Goal: Download file/media

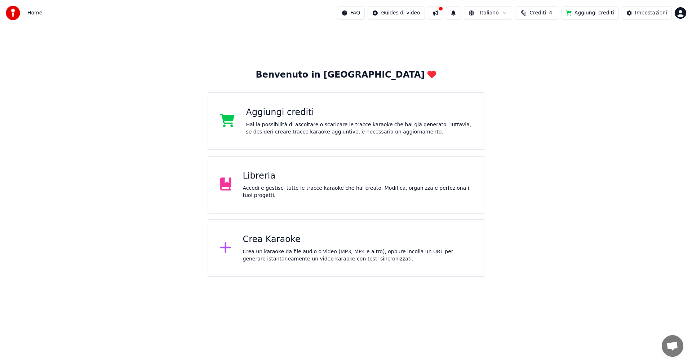
click at [256, 182] on div "Libreria" at bounding box center [358, 176] width 230 height 12
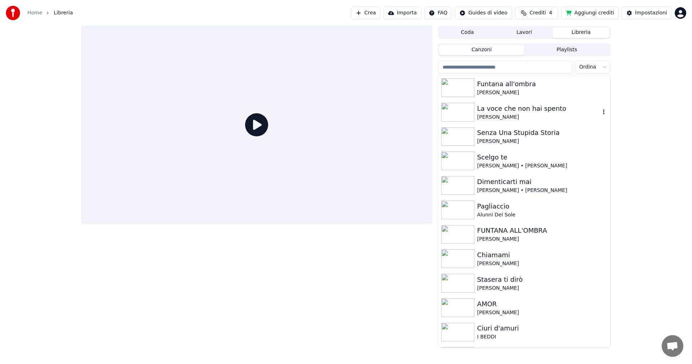
click at [460, 111] on img at bounding box center [457, 112] width 33 height 19
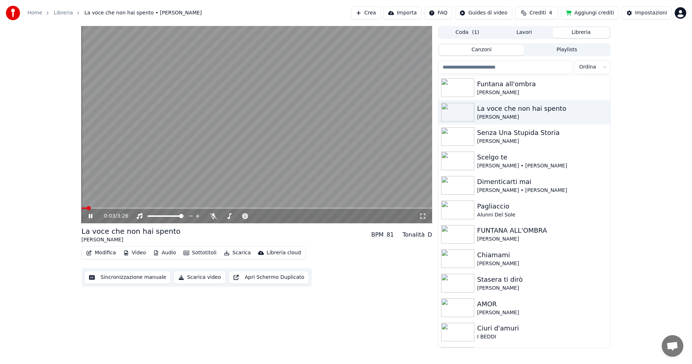
click at [86, 208] on span at bounding box center [83, 207] width 5 height 1
click at [90, 207] on span at bounding box center [85, 207] width 9 height 1
click at [90, 215] on icon at bounding box center [91, 216] width 4 height 4
click at [102, 253] on button "Modifica" at bounding box center [101, 253] width 36 height 10
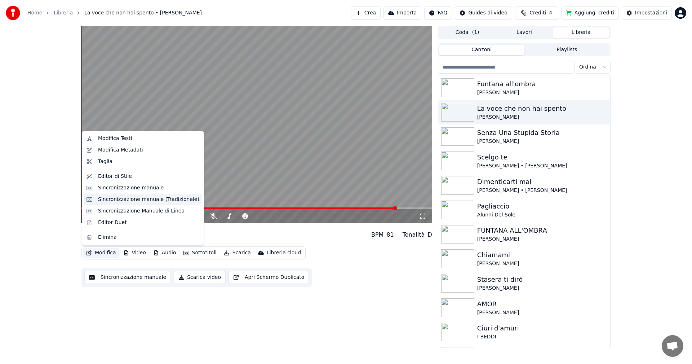
click at [123, 200] on div "Sincronizzazione manuale (Tradizionale)" at bounding box center [148, 199] width 101 height 7
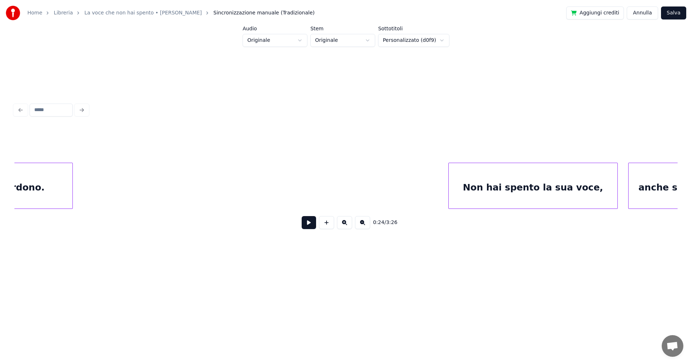
scroll to position [0, 6839]
click at [475, 185] on div "Non hai spento la sua voce," at bounding box center [514, 187] width 169 height 49
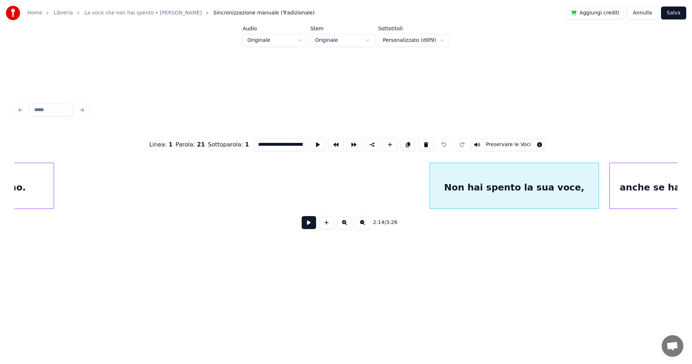
scroll to position [0, 17]
drag, startPoint x: 254, startPoint y: 140, endPoint x: 329, endPoint y: 144, distance: 75.1
click at [329, 144] on div "**********" at bounding box center [346, 145] width 664 height 36
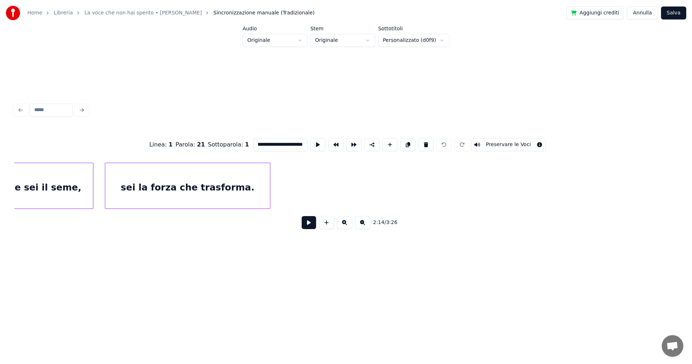
scroll to position [0, 8542]
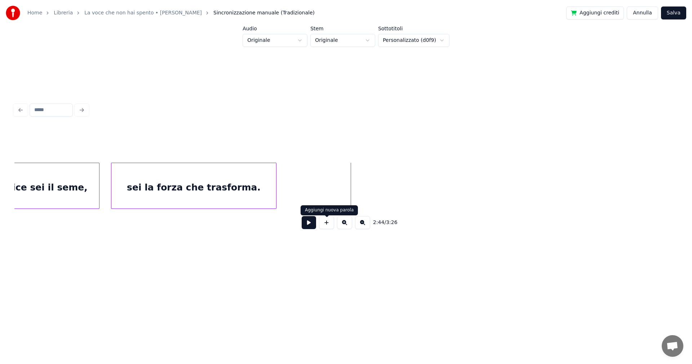
click at [328, 224] on button at bounding box center [326, 222] width 15 height 13
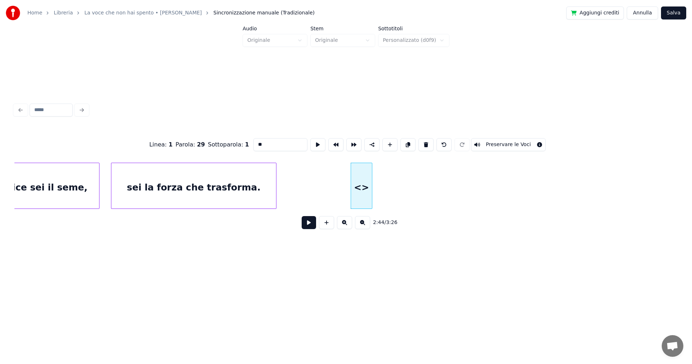
drag, startPoint x: 248, startPoint y: 138, endPoint x: 229, endPoint y: 137, distance: 19.5
click at [229, 137] on div "Linea : 1 Parola : 29 Sottoparola : 1 ** Preservare le Voci" at bounding box center [346, 145] width 664 height 36
paste input "**********"
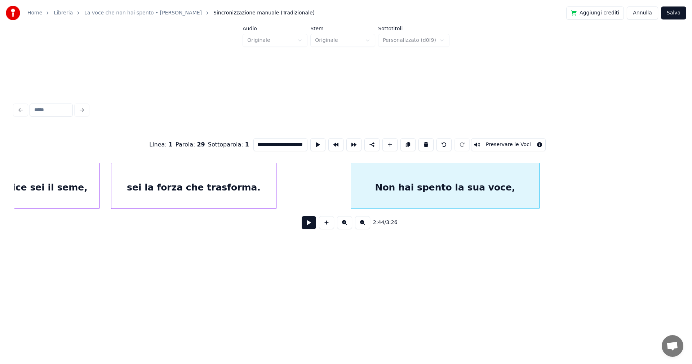
click at [538, 190] on div at bounding box center [538, 185] width 2 height 45
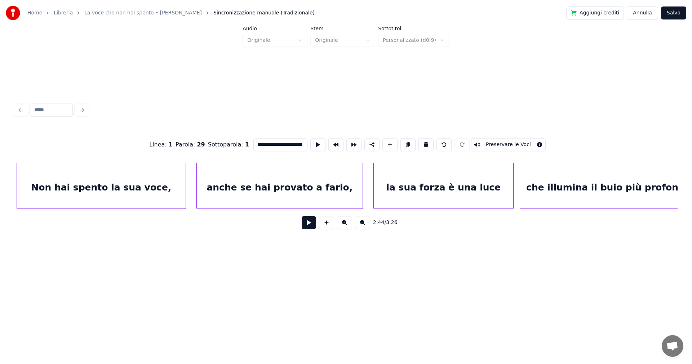
scroll to position [0, 7178]
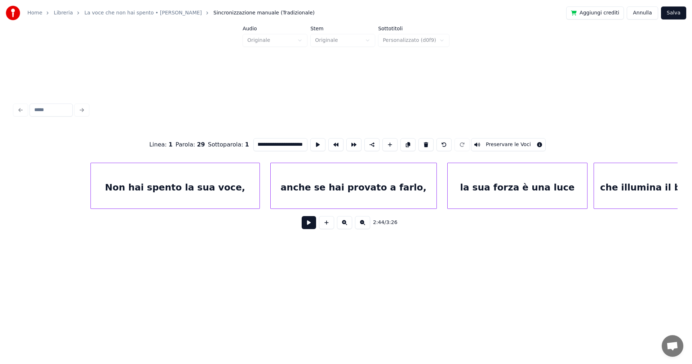
click at [396, 180] on div "anche se hai provato a farlo," at bounding box center [354, 187] width 166 height 49
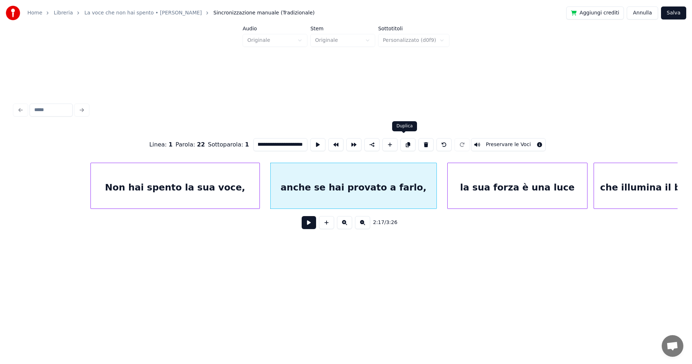
type input "**********"
click at [405, 141] on button at bounding box center [408, 144] width 15 height 13
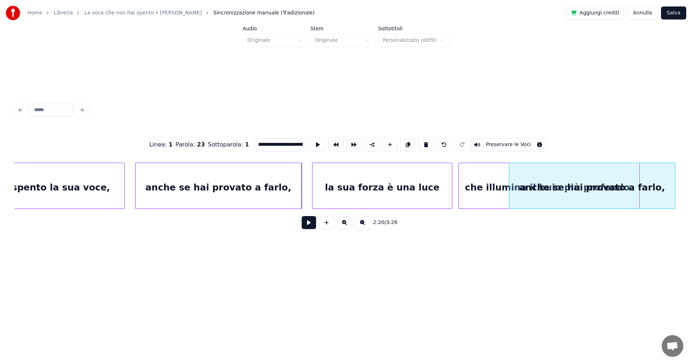
scroll to position [0, 7314]
click at [692, 182] on div "**********" at bounding box center [346, 138] width 692 height 277
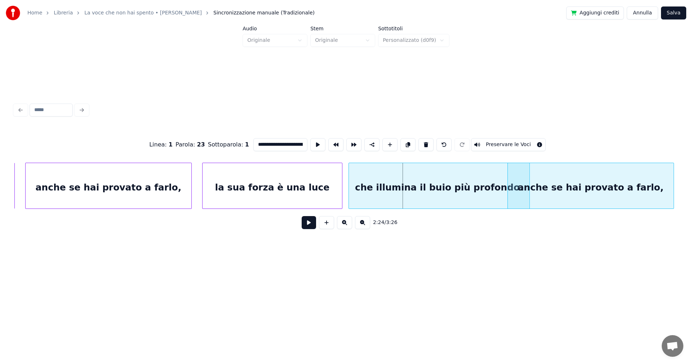
click at [644, 178] on div "anche se hai provato a farlo," at bounding box center [591, 187] width 166 height 49
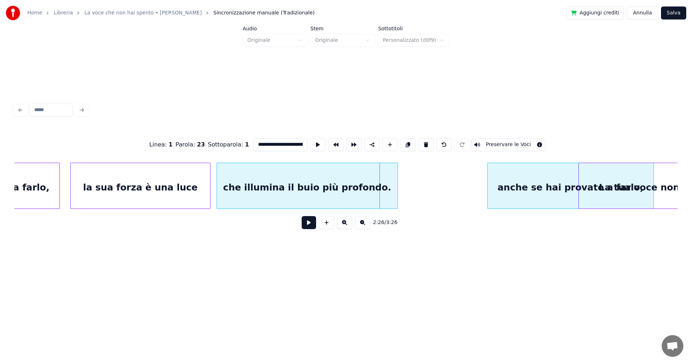
click at [686, 182] on div "**********" at bounding box center [346, 138] width 692 height 277
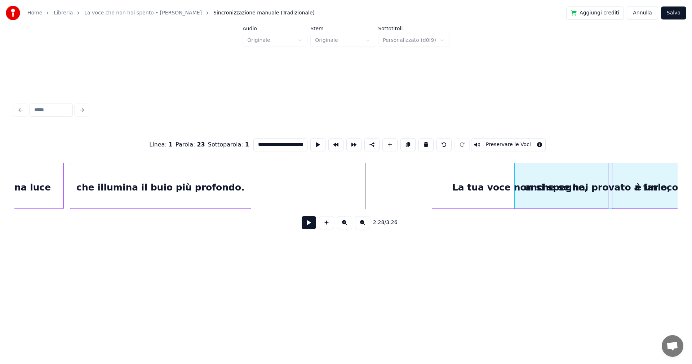
scroll to position [0, 7707]
click at [692, 184] on div "**********" at bounding box center [346, 138] width 692 height 277
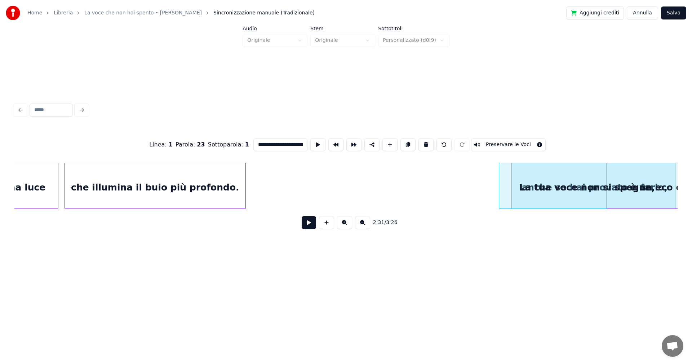
scroll to position [0, 7764]
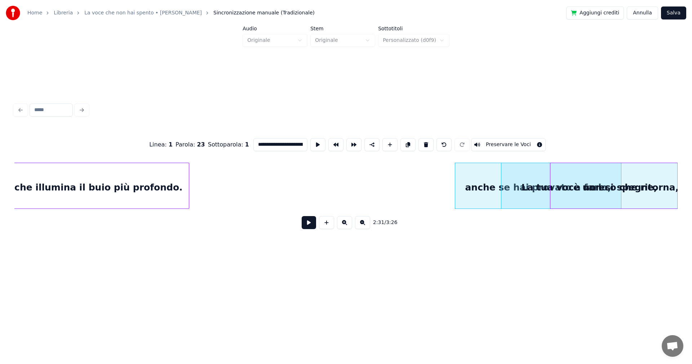
click at [692, 172] on div "**********" at bounding box center [346, 138] width 692 height 277
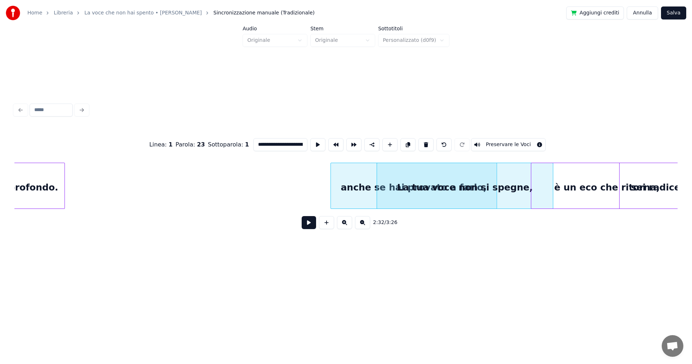
scroll to position [0, 7906]
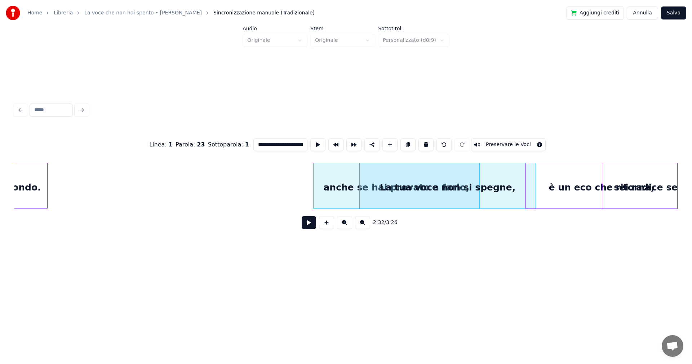
click at [692, 173] on div "**********" at bounding box center [346, 138] width 692 height 277
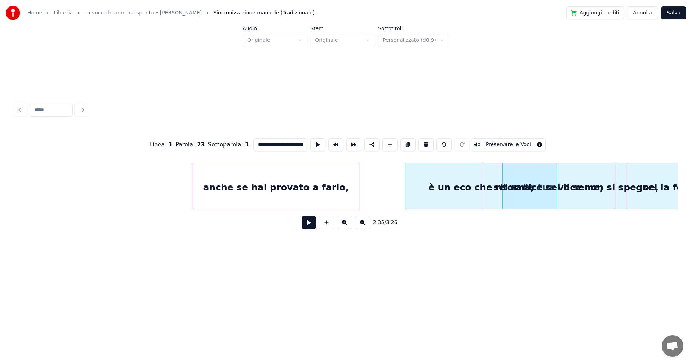
scroll to position [0, 8030]
click at [686, 184] on div "**********" at bounding box center [346, 138] width 692 height 277
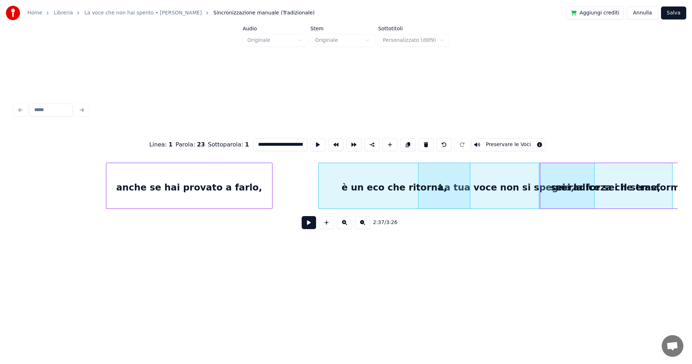
scroll to position [0, 8114]
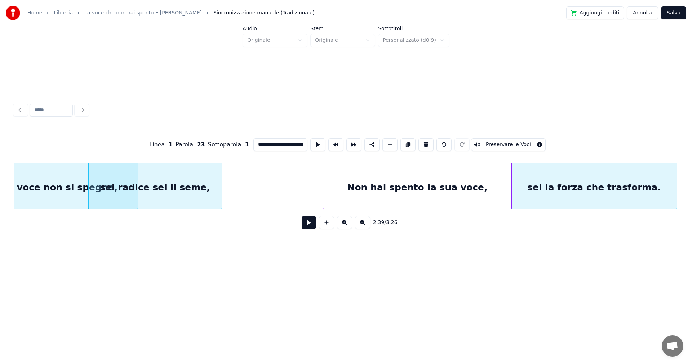
scroll to position [0, 8571]
click at [600, 174] on div "sei la forza che trasforma." at bounding box center [595, 187] width 165 height 49
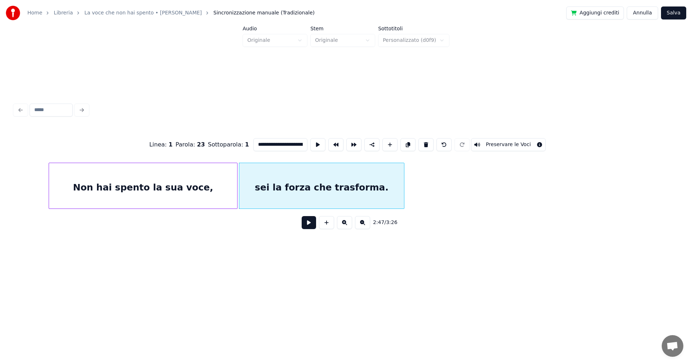
scroll to position [0, 8832]
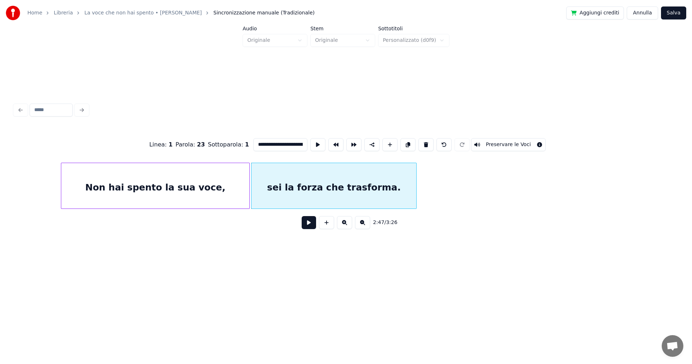
click at [647, 14] on button "Annulla" at bounding box center [642, 12] width 31 height 13
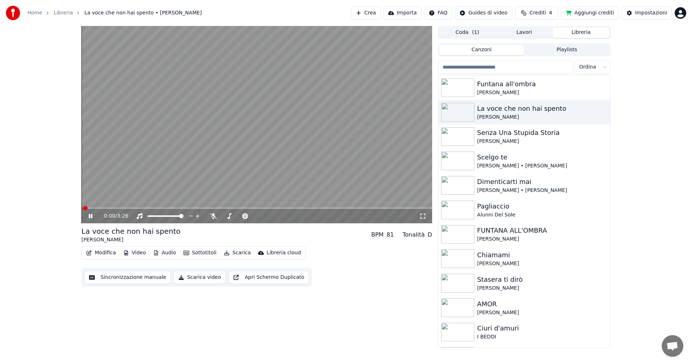
click at [90, 216] on icon at bounding box center [91, 216] width 4 height 4
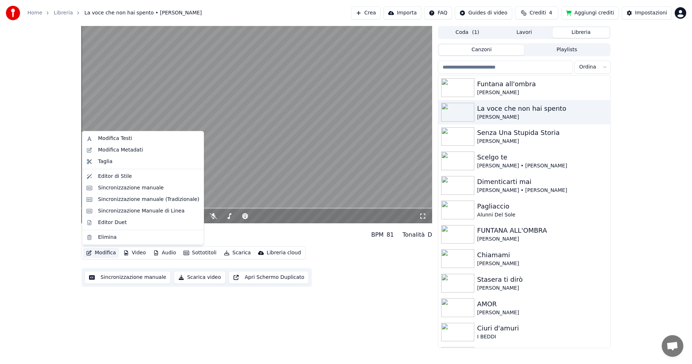
click at [96, 254] on button "Modifica" at bounding box center [101, 253] width 36 height 10
click at [127, 203] on div "Sincronizzazione manuale (Tradizionale)" at bounding box center [148, 199] width 101 height 7
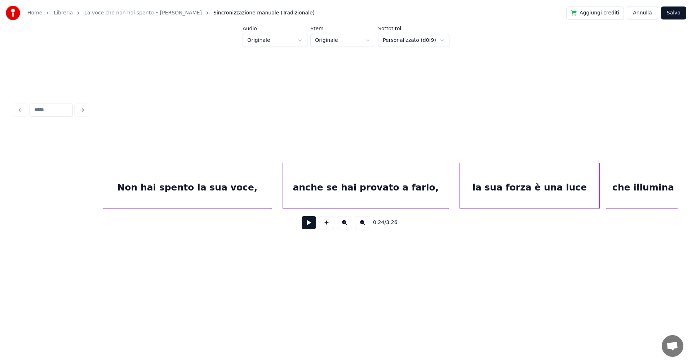
scroll to position [0, 7190]
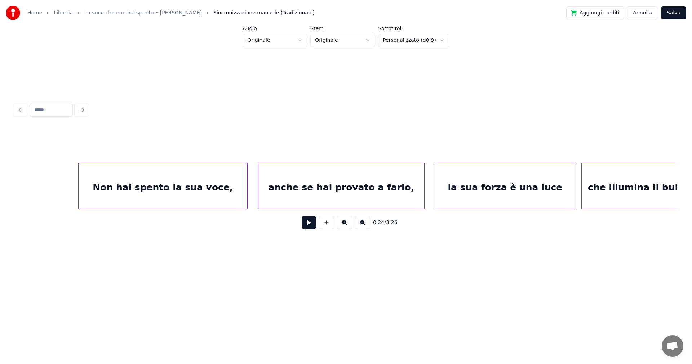
click at [205, 180] on div "Non hai spento la sua voce," at bounding box center [163, 187] width 169 height 49
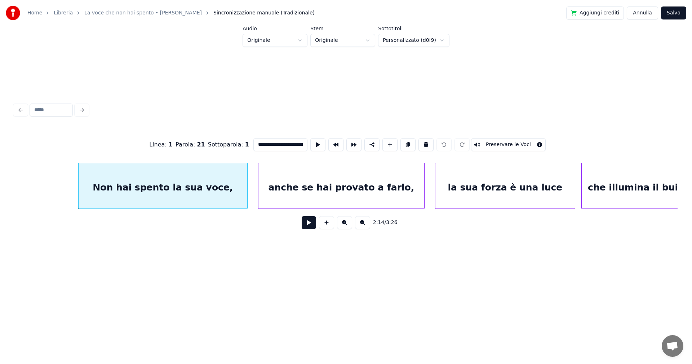
scroll to position [0, 17]
drag, startPoint x: 254, startPoint y: 141, endPoint x: 337, endPoint y: 141, distance: 82.6
click at [337, 141] on div "**********" at bounding box center [346, 145] width 664 height 36
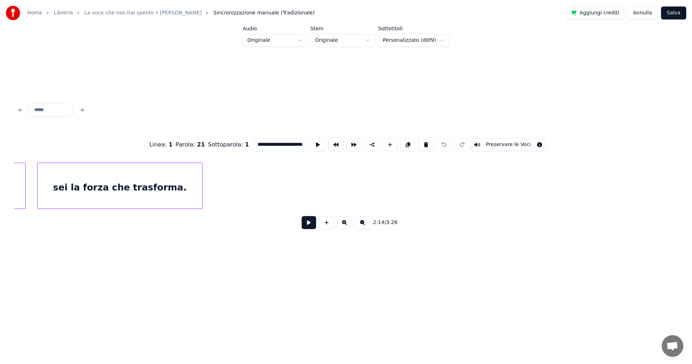
scroll to position [0, 0]
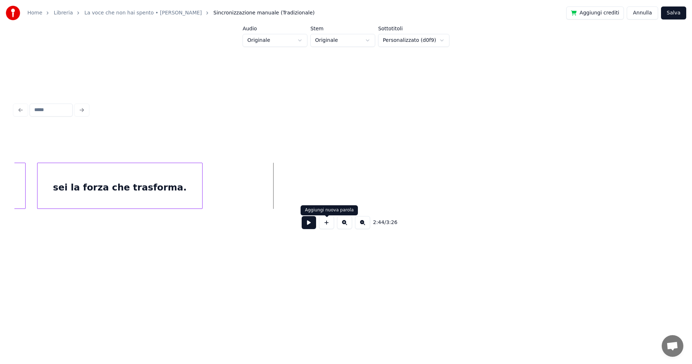
click at [329, 225] on button at bounding box center [326, 222] width 15 height 13
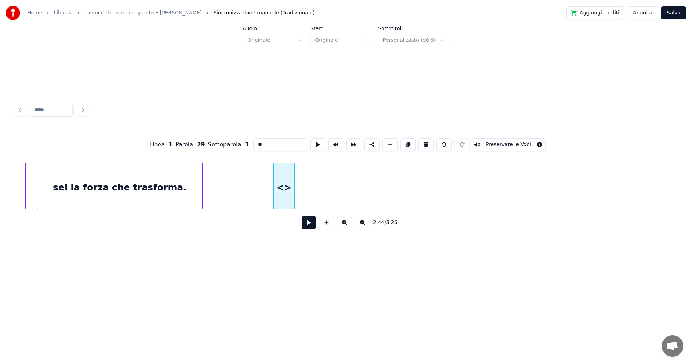
drag, startPoint x: 267, startPoint y: 142, endPoint x: 213, endPoint y: 130, distance: 55.5
click at [223, 137] on div "Linea : 1 Parola : 29 Sottoparola : 1 ** Preservare le Voci" at bounding box center [346, 145] width 664 height 36
paste input "**********"
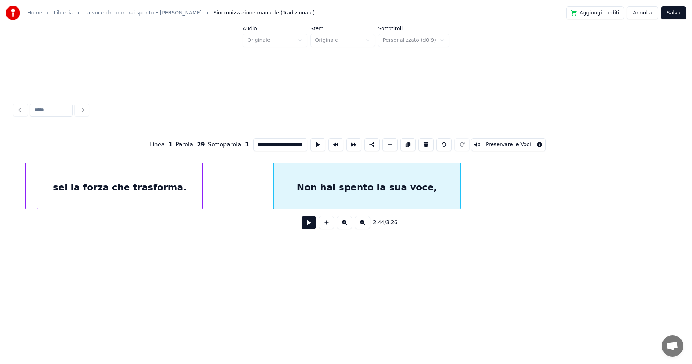
click at [460, 185] on div at bounding box center [459, 185] width 2 height 45
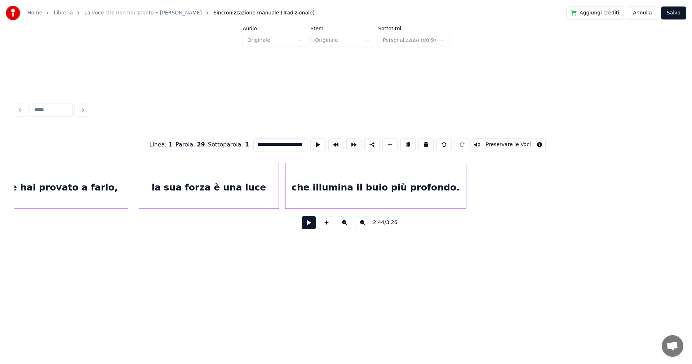
scroll to position [0, 7388]
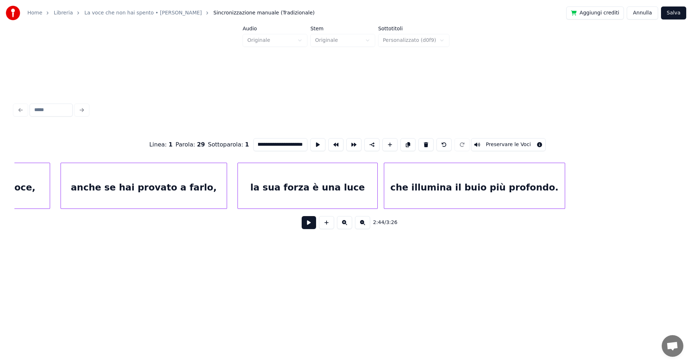
click at [181, 182] on div "anche se hai provato a farlo," at bounding box center [144, 187] width 166 height 49
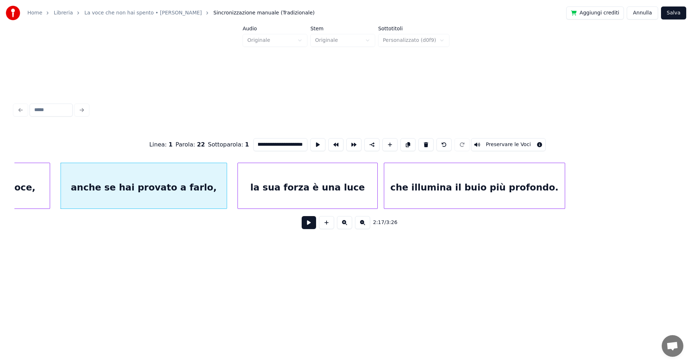
scroll to position [0, 0]
drag, startPoint x: 299, startPoint y: 141, endPoint x: 228, endPoint y: 135, distance: 71.3
click at [229, 137] on div "**********" at bounding box center [346, 145] width 664 height 36
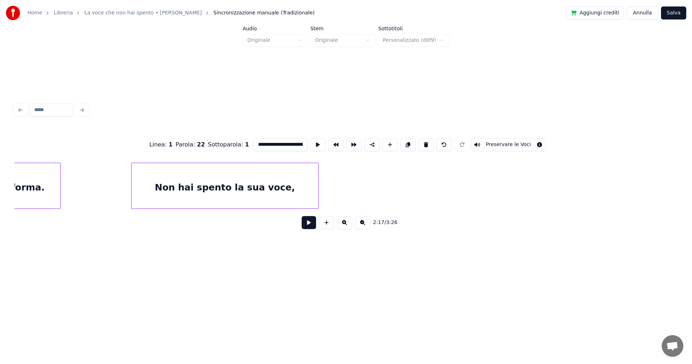
scroll to position [0, 8752]
type input "**********"
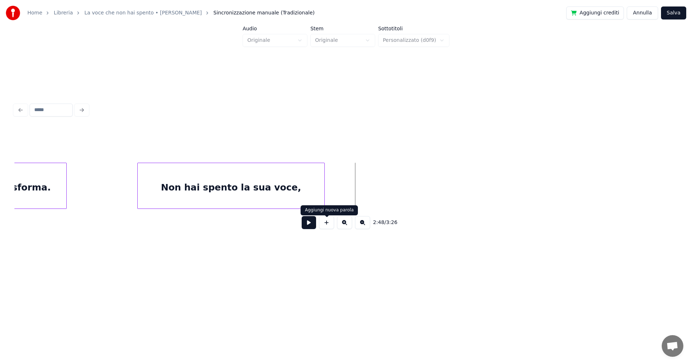
drag, startPoint x: 326, startPoint y: 225, endPoint x: 331, endPoint y: 222, distance: 5.2
click at [327, 225] on button at bounding box center [326, 222] width 15 height 13
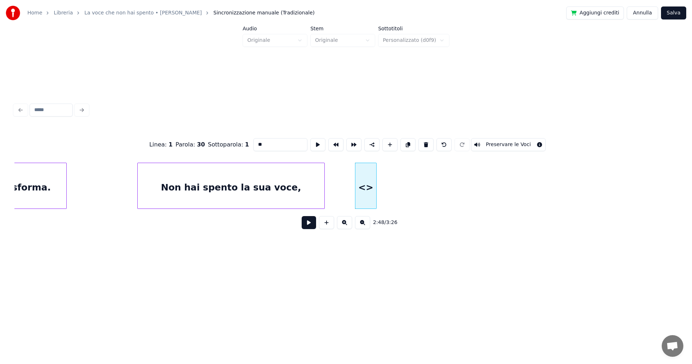
drag, startPoint x: 227, startPoint y: 138, endPoint x: 198, endPoint y: 126, distance: 31.9
click at [215, 137] on div "Linea : 1 Parola : 30 Sottoparola : 1 ** Preservare le Voci" at bounding box center [346, 145] width 664 height 36
paste input "**********"
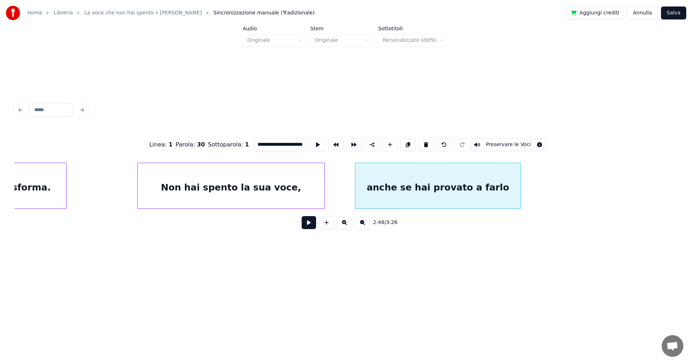
click at [520, 184] on div at bounding box center [520, 185] width 2 height 45
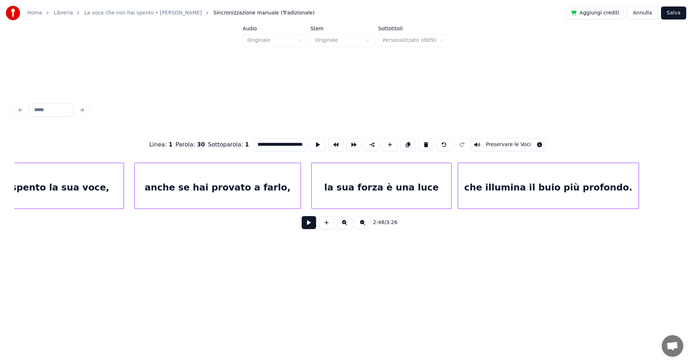
scroll to position [0, 7295]
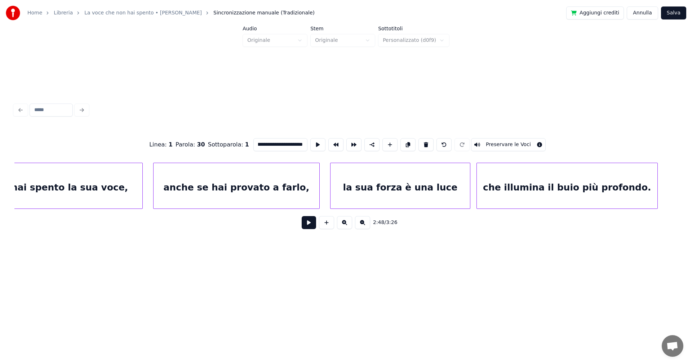
click at [438, 190] on div "la sua forza è una luce" at bounding box center [401, 187] width 140 height 49
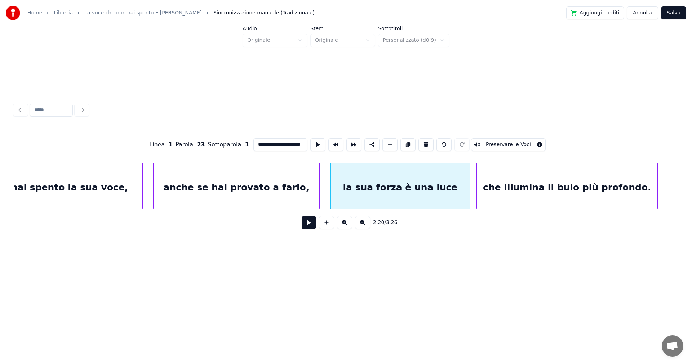
scroll to position [0, 5]
drag, startPoint x: 251, startPoint y: 141, endPoint x: 304, endPoint y: 132, distance: 53.8
click at [304, 139] on div "**********" at bounding box center [346, 145] width 664 height 36
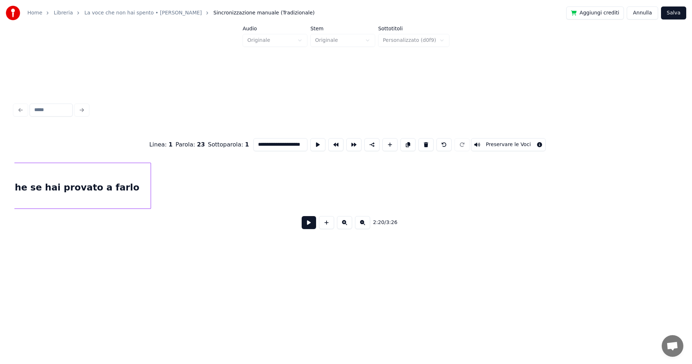
scroll to position [0, 9104]
type input "**********"
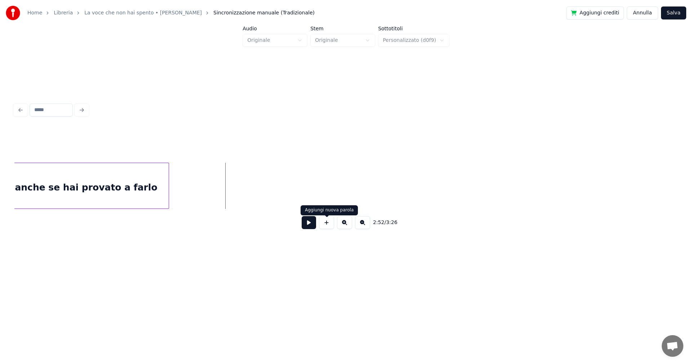
click at [327, 225] on button at bounding box center [326, 222] width 15 height 13
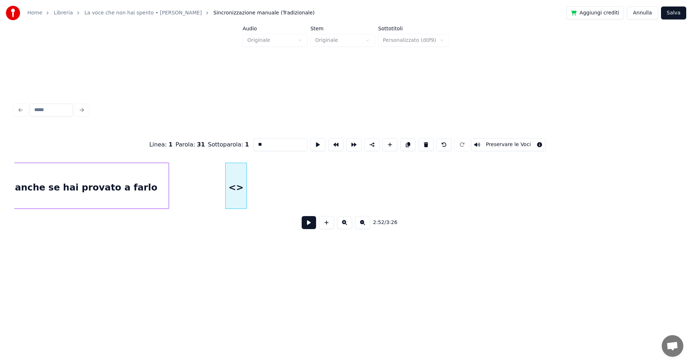
drag, startPoint x: 276, startPoint y: 141, endPoint x: 211, endPoint y: 135, distance: 65.2
click at [217, 141] on div "Linea : 1 Parola : 31 Sottoparola : 1 ** Preservare le Voci" at bounding box center [346, 145] width 664 height 36
paste input "**********"
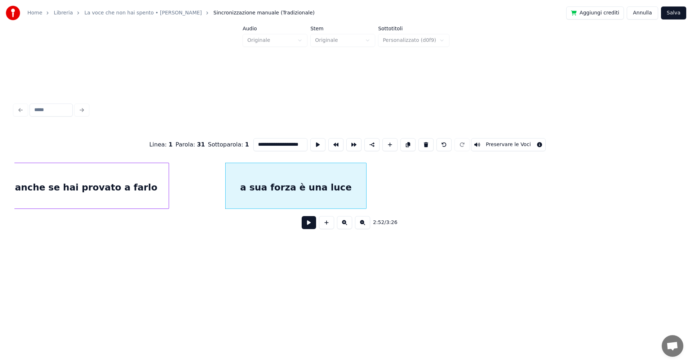
click at [365, 193] on div at bounding box center [365, 185] width 2 height 45
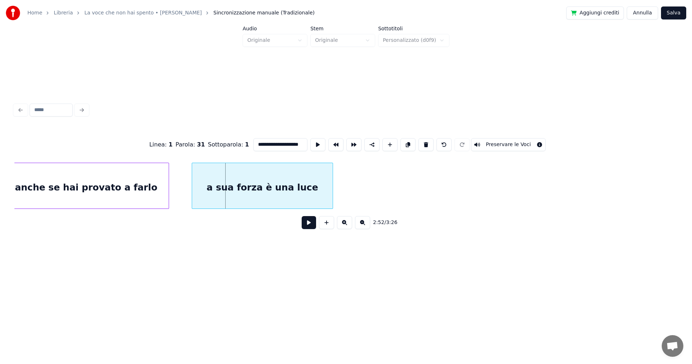
click at [256, 177] on div "a sua forza è una luce" at bounding box center [262, 187] width 141 height 49
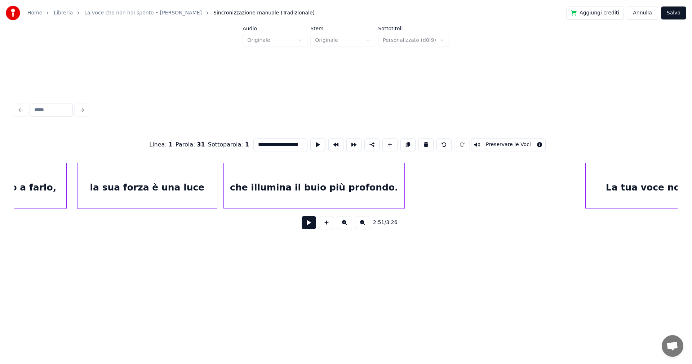
scroll to position [0, 7511]
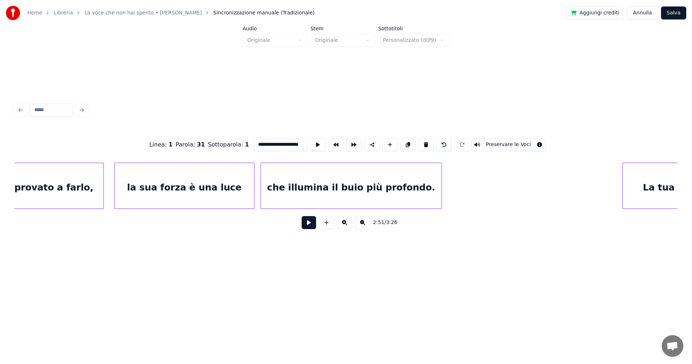
click at [381, 181] on div "che illumina il buio più profondo." at bounding box center [351, 187] width 181 height 49
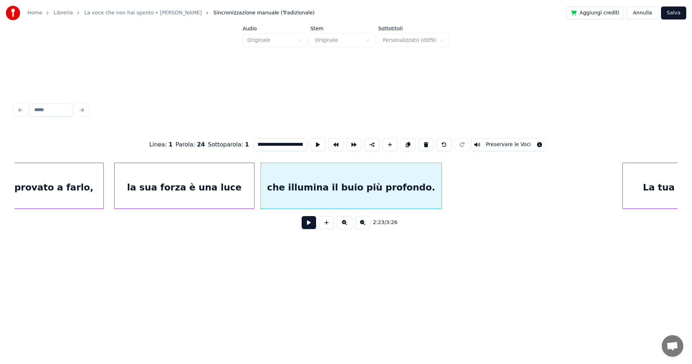
click at [255, 142] on input "**********" at bounding box center [281, 144] width 54 height 13
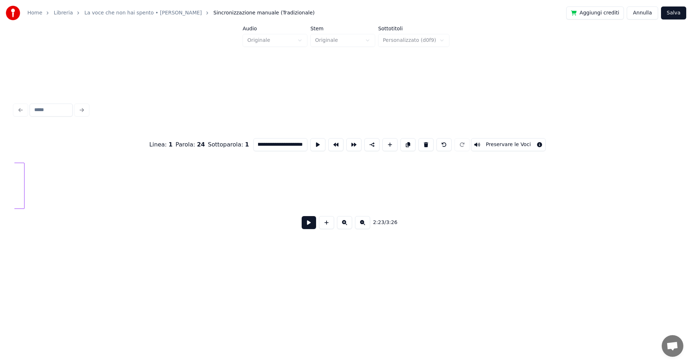
scroll to position [0, 9264]
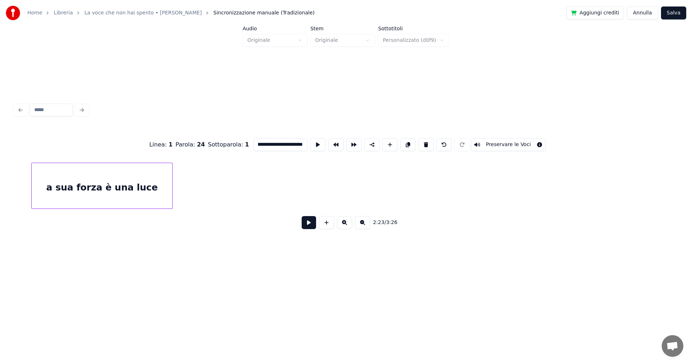
type input "**********"
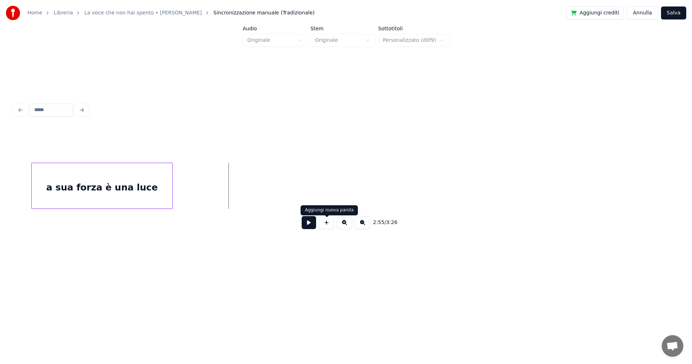
click at [329, 228] on button at bounding box center [326, 222] width 15 height 13
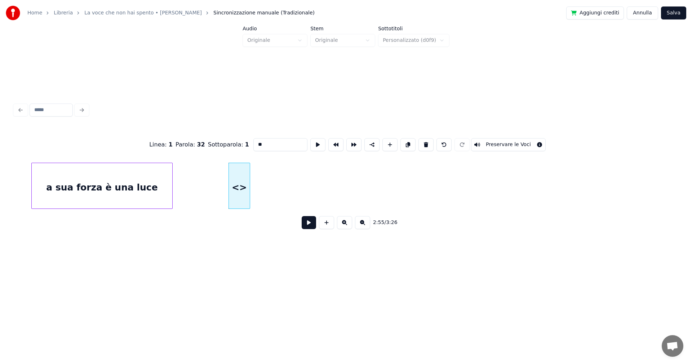
drag, startPoint x: 275, startPoint y: 143, endPoint x: 215, endPoint y: 132, distance: 60.9
click at [219, 138] on div "Linea : 1 Parola : 32 Sottoparola : 1 ** Preservare le Voci" at bounding box center [346, 145] width 664 height 36
paste input "**********"
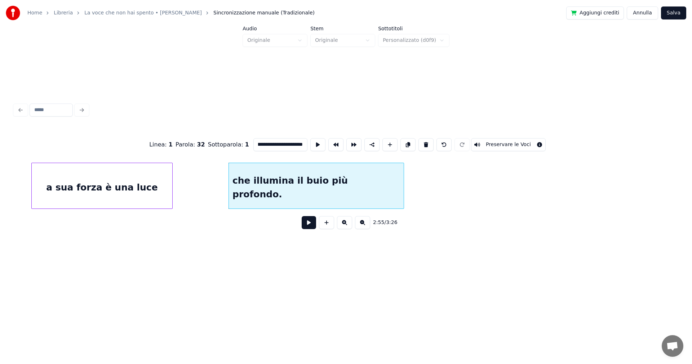
click at [403, 190] on div at bounding box center [403, 185] width 2 height 45
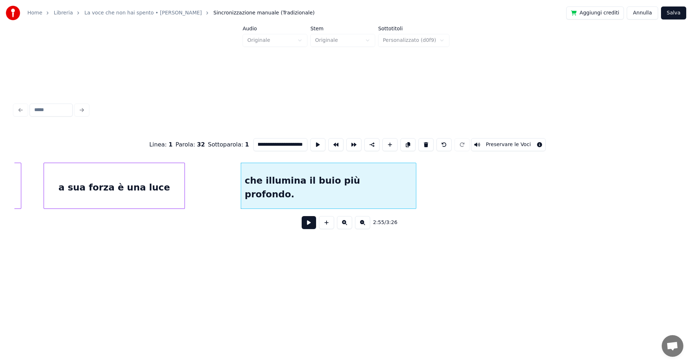
scroll to position [0, 9184]
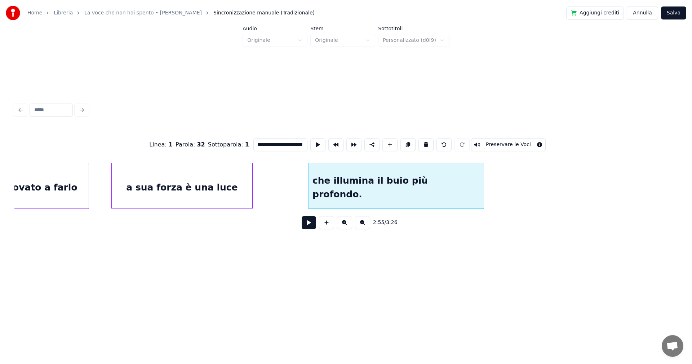
type input "**********"
click at [678, 12] on button "Salva" at bounding box center [673, 12] width 25 height 13
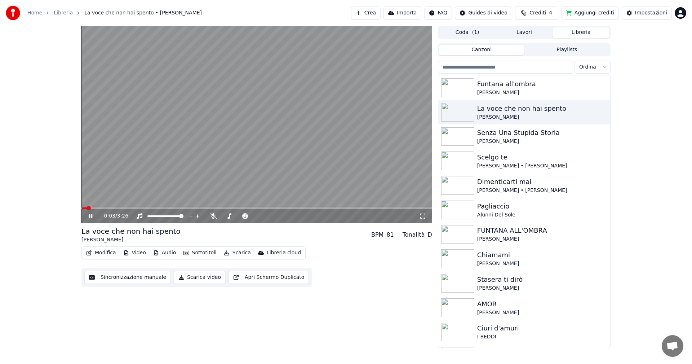
drag, startPoint x: 422, startPoint y: 215, endPoint x: 430, endPoint y: 213, distance: 8.5
click at [424, 214] on icon at bounding box center [422, 216] width 7 height 6
click at [89, 216] on icon at bounding box center [91, 216] width 4 height 4
click at [650, 12] on div "Impostazioni" at bounding box center [651, 12] width 32 height 7
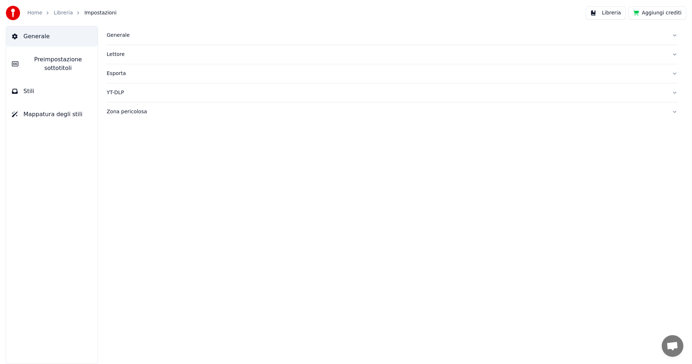
click at [50, 64] on span "Preimpostazione sottotitoli" at bounding box center [58, 63] width 68 height 17
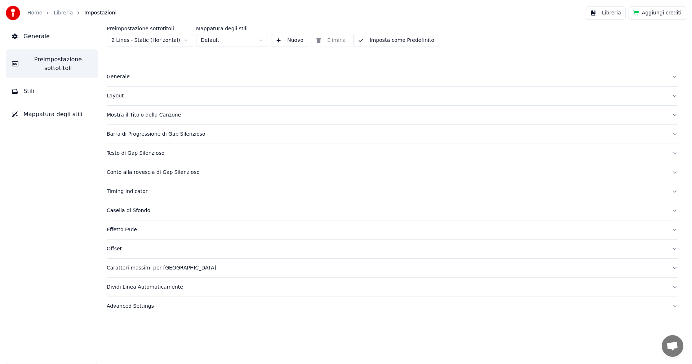
click at [27, 90] on span "Stili" at bounding box center [28, 91] width 11 height 9
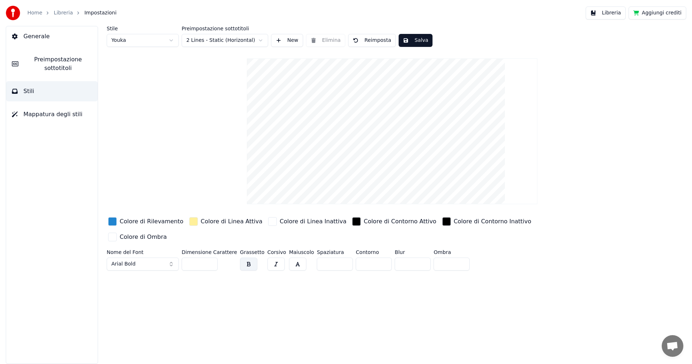
click at [69, 66] on span "Preimpostazione sottotitoli" at bounding box center [58, 63] width 68 height 17
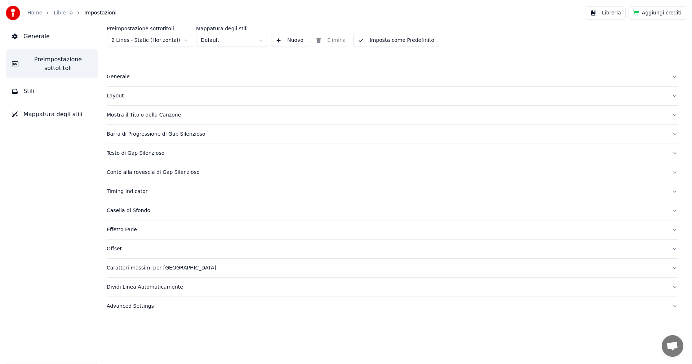
click at [57, 60] on span "Preimpostazione sottotitoli" at bounding box center [58, 63] width 68 height 17
click at [115, 78] on div "Generale" at bounding box center [387, 76] width 560 height 7
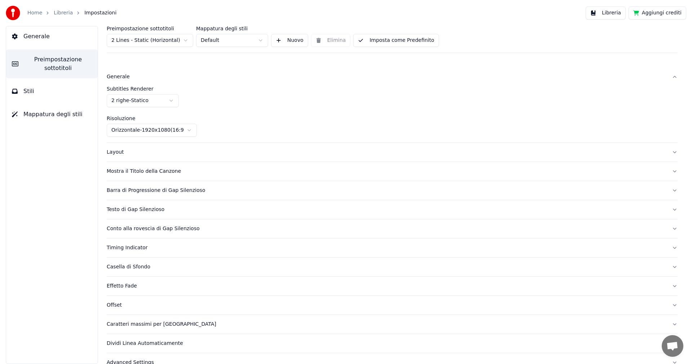
click at [171, 101] on html "Home Libreria Impostazioni Libreria Aggiungi crediti Generale Preimpostazione s…" at bounding box center [346, 182] width 692 height 364
click at [186, 41] on html "Home Libreria Impostazioni Libreria Aggiungi crediti Generale Preimpostazione s…" at bounding box center [346, 182] width 692 height 364
drag, startPoint x: 227, startPoint y: 73, endPoint x: 237, endPoint y: 55, distance: 20.0
click at [227, 72] on html "Home Libreria Impostazioni Libreria Aggiungi crediti Generale Preimpostazione s…" at bounding box center [346, 182] width 692 height 364
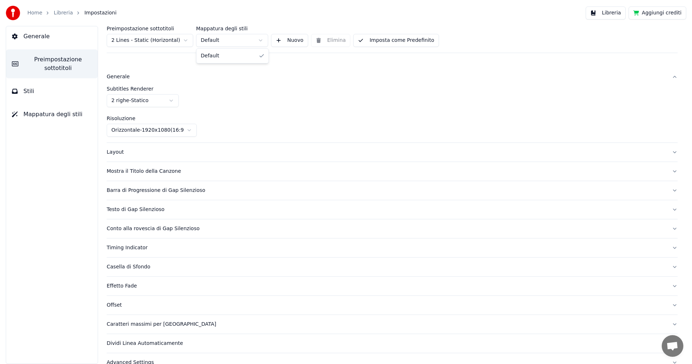
click at [262, 39] on html "Home Libreria Impostazioni Libreria Aggiungi crediti Generale Preimpostazione s…" at bounding box center [346, 182] width 692 height 364
click at [113, 152] on div "Layout" at bounding box center [387, 152] width 560 height 7
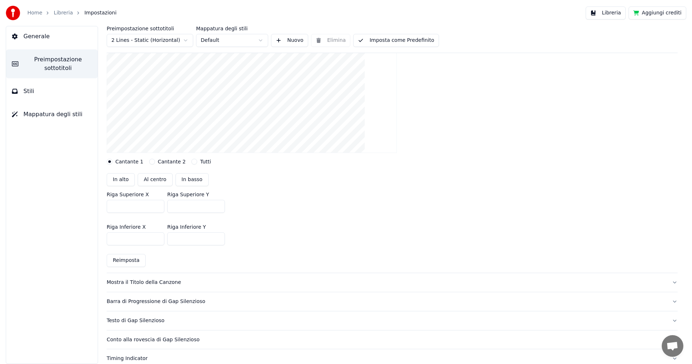
scroll to position [108, 0]
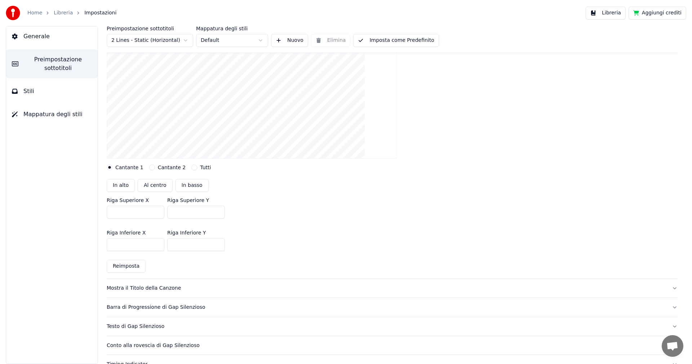
click at [149, 187] on button "Al centro" at bounding box center [155, 185] width 35 height 13
type input "***"
click at [35, 13] on link "Home" at bounding box center [34, 12] width 15 height 7
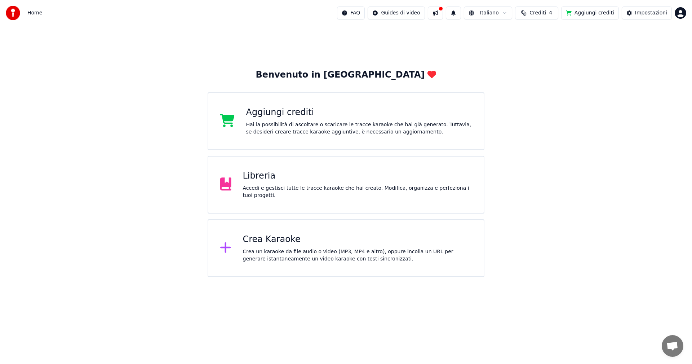
click at [250, 188] on div "Accedi e gestisci tutte le tracce karaoke che hai creato. Modifica, organizza e…" at bounding box center [358, 192] width 230 height 14
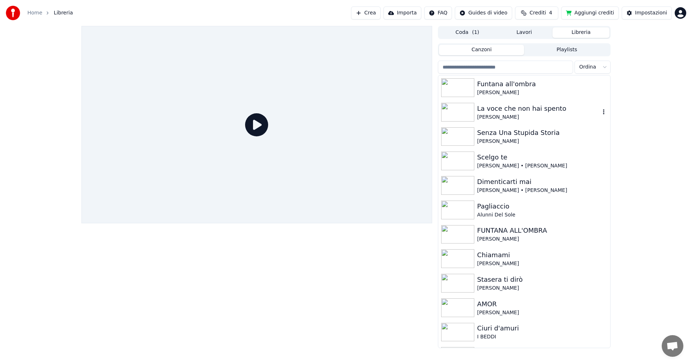
click at [457, 114] on img at bounding box center [457, 112] width 33 height 19
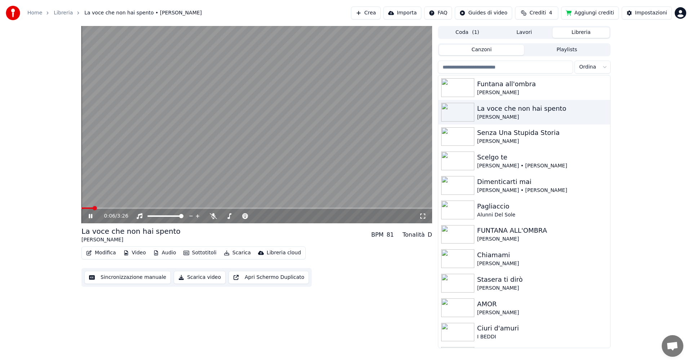
click at [425, 215] on icon at bounding box center [422, 215] width 5 height 5
click at [90, 216] on icon at bounding box center [91, 216] width 4 height 4
click at [99, 210] on span at bounding box center [100, 208] width 4 height 4
click at [87, 216] on icon at bounding box center [95, 216] width 17 height 6
click at [89, 214] on icon at bounding box center [95, 216] width 17 height 6
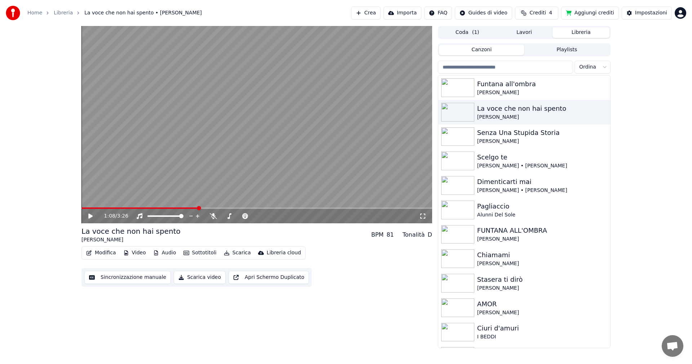
click at [106, 252] on button "Modifica" at bounding box center [101, 253] width 36 height 10
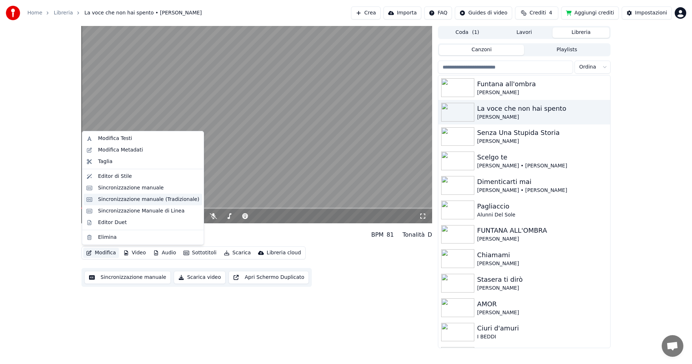
click at [126, 202] on div "Sincronizzazione manuale (Tradizionale)" at bounding box center [148, 199] width 101 height 7
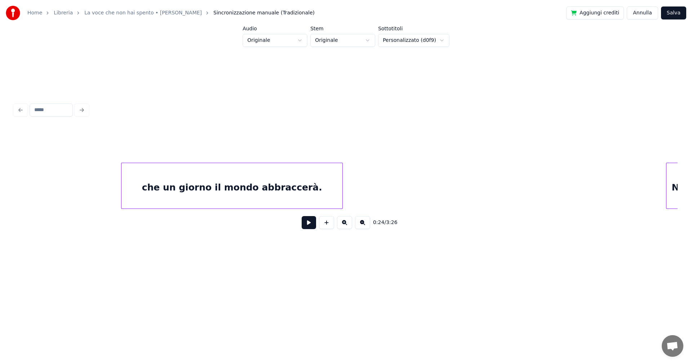
scroll to position [0, 3444]
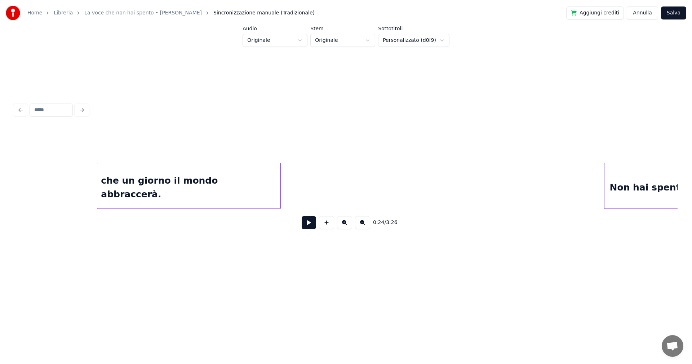
click at [98, 189] on div at bounding box center [98, 185] width 2 height 45
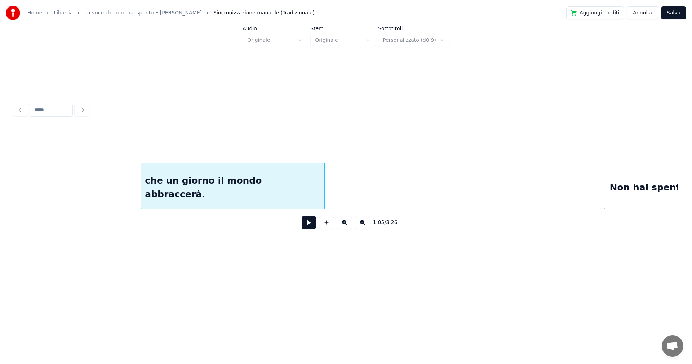
click at [194, 184] on div "che un giorno il mondo abbraccerà." at bounding box center [232, 187] width 183 height 49
click at [263, 182] on div "che un giorno il mondo abbraccerà." at bounding box center [227, 187] width 183 height 49
click at [674, 13] on button "Salva" at bounding box center [673, 12] width 25 height 13
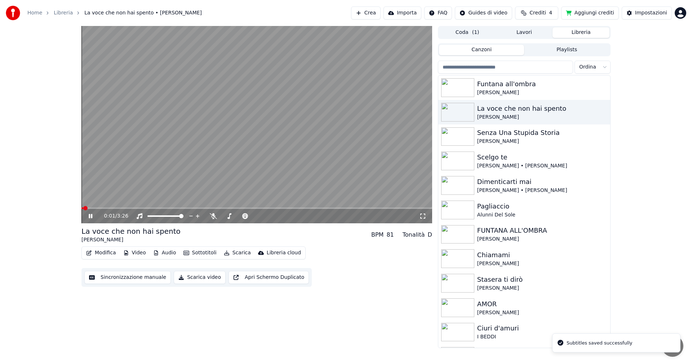
drag, startPoint x: 102, startPoint y: 207, endPoint x: 107, endPoint y: 206, distance: 5.1
click at [103, 206] on video at bounding box center [256, 124] width 351 height 197
click at [110, 207] on video at bounding box center [256, 124] width 351 height 197
click at [111, 207] on video at bounding box center [256, 124] width 351 height 197
click at [115, 208] on span at bounding box center [117, 208] width 4 height 4
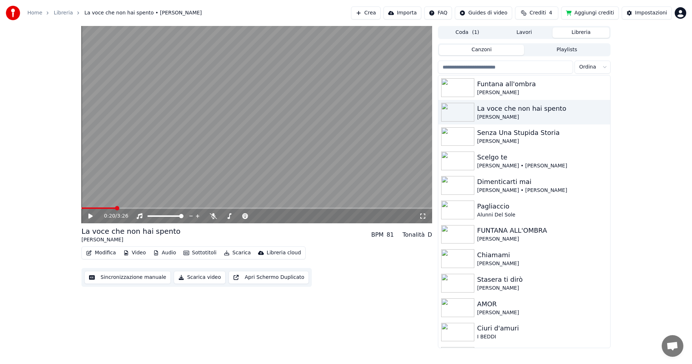
click at [89, 216] on icon at bounding box center [90, 215] width 4 height 5
click at [91, 217] on icon at bounding box center [91, 216] width 4 height 4
click at [98, 256] on button "Modifica" at bounding box center [101, 253] width 36 height 10
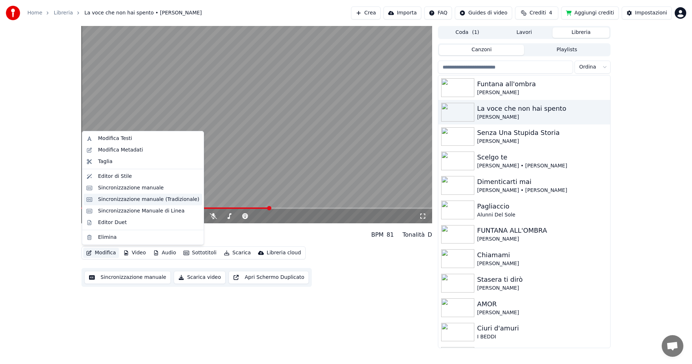
click at [116, 200] on div "Sincronizzazione manuale (Tradizionale)" at bounding box center [148, 199] width 101 height 7
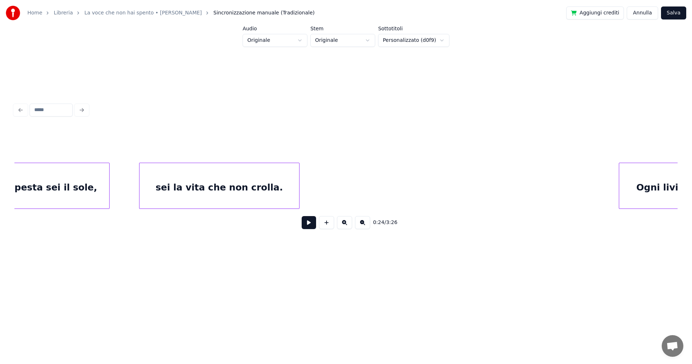
scroll to position [0, 5548]
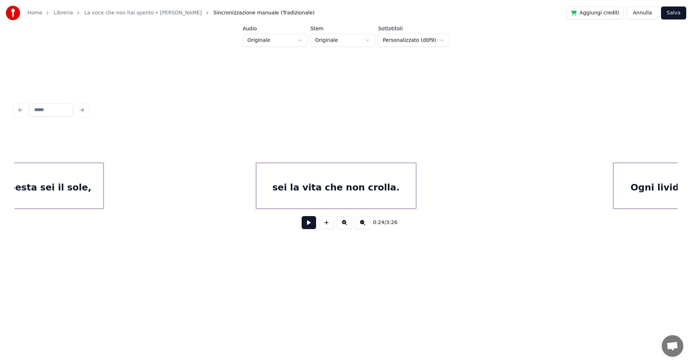
click at [331, 189] on div "sei la vita che non crolla." at bounding box center [336, 187] width 160 height 49
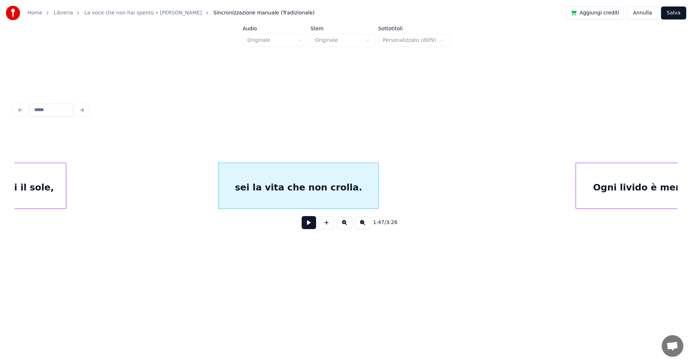
scroll to position [0, 5592]
click at [675, 12] on button "Salva" at bounding box center [673, 12] width 25 height 13
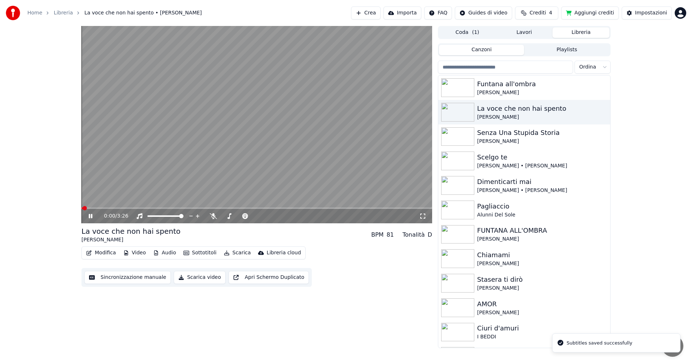
click at [160, 207] on span at bounding box center [256, 207] width 351 height 1
click at [89, 217] on icon at bounding box center [95, 216] width 17 height 6
click at [103, 251] on button "Modifica" at bounding box center [101, 253] width 36 height 10
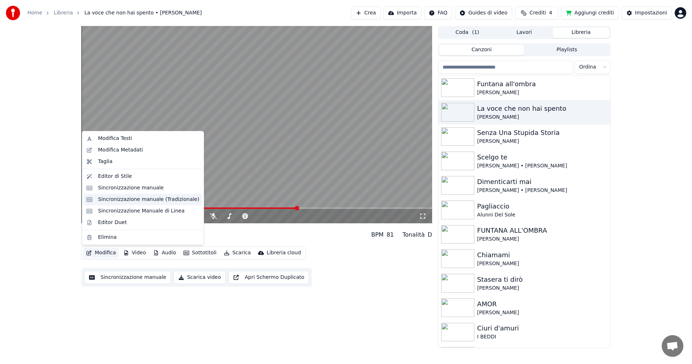
click at [139, 200] on div "Sincronizzazione manuale (Tradizionale)" at bounding box center [148, 199] width 101 height 7
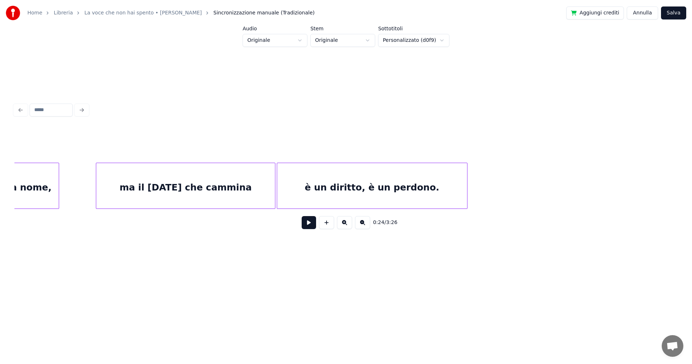
scroll to position [0, 6443]
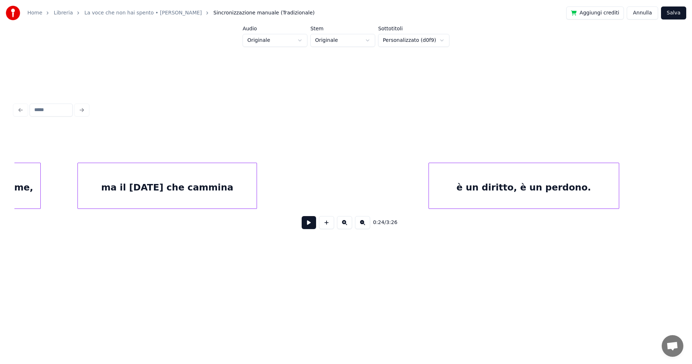
click at [533, 185] on div "è un diritto, è un perdono." at bounding box center [524, 187] width 190 height 49
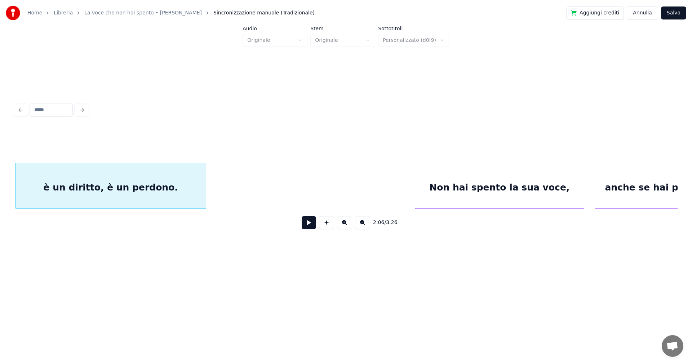
scroll to position [0, 6852]
click at [168, 176] on div "è un diritto, è un perdono." at bounding box center [110, 187] width 190 height 49
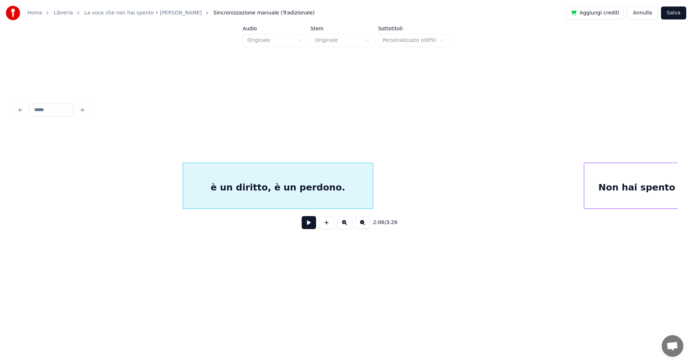
scroll to position [0, 6641]
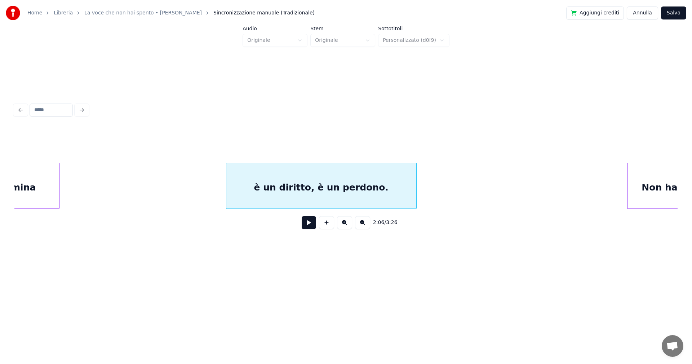
click at [677, 12] on button "Salva" at bounding box center [673, 12] width 25 height 13
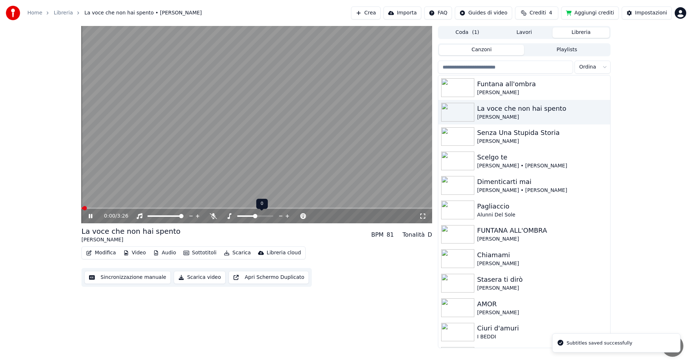
click at [205, 207] on video at bounding box center [256, 124] width 351 height 197
click at [204, 208] on span at bounding box center [256, 207] width 351 height 1
click at [91, 214] on icon at bounding box center [95, 216] width 17 height 6
click at [163, 208] on span at bounding box center [122, 207] width 82 height 1
click at [92, 216] on icon at bounding box center [91, 216] width 4 height 4
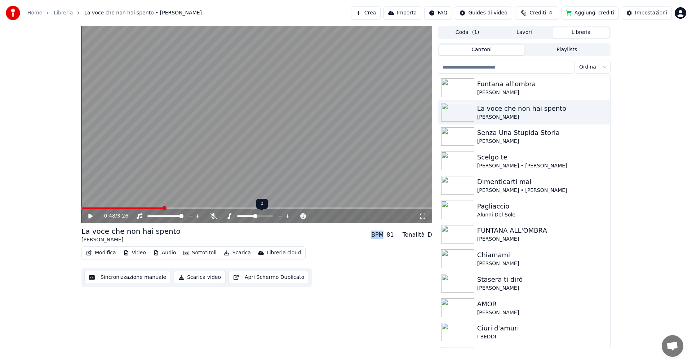
click at [92, 216] on icon at bounding box center [90, 215] width 4 height 5
click at [92, 214] on icon at bounding box center [95, 216] width 17 height 6
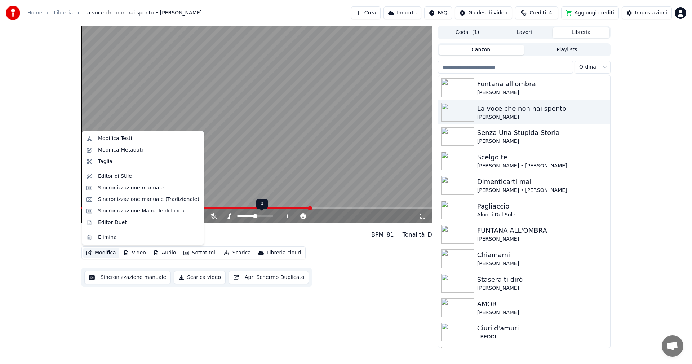
click at [95, 254] on button "Modifica" at bounding box center [101, 253] width 36 height 10
click at [116, 199] on div "Sincronizzazione manuale (Tradizionale)" at bounding box center [148, 199] width 101 height 7
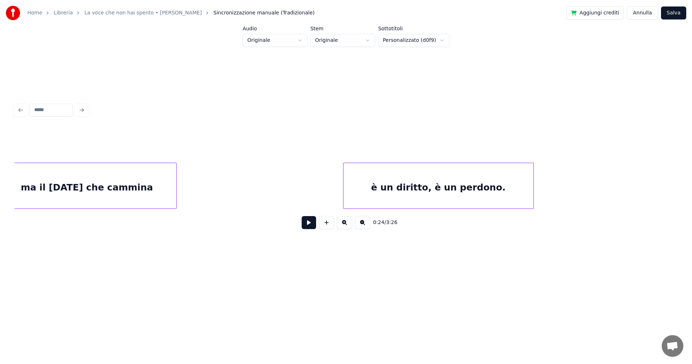
scroll to position [0, 6573]
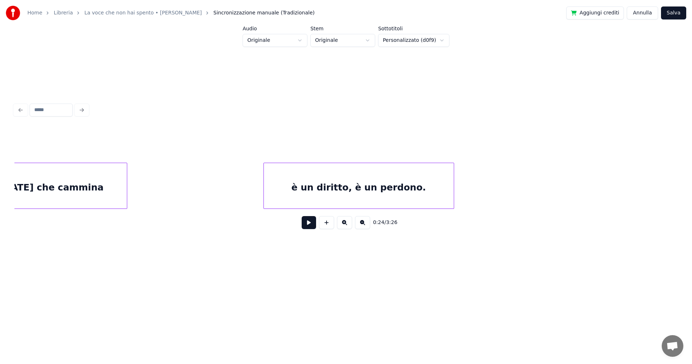
click at [373, 187] on div "è un diritto, è un perdono." at bounding box center [359, 187] width 190 height 49
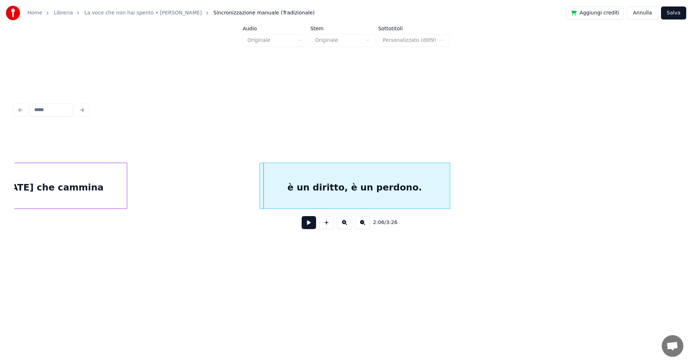
click at [334, 186] on div "è un diritto, è un perdono." at bounding box center [355, 187] width 190 height 49
click at [683, 11] on button "Salva" at bounding box center [673, 12] width 25 height 13
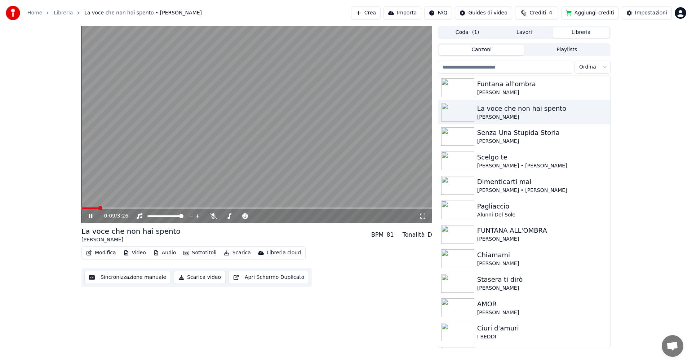
click at [92, 215] on icon at bounding box center [91, 216] width 4 height 4
click at [645, 14] on div "Impostazioni" at bounding box center [651, 12] width 32 height 7
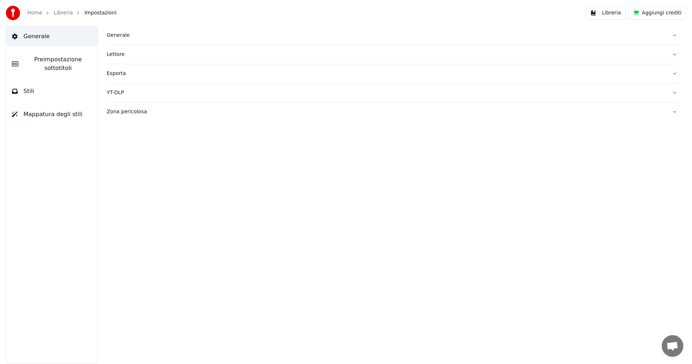
click at [54, 61] on span "Preimpostazione sottotitoli" at bounding box center [58, 63] width 68 height 17
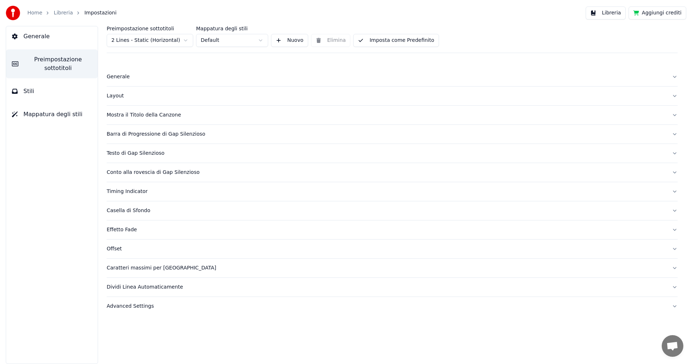
click at [114, 96] on div "Layout" at bounding box center [387, 95] width 560 height 7
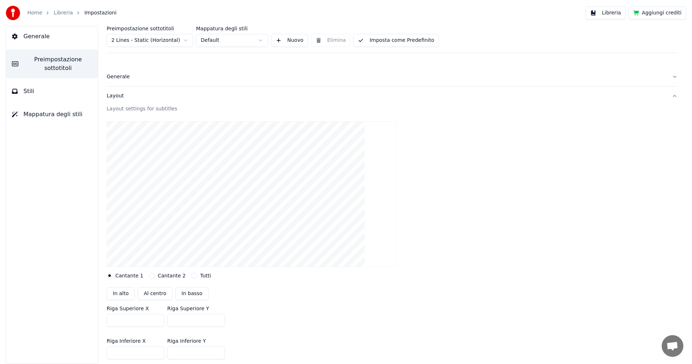
click at [188, 295] on button "In basso" at bounding box center [192, 293] width 33 height 13
type input "***"
click at [33, 13] on link "Home" at bounding box center [34, 12] width 15 height 7
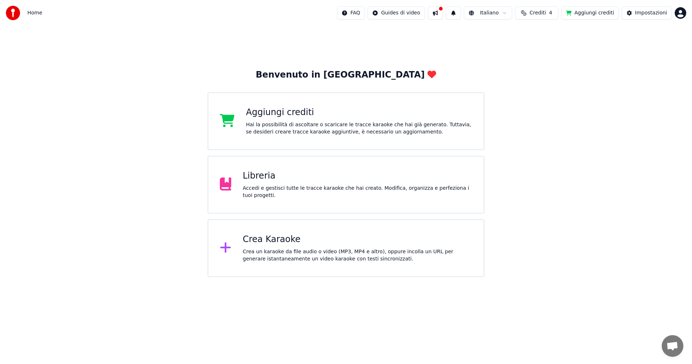
click at [264, 186] on div "Libreria Accedi e gestisci tutte le tracce karaoke che hai creato. Modifica, or…" at bounding box center [358, 184] width 230 height 29
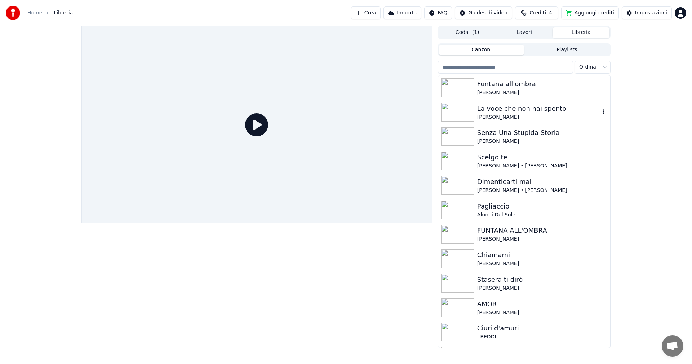
click at [462, 110] on img at bounding box center [457, 112] width 33 height 19
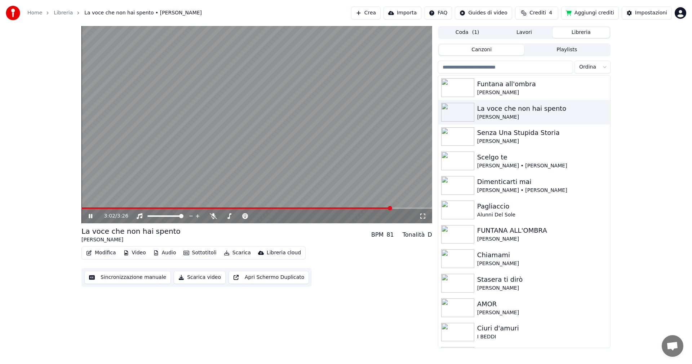
click at [91, 214] on icon at bounding box center [91, 216] width 4 height 4
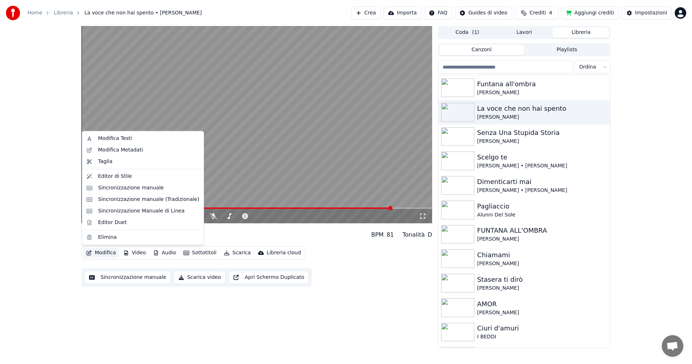
click at [98, 252] on button "Modifica" at bounding box center [101, 253] width 36 height 10
click at [110, 199] on div "Sincronizzazione manuale (Tradizionale)" at bounding box center [148, 199] width 101 height 7
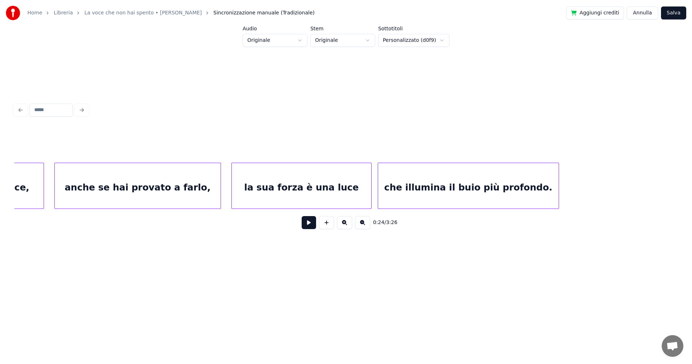
scroll to position [0, 7401]
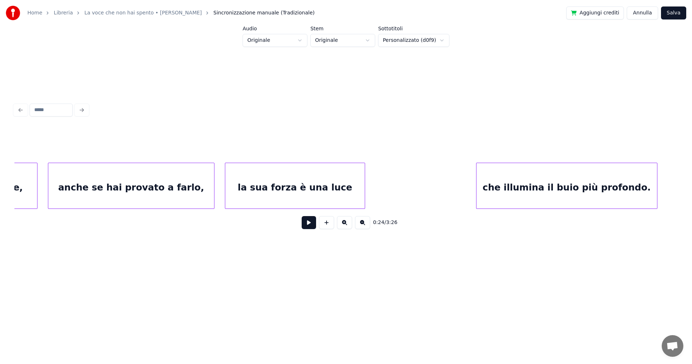
click at [542, 181] on div "che illumina il buio più profondo." at bounding box center [567, 187] width 181 height 49
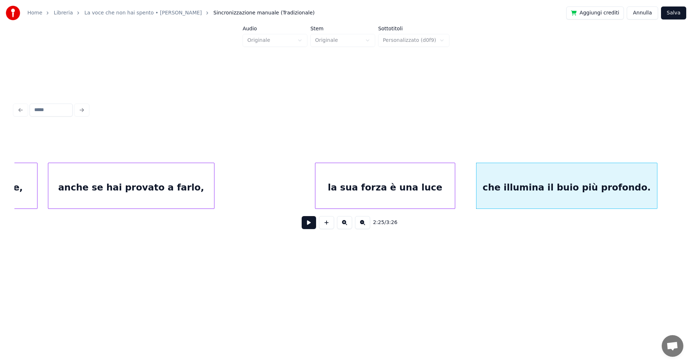
click at [396, 186] on div "la sua forza è una luce" at bounding box center [386, 187] width 140 height 49
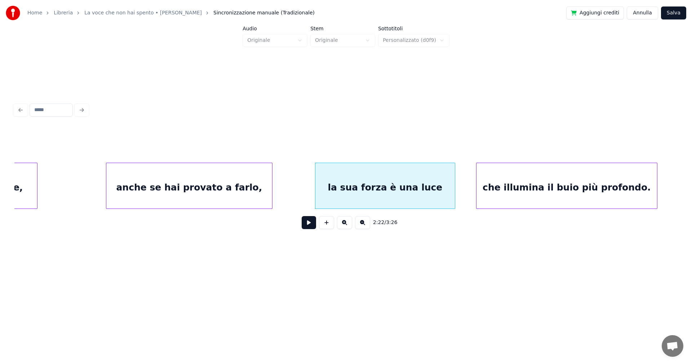
click at [235, 183] on div "anche se hai provato a farlo," at bounding box center [189, 187] width 166 height 49
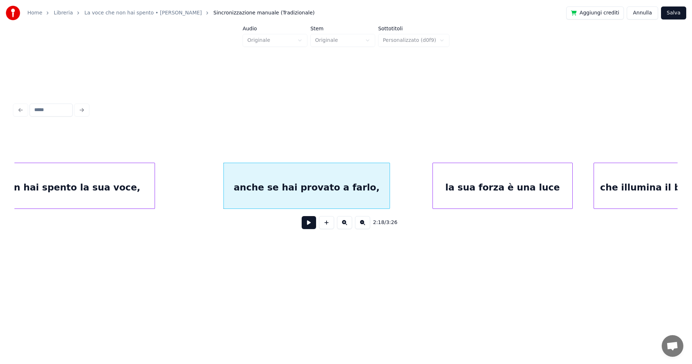
scroll to position [0, 7209]
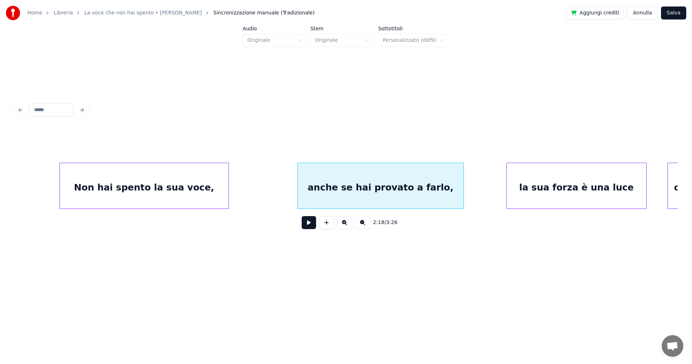
click at [193, 174] on div "Non hai spento la sua voce," at bounding box center [144, 187] width 169 height 49
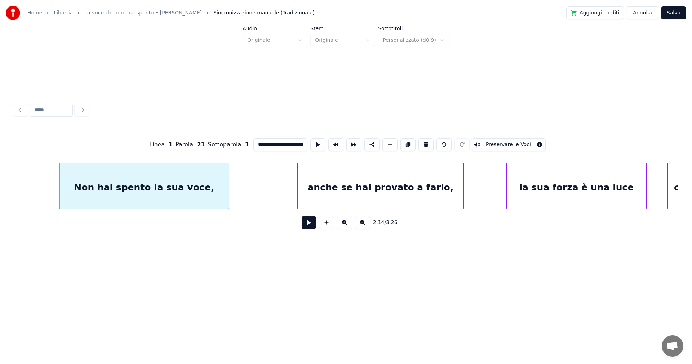
click at [285, 144] on input "**********" at bounding box center [281, 144] width 54 height 13
click at [423, 177] on div "anche se hai provato a farlo," at bounding box center [381, 187] width 166 height 49
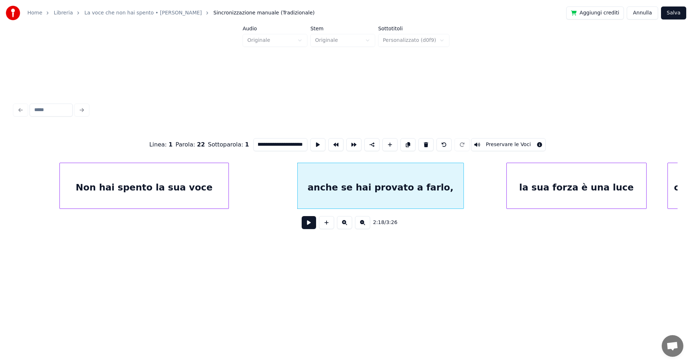
click at [289, 140] on input "**********" at bounding box center [281, 144] width 54 height 13
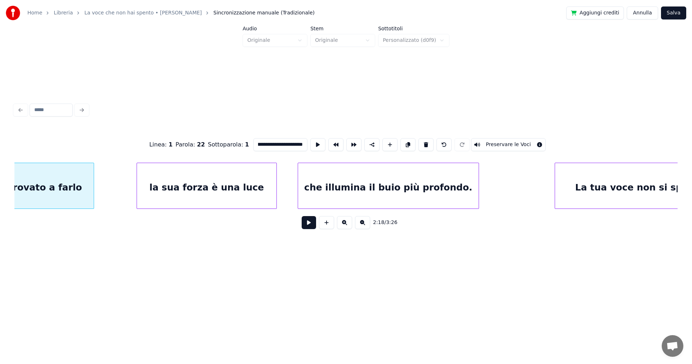
scroll to position [0, 7586]
click at [433, 184] on div "che illumina il buio più profondo." at bounding box center [382, 187] width 181 height 49
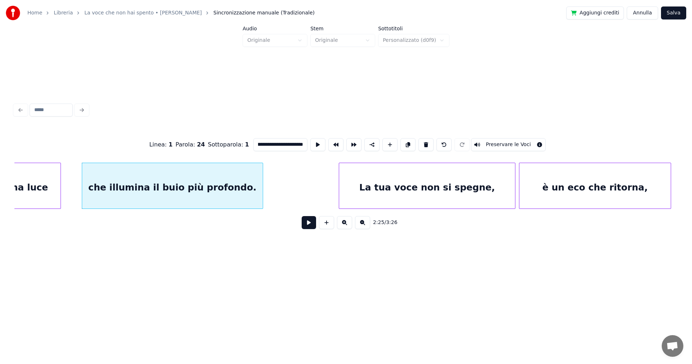
scroll to position [0, 7802]
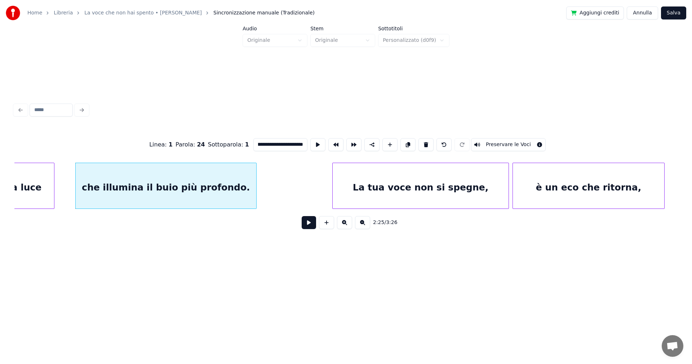
click at [454, 188] on div "La tua voce non si spegne," at bounding box center [421, 187] width 176 height 49
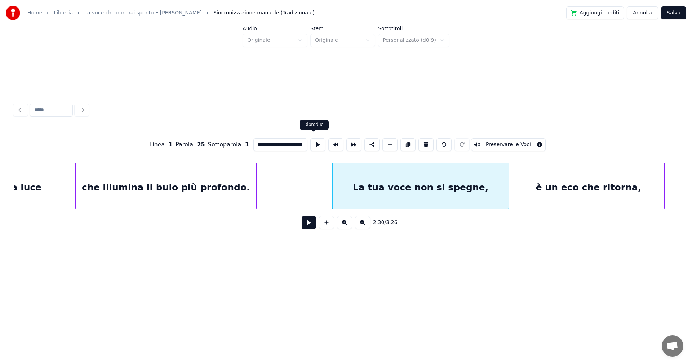
scroll to position [0, 13]
click at [566, 185] on div "è un eco che ritorna," at bounding box center [588, 187] width 151 height 49
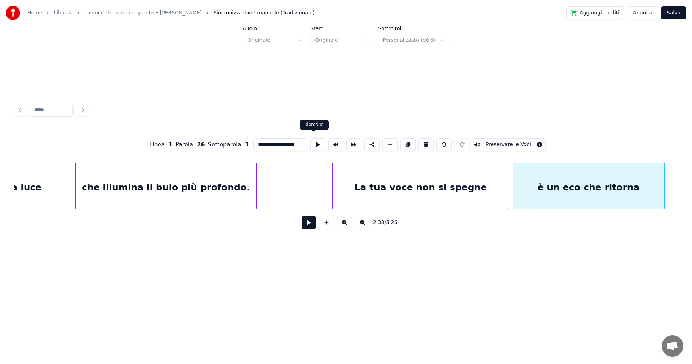
scroll to position [0, 0]
click at [401, 192] on div "La tua voce non si spegne" at bounding box center [421, 187] width 176 height 49
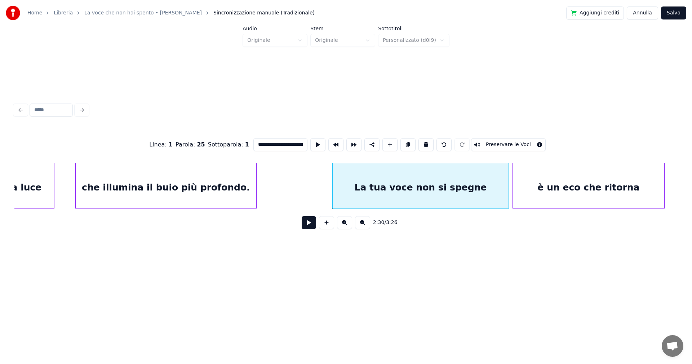
click at [263, 140] on input "**********" at bounding box center [281, 144] width 54 height 13
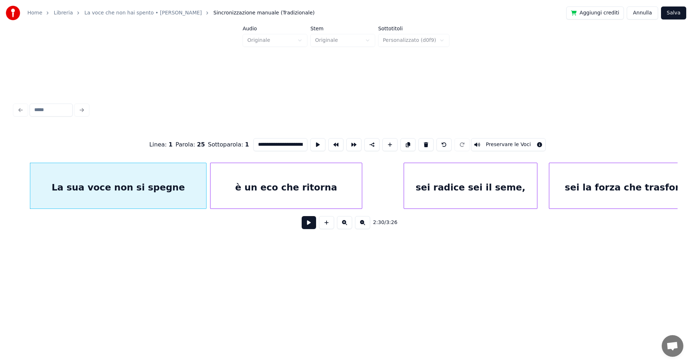
scroll to position [0, 8110]
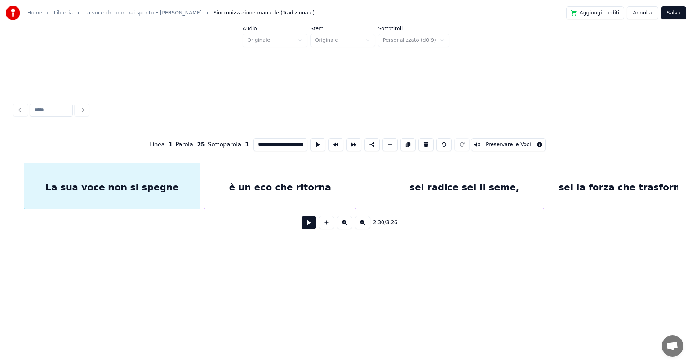
click at [481, 182] on div "sei radice sei il seme," at bounding box center [464, 187] width 133 height 49
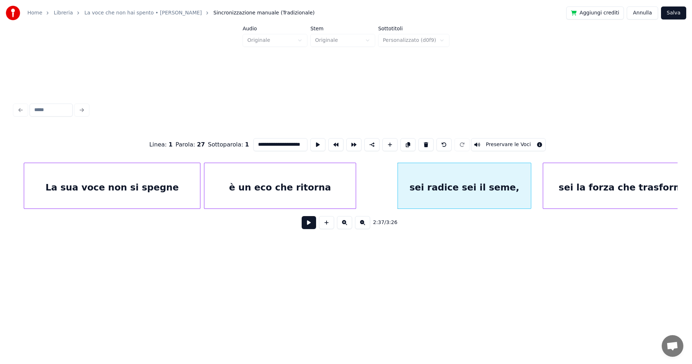
click at [290, 143] on input "**********" at bounding box center [281, 144] width 54 height 13
click at [329, 189] on div "è un eco che ritorna" at bounding box center [314, 187] width 151 height 49
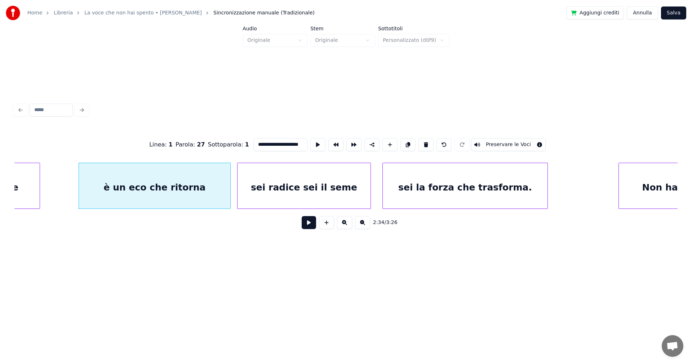
scroll to position [0, 8338]
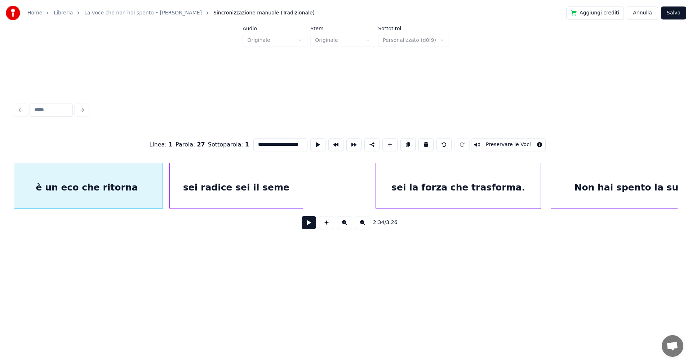
click at [483, 188] on div "sei la forza che trasforma." at bounding box center [458, 187] width 165 height 49
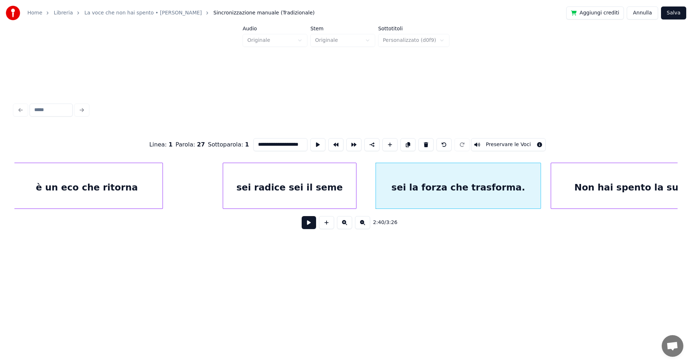
click at [317, 184] on div "sei radice sei il seme" at bounding box center [289, 187] width 133 height 49
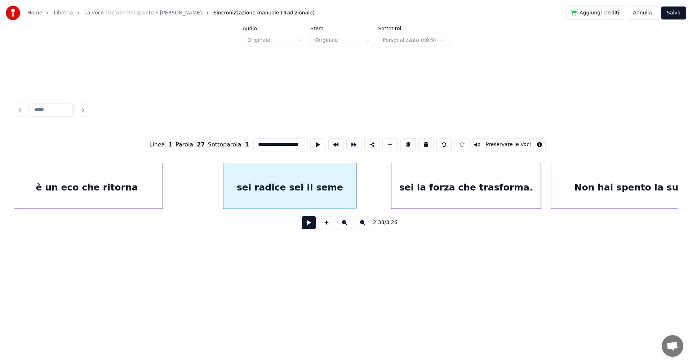
click at [392, 189] on div at bounding box center [393, 185] width 2 height 45
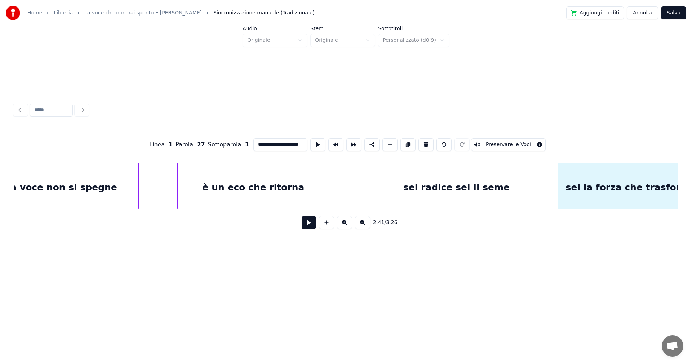
scroll to position [0, 8092]
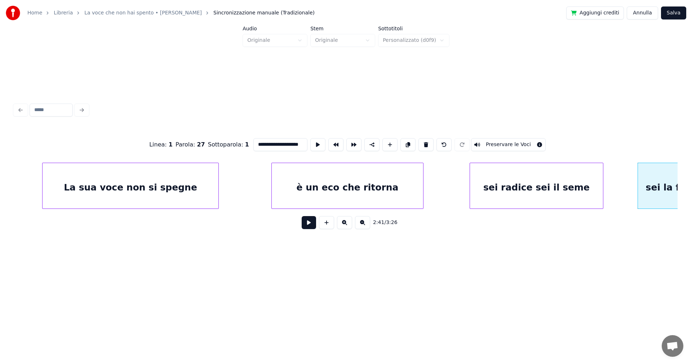
click at [301, 186] on div "è un eco che ritorna" at bounding box center [347, 187] width 151 height 49
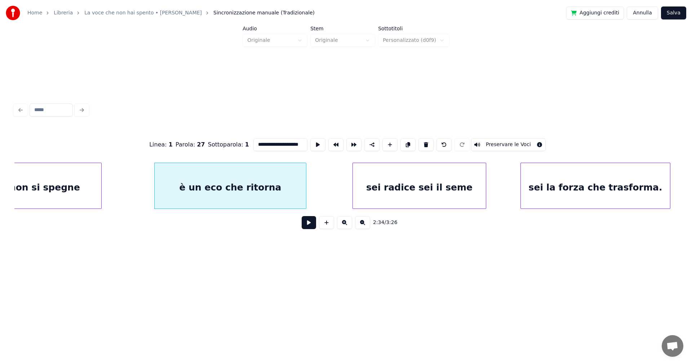
scroll to position [0, 8234]
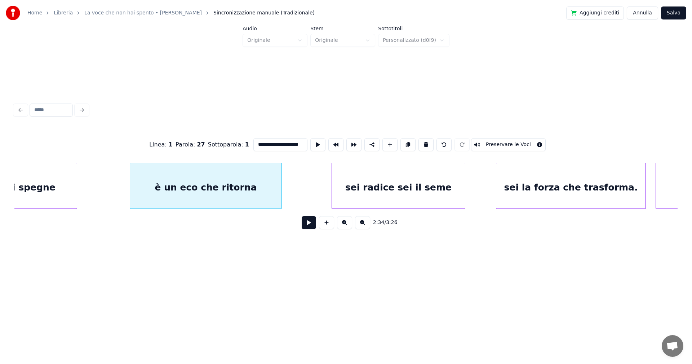
click at [442, 186] on div "sei radice sei il seme" at bounding box center [398, 187] width 133 height 49
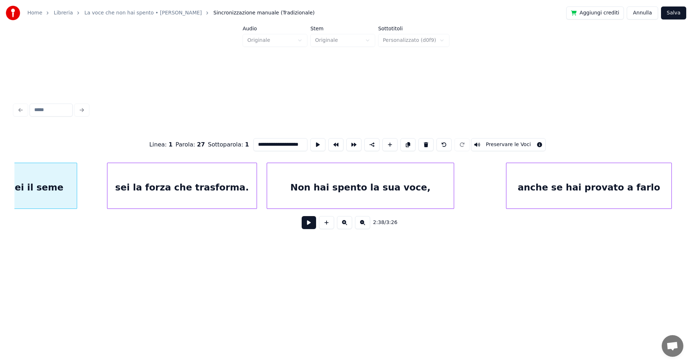
scroll to position [0, 8624]
click at [548, 192] on div "anche se hai provato a farlo" at bounding box center [594, 187] width 165 height 49
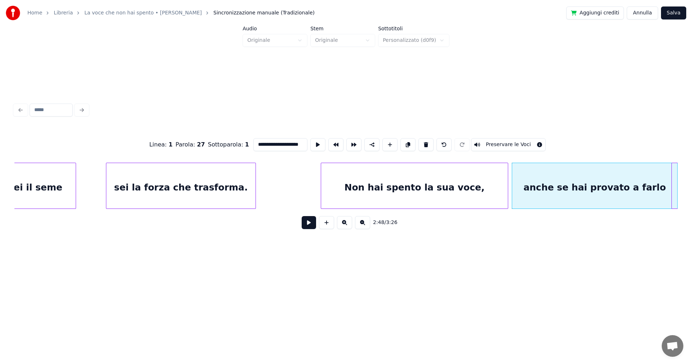
click at [439, 186] on div "Non hai spento la sua voce," at bounding box center [414, 187] width 187 height 49
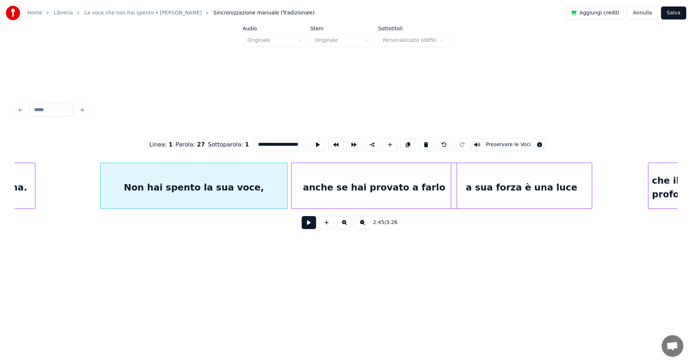
scroll to position [0, 8857]
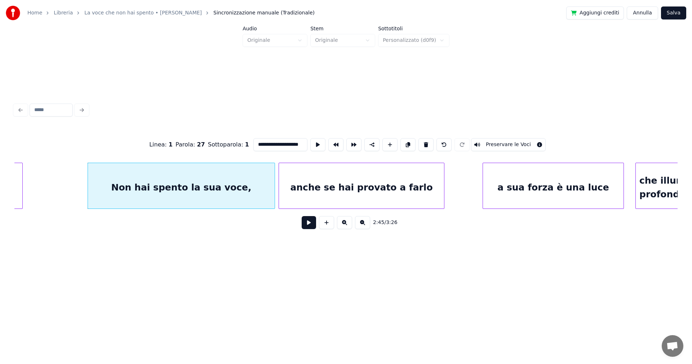
click at [514, 189] on div "a sua forza è una luce" at bounding box center [553, 187] width 141 height 49
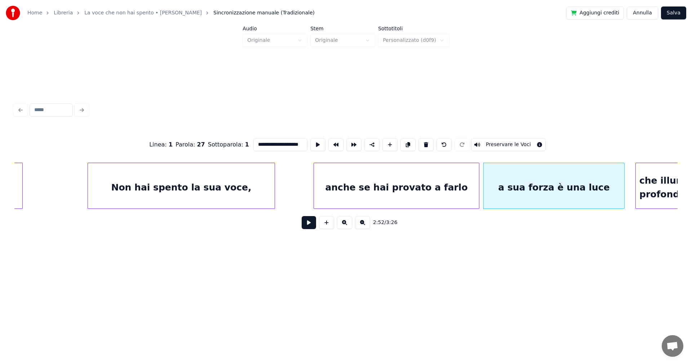
click at [410, 191] on div "anche se hai provato a farlo" at bounding box center [396, 187] width 165 height 49
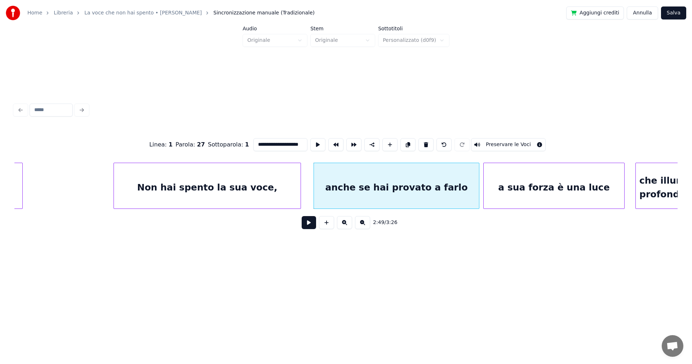
click at [251, 189] on div "Non hai spento la sua voce," at bounding box center [207, 187] width 187 height 49
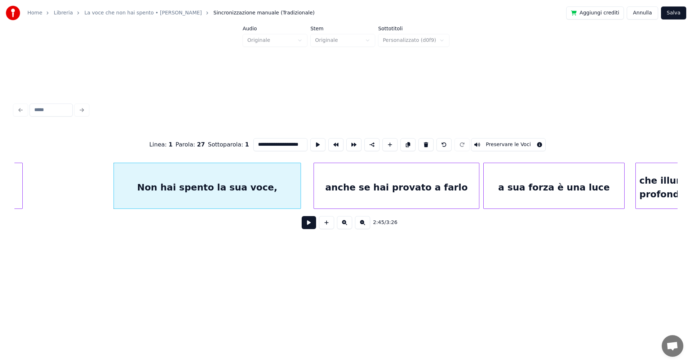
click at [338, 192] on div "anche se hai provato a farlo" at bounding box center [396, 187] width 165 height 49
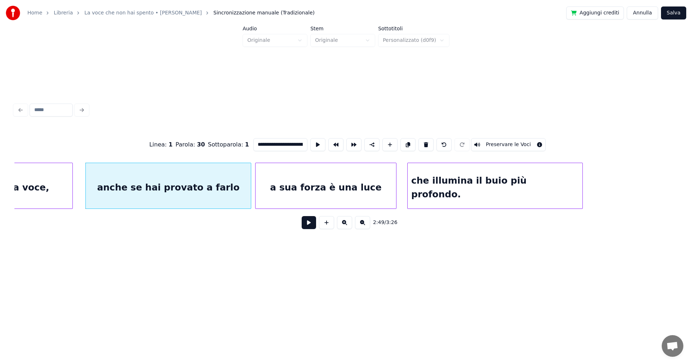
scroll to position [0, 9221]
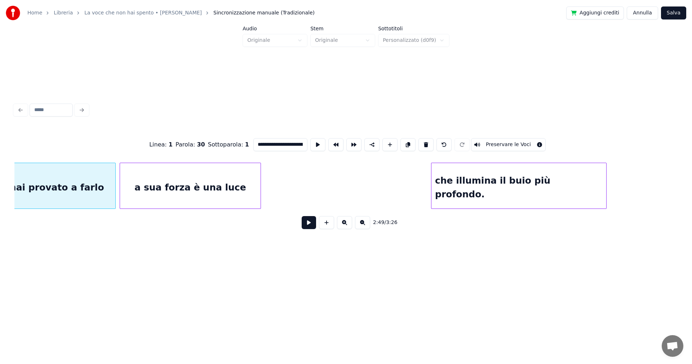
click at [519, 191] on div "che illumina il buio più profondo." at bounding box center [519, 187] width 175 height 49
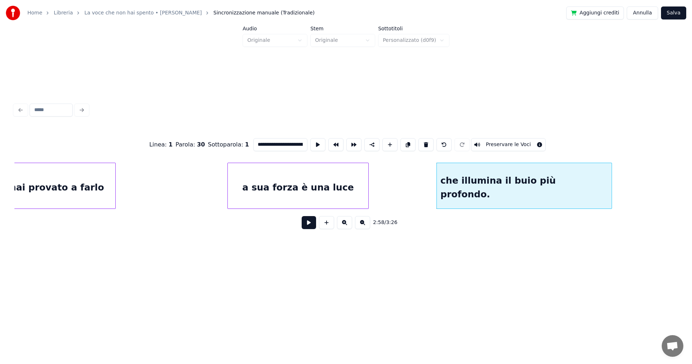
click at [286, 185] on div "a sua forza è una luce" at bounding box center [298, 187] width 141 height 49
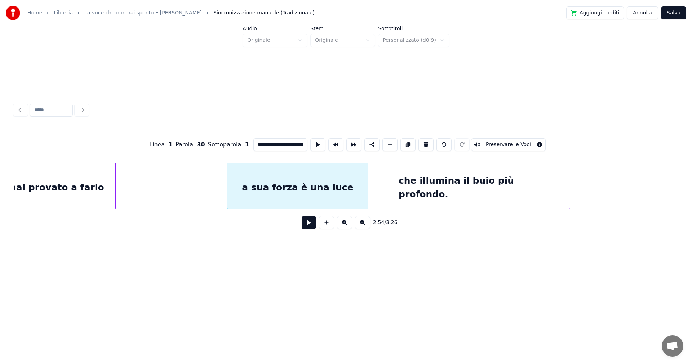
click at [424, 190] on div "che illumina il buio più profondo." at bounding box center [482, 187] width 175 height 49
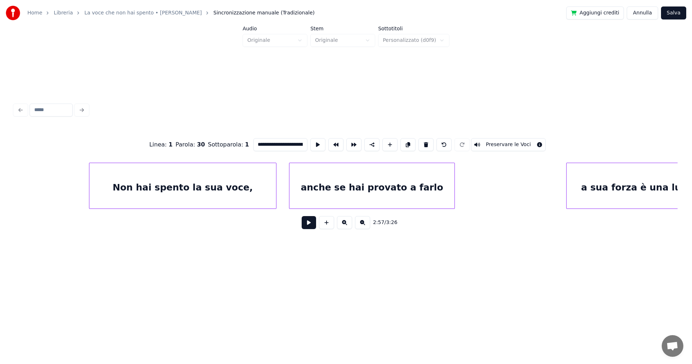
scroll to position [0, 8802]
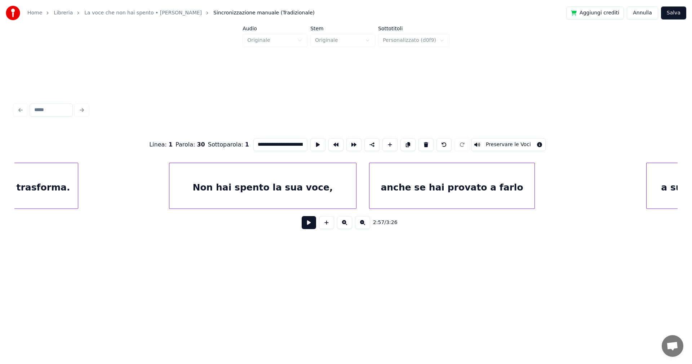
click at [316, 173] on div "Non hai spento la sua voce," at bounding box center [262, 187] width 187 height 49
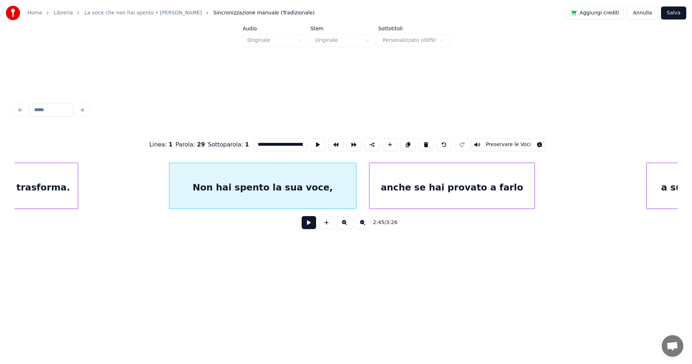
click at [296, 140] on input "**********" at bounding box center [281, 144] width 54 height 13
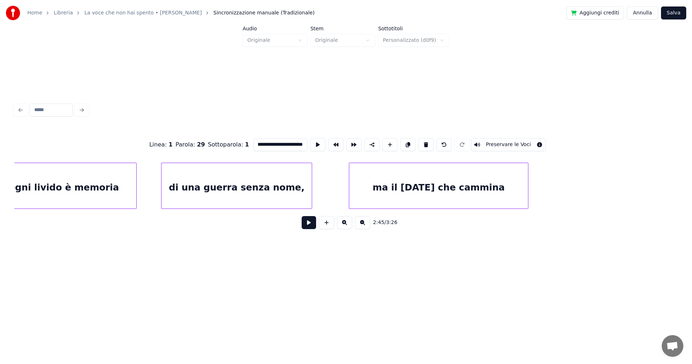
scroll to position [0, 6154]
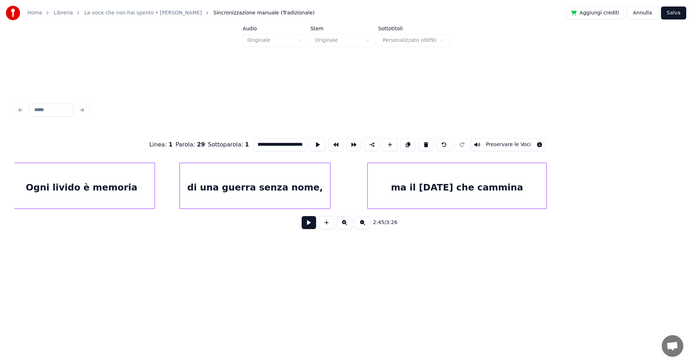
click at [304, 179] on div "di una guerra senza nome," at bounding box center [255, 187] width 150 height 49
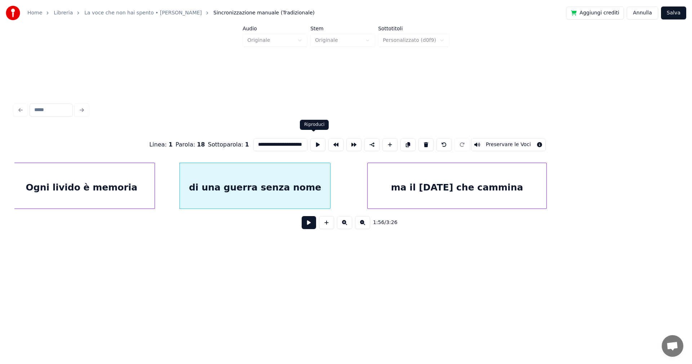
scroll to position [0, 13]
click at [390, 206] on div "ma il [DATE] che cammina" at bounding box center [457, 187] width 179 height 49
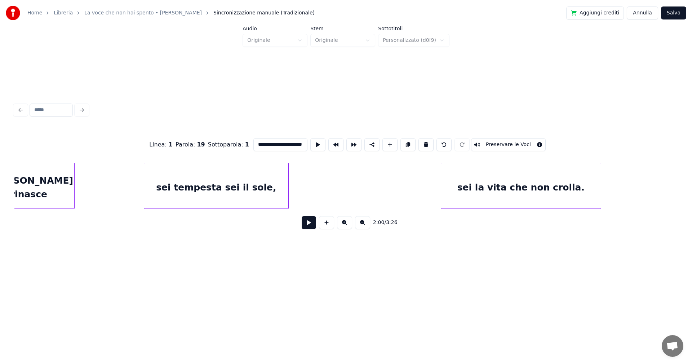
scroll to position [0, 5277]
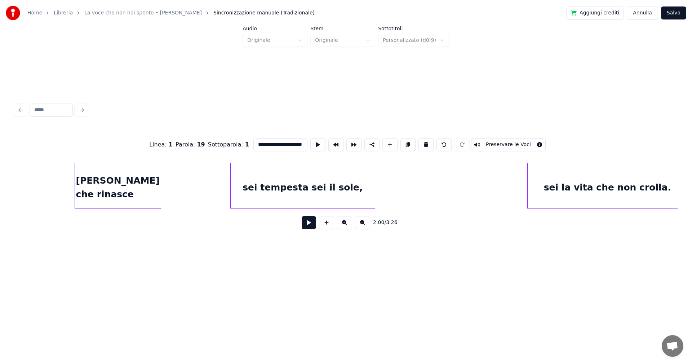
click at [340, 192] on div "sei tempesta sei il sole," at bounding box center [303, 187] width 145 height 49
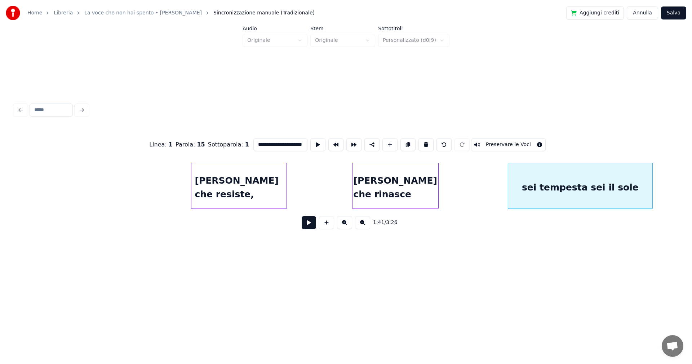
scroll to position [0, 4987]
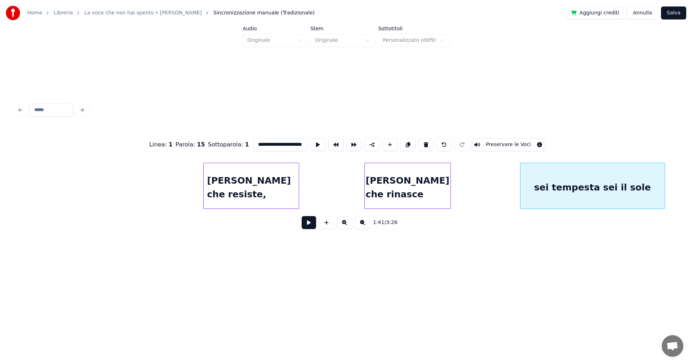
click at [292, 187] on div "[PERSON_NAME] che resiste," at bounding box center [251, 187] width 95 height 49
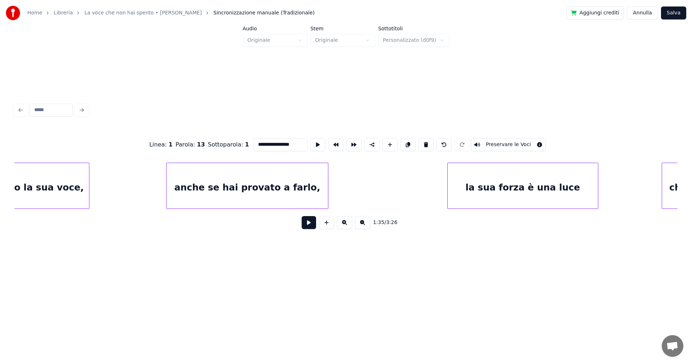
scroll to position [0, 4086]
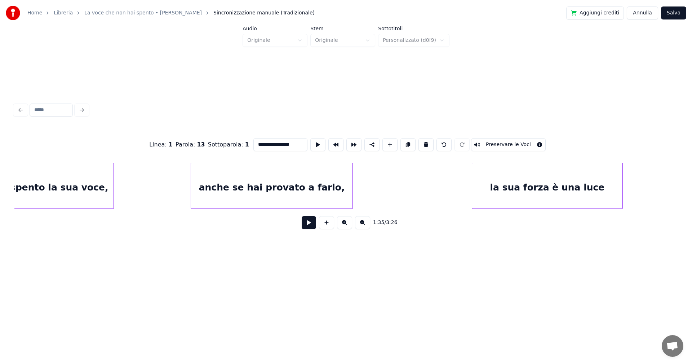
click at [285, 188] on div "anche se hai provato a farlo," at bounding box center [271, 187] width 161 height 49
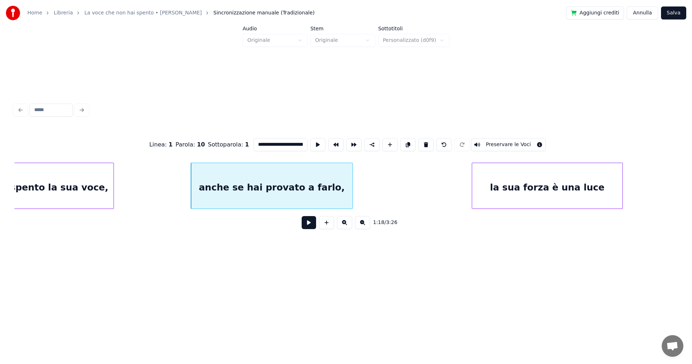
click at [330, 181] on div "anche se hai provato a farlo," at bounding box center [271, 187] width 161 height 49
click at [298, 139] on input "**********" at bounding box center [281, 144] width 54 height 13
click at [81, 186] on div "Non hai spento la sua voce," at bounding box center [38, 187] width 151 height 49
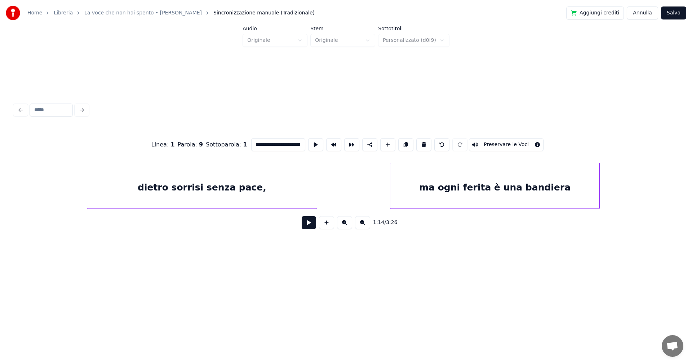
scroll to position [0, 2815]
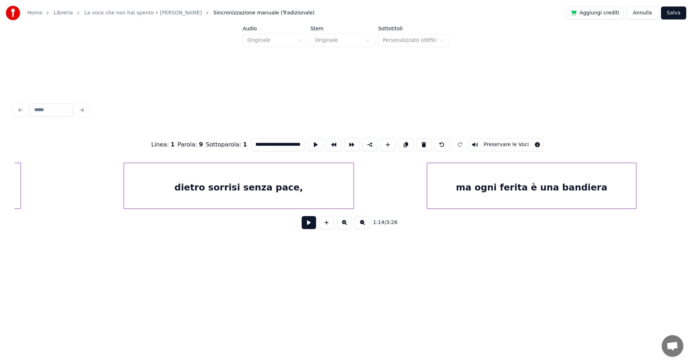
click at [322, 186] on div "dietro sorrisi senza pace," at bounding box center [239, 187] width 230 height 49
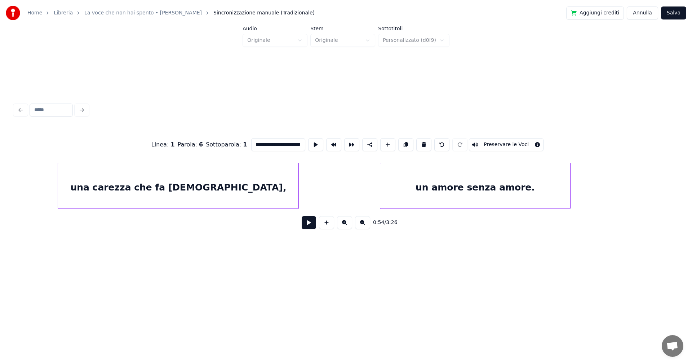
scroll to position [0, 1864]
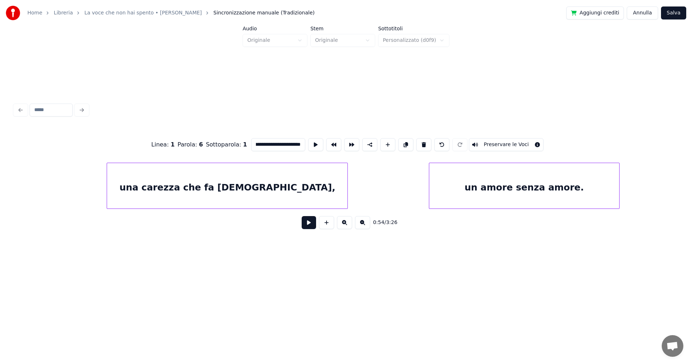
click at [329, 185] on div "una carezza che fa [DEMOGRAPHIC_DATA]," at bounding box center [227, 187] width 241 height 49
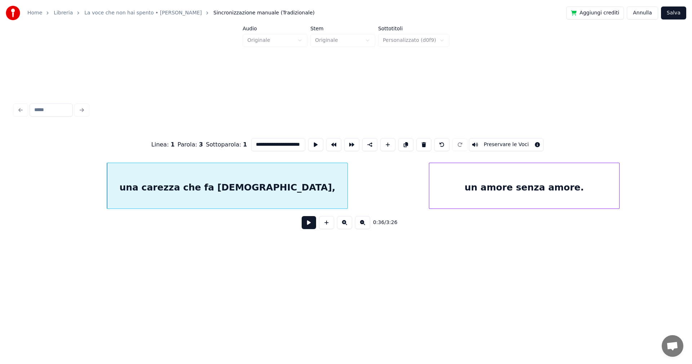
click at [298, 141] on input "**********" at bounding box center [278, 144] width 54 height 13
click at [296, 140] on input "**********" at bounding box center [278, 144] width 54 height 13
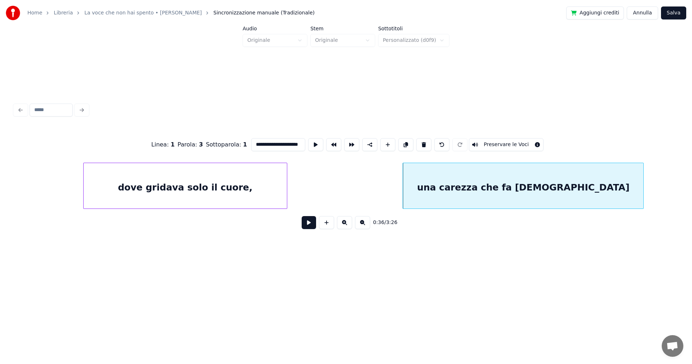
scroll to position [0, 1561]
click at [270, 186] on div "dove gridava solo il cuore," at bounding box center [191, 187] width 203 height 49
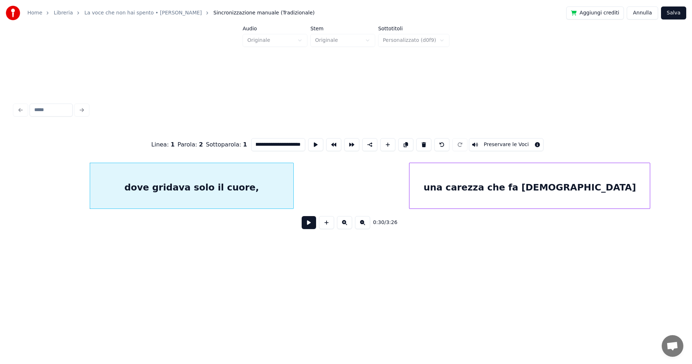
click at [295, 142] on input "**********" at bounding box center [278, 144] width 54 height 13
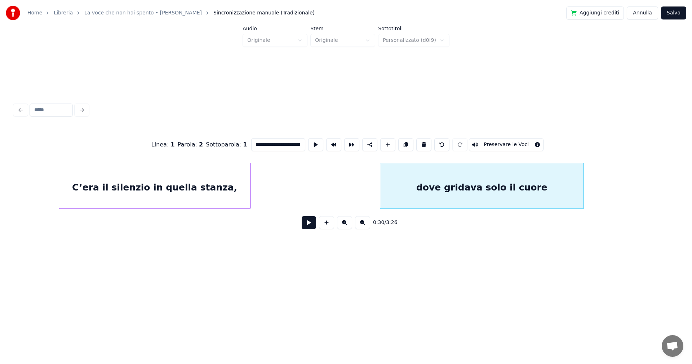
scroll to position [0, 1253]
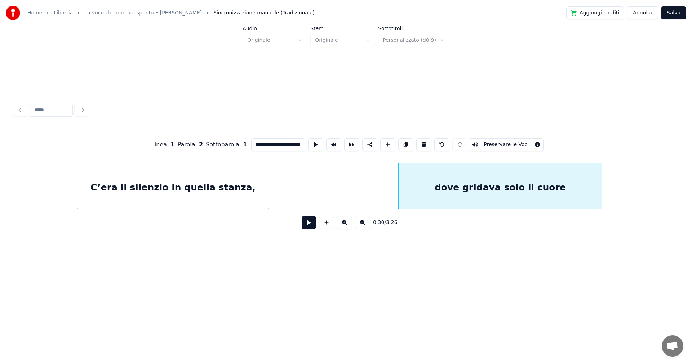
click at [239, 193] on div "C’era il silenzio in quella stanza," at bounding box center [173, 187] width 191 height 49
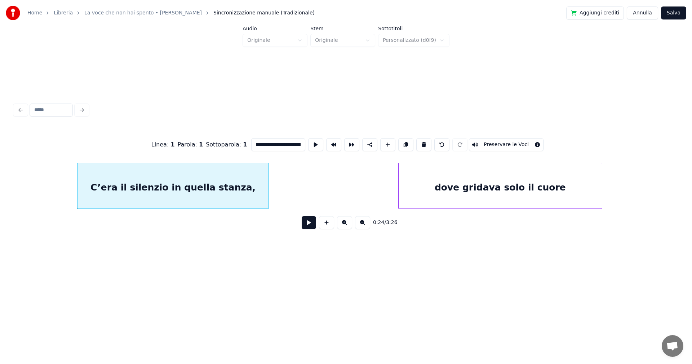
click at [292, 141] on input "**********" at bounding box center [278, 144] width 54 height 13
type input "**********"
click at [671, 11] on button "Salva" at bounding box center [673, 12] width 25 height 13
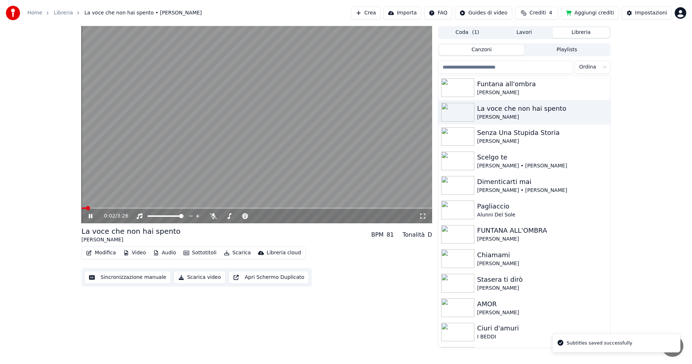
click at [422, 212] on div "0:02 / 3:26" at bounding box center [256, 215] width 345 height 7
click at [422, 217] on icon at bounding box center [422, 216] width 7 height 6
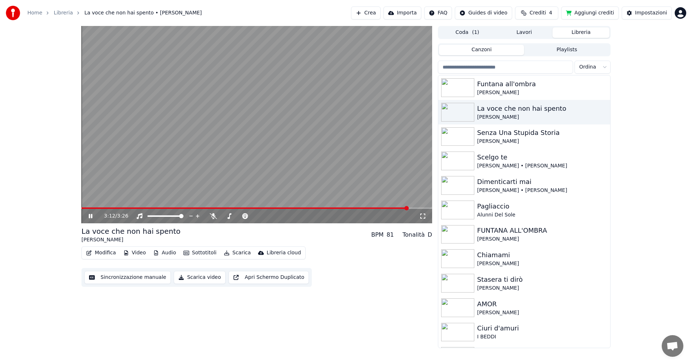
click at [90, 216] on icon at bounding box center [95, 216] width 17 height 6
click at [103, 252] on button "Modifica" at bounding box center [101, 253] width 36 height 10
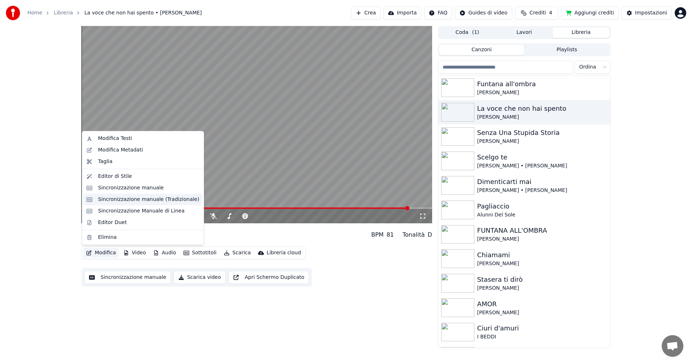
click at [154, 201] on div "Sincronizzazione manuale (Tradizionale)" at bounding box center [148, 199] width 101 height 7
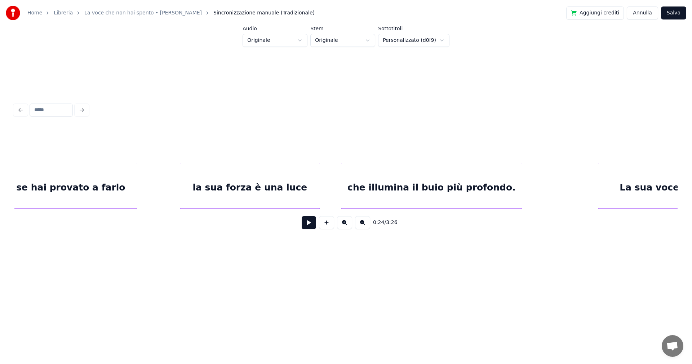
scroll to position [0, 7548]
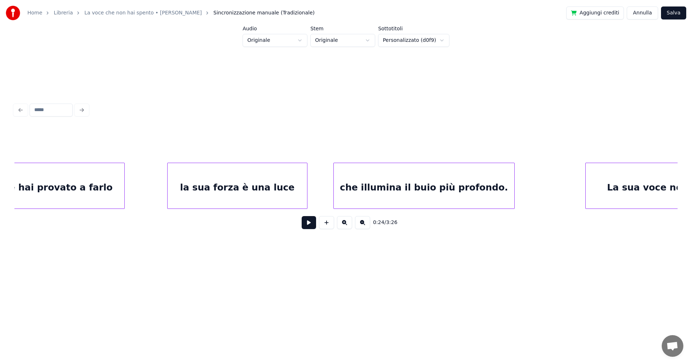
click at [363, 186] on div "che illumina il buio più profondo." at bounding box center [424, 187] width 181 height 49
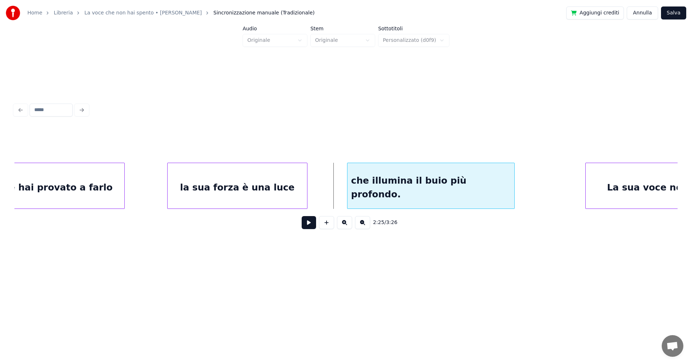
click at [348, 188] on div at bounding box center [349, 185] width 2 height 45
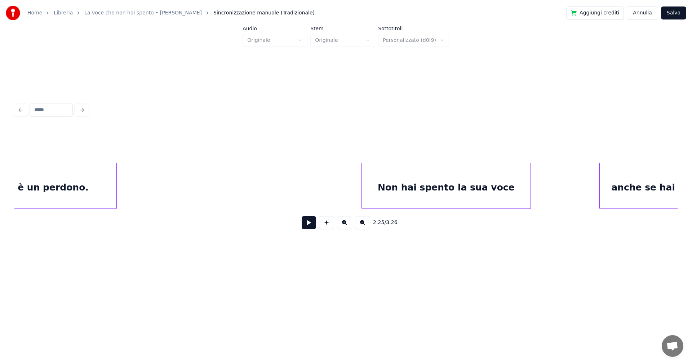
scroll to position [0, 6900]
click at [374, 184] on div at bounding box center [374, 185] width 2 height 45
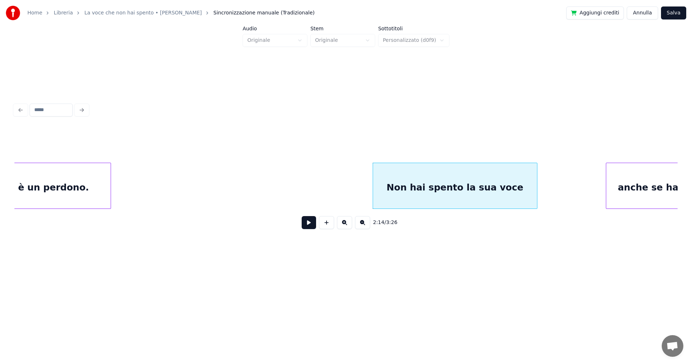
click at [110, 183] on div at bounding box center [110, 185] width 2 height 45
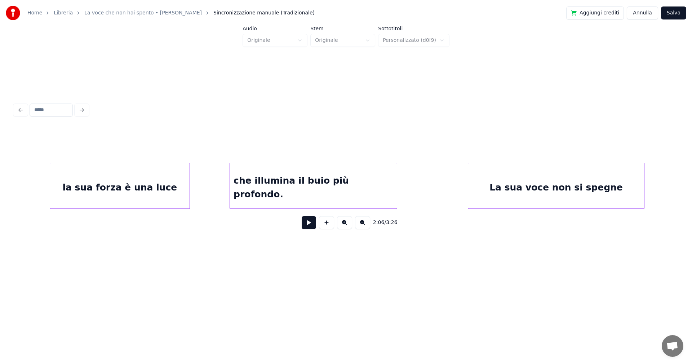
scroll to position [0, 7678]
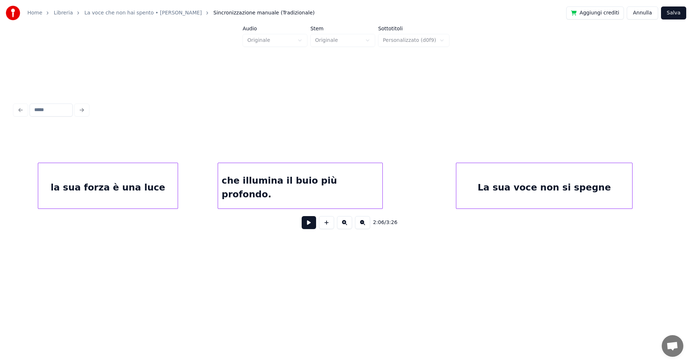
click at [381, 192] on div at bounding box center [381, 185] width 2 height 45
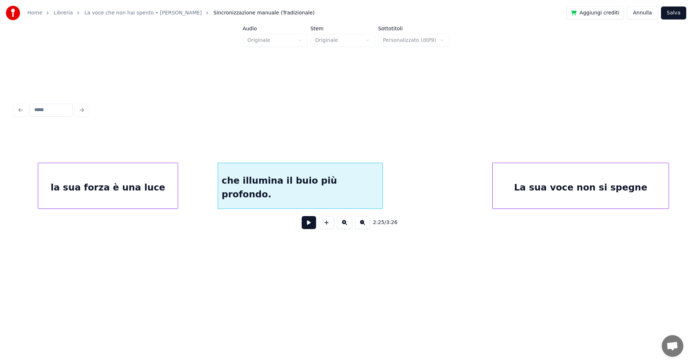
click at [532, 193] on div "La sua voce non si spegne" at bounding box center [581, 187] width 176 height 49
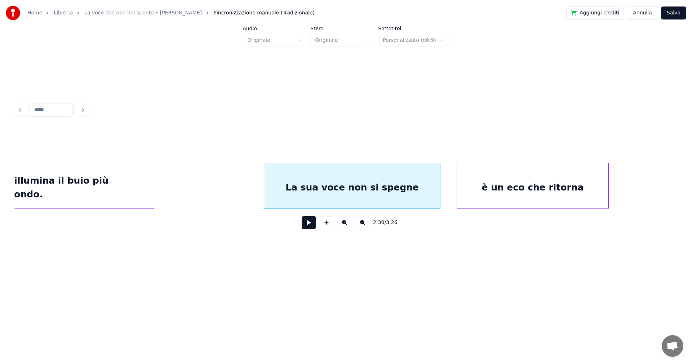
scroll to position [0, 7956]
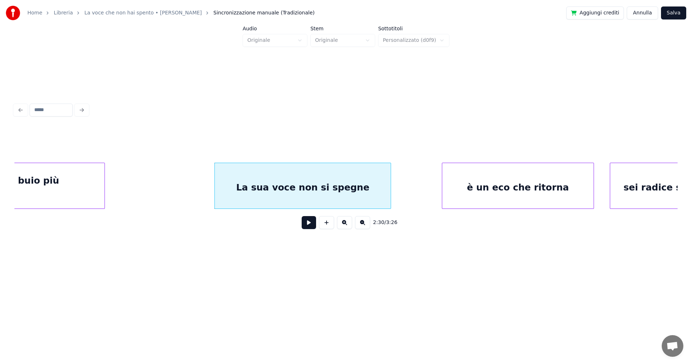
click at [513, 195] on div "è un eco che ritorna" at bounding box center [517, 187] width 151 height 49
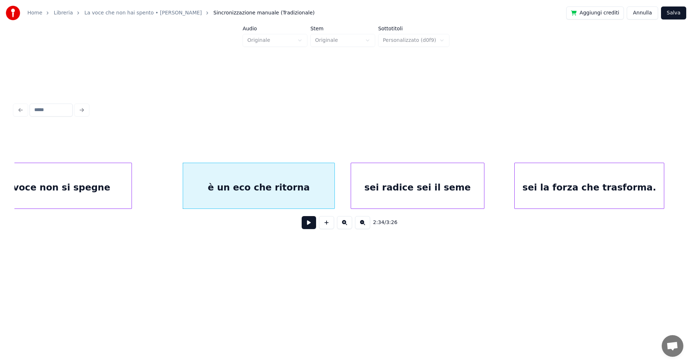
scroll to position [0, 8216]
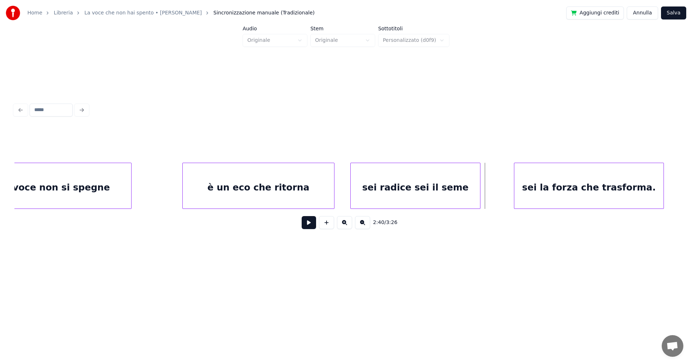
click at [480, 188] on div at bounding box center [479, 185] width 2 height 45
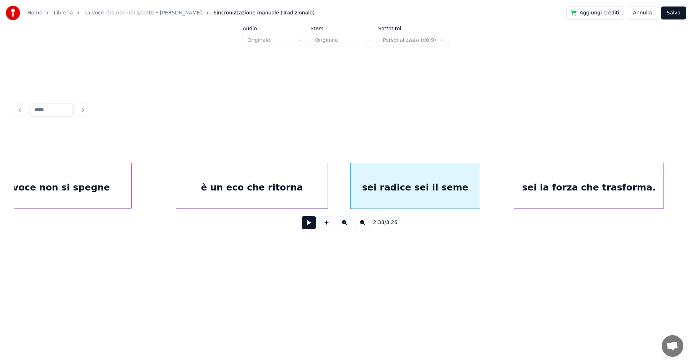
click at [302, 188] on div "è un eco che ritorna" at bounding box center [251, 187] width 151 height 49
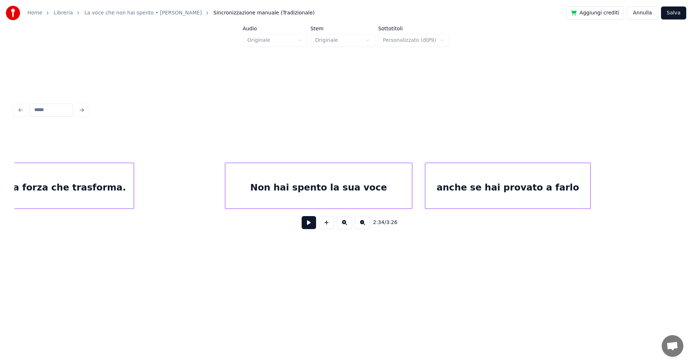
scroll to position [0, 8802]
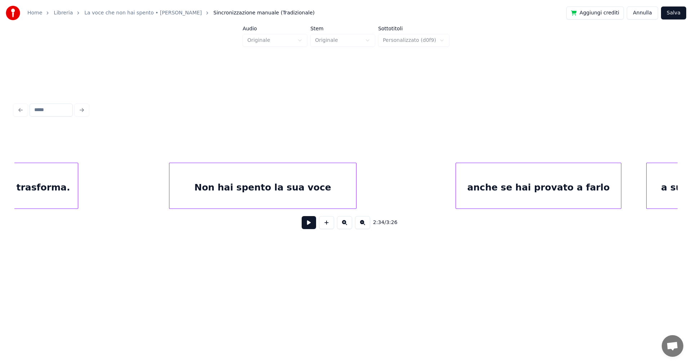
click at [537, 188] on div "anche se hai provato a farlo" at bounding box center [538, 187] width 165 height 49
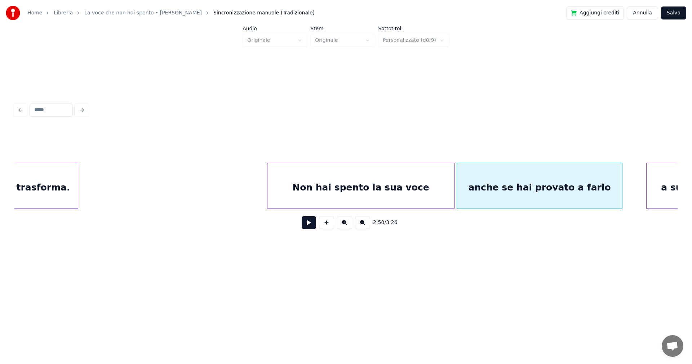
click at [361, 185] on div "Non hai spento la sua voce" at bounding box center [361, 187] width 187 height 49
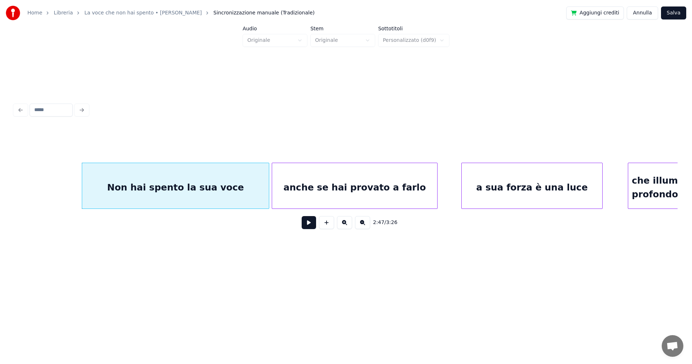
scroll to position [0, 8989]
click at [543, 189] on div "a sua forza è una luce" at bounding box center [529, 187] width 141 height 49
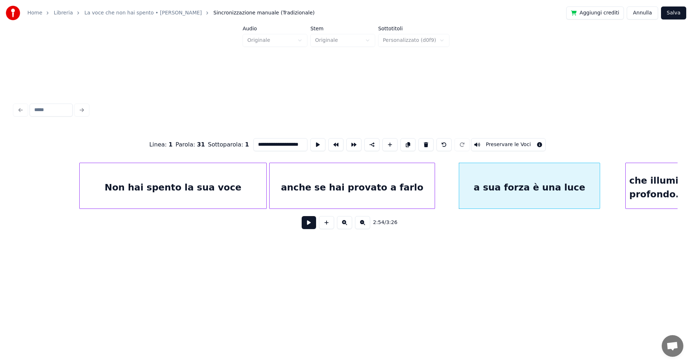
click at [261, 142] on input "**********" at bounding box center [281, 144] width 54 height 13
click at [519, 185] on div "la sua forza è una luce" at bounding box center [529, 187] width 141 height 49
click at [502, 186] on div "la sua forza è una luce" at bounding box center [547, 187] width 141 height 49
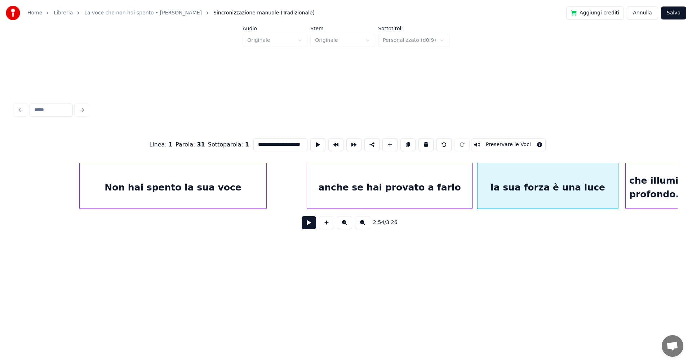
click at [404, 185] on div "anche se hai provato a farlo" at bounding box center [389, 187] width 165 height 49
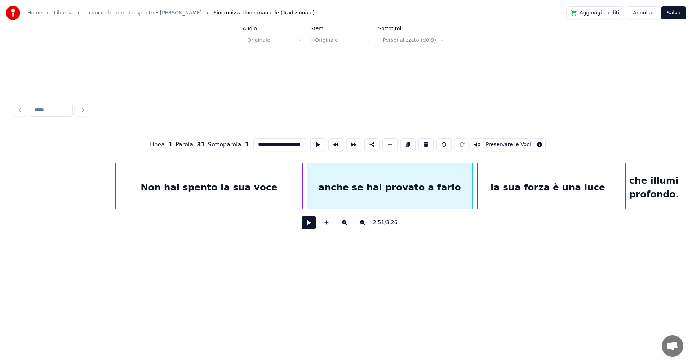
click at [234, 184] on div "Non hai spento la sua voce" at bounding box center [209, 187] width 187 height 49
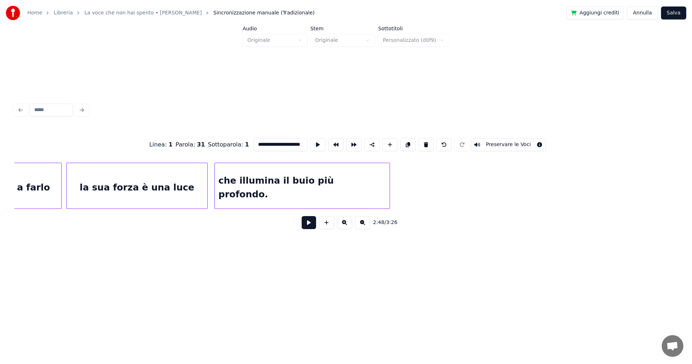
scroll to position [0, 9419]
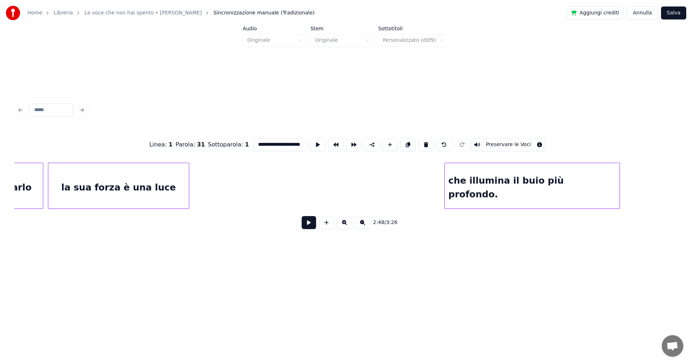
click at [532, 191] on div "che illumina il buio più profondo." at bounding box center [532, 187] width 175 height 49
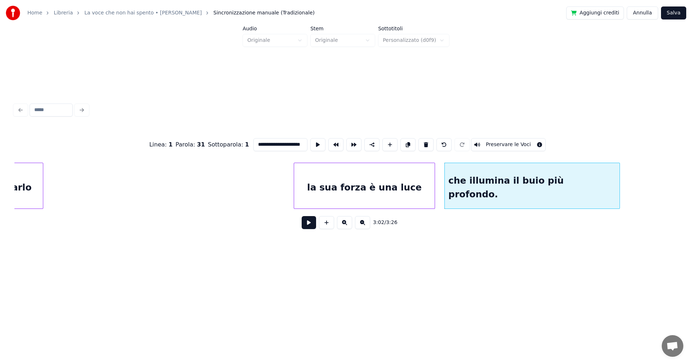
click at [379, 193] on div "la sua forza è una luce" at bounding box center [364, 187] width 141 height 49
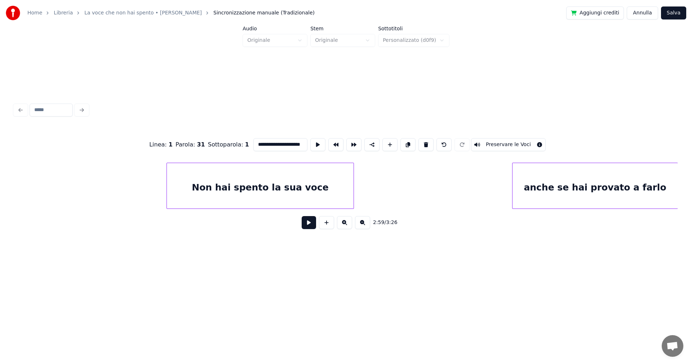
scroll to position [0, 8938]
click at [541, 194] on div "anche se hai provato a farlo" at bounding box center [553, 187] width 165 height 49
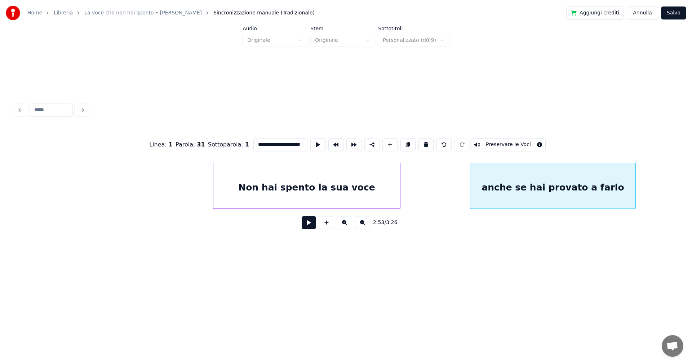
click at [359, 183] on div "Non hai spento la sua voce" at bounding box center [306, 187] width 187 height 49
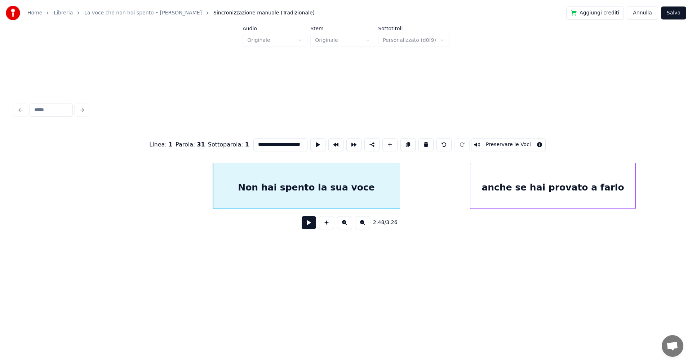
click at [355, 185] on div "Non hai spento la sua voce" at bounding box center [306, 187] width 187 height 49
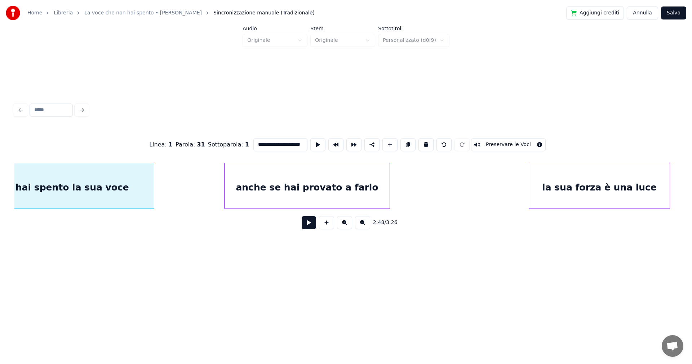
scroll to position [0, 9209]
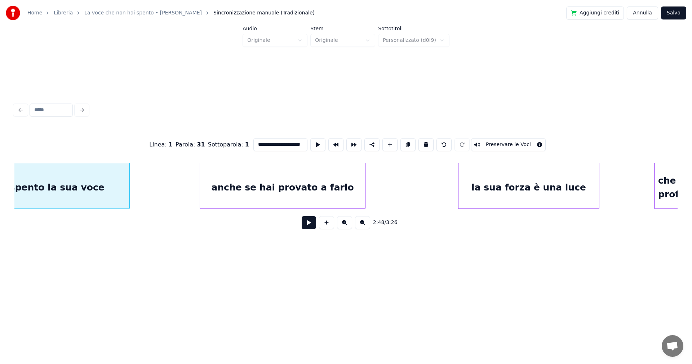
click at [518, 190] on div "la sua forza è una luce" at bounding box center [529, 187] width 141 height 49
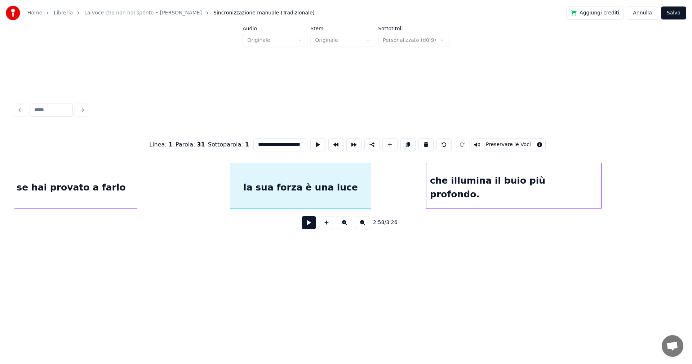
scroll to position [0, 9443]
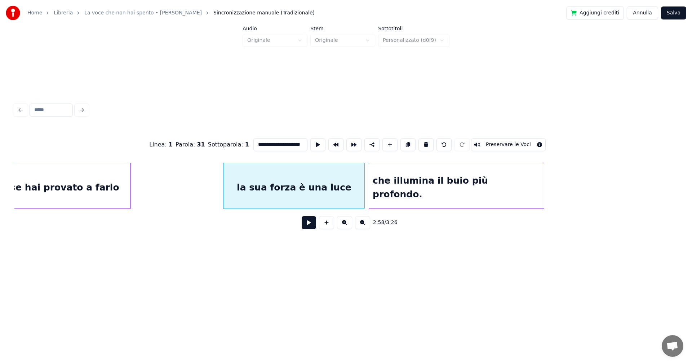
click at [463, 179] on div "che illumina il buio più profondo." at bounding box center [456, 187] width 175 height 49
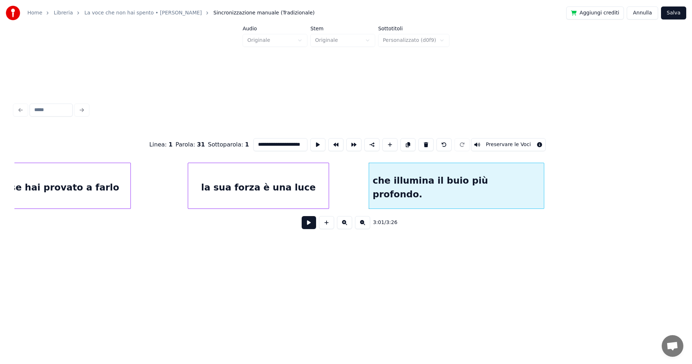
click at [302, 179] on div "la sua forza è una luce" at bounding box center [258, 187] width 141 height 49
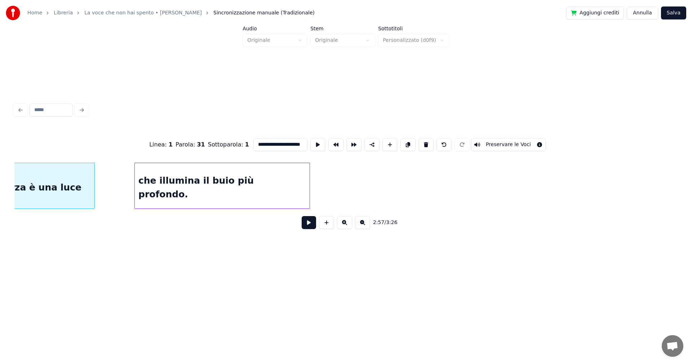
scroll to position [0, 9672]
type input "**********"
click at [674, 13] on button "Salva" at bounding box center [673, 12] width 25 height 13
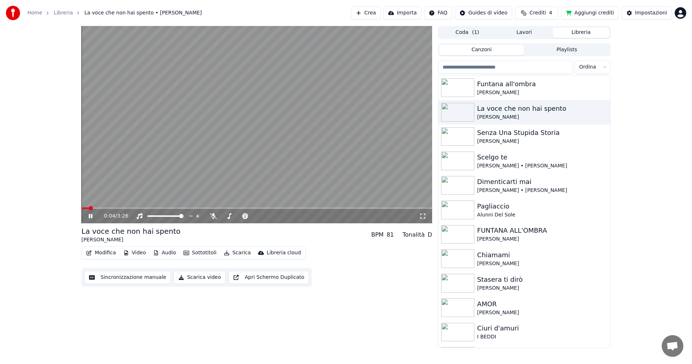
drag, startPoint x: 423, startPoint y: 216, endPoint x: 422, endPoint y: 225, distance: 9.1
click at [424, 216] on icon at bounding box center [422, 216] width 7 height 6
click at [89, 216] on icon at bounding box center [91, 216] width 4 height 4
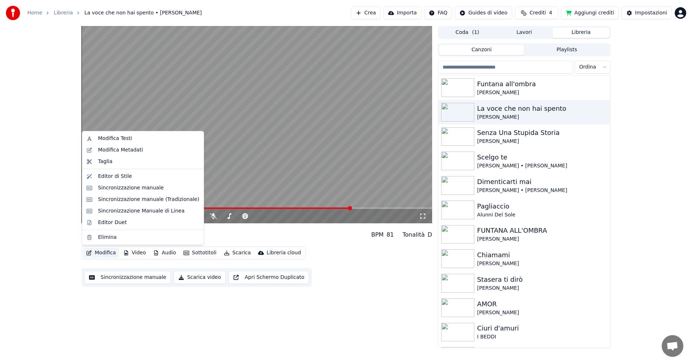
click at [101, 254] on button "Modifica" at bounding box center [101, 253] width 36 height 10
click at [131, 201] on div "Sincronizzazione manuale (Tradizionale)" at bounding box center [148, 199] width 101 height 7
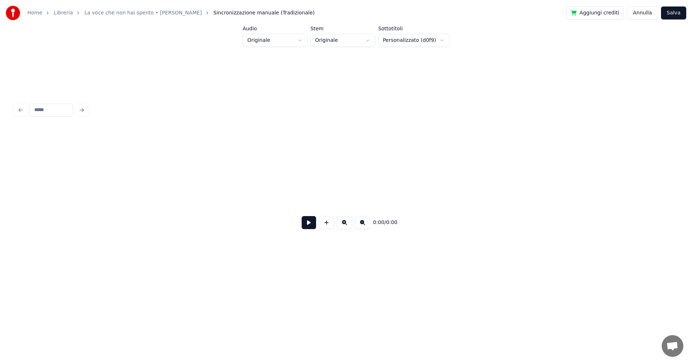
scroll to position [0, 1316]
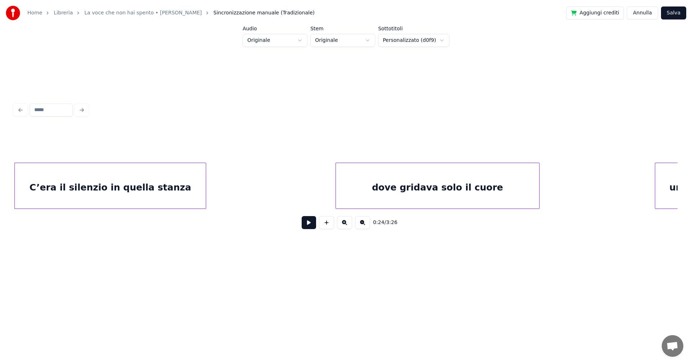
click at [306, 224] on button at bounding box center [309, 222] width 14 height 13
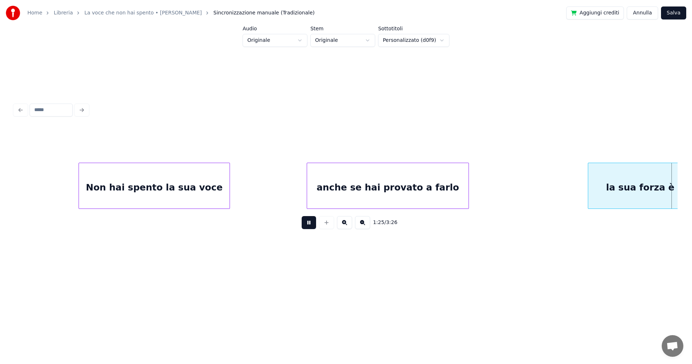
scroll to position [0, 4634]
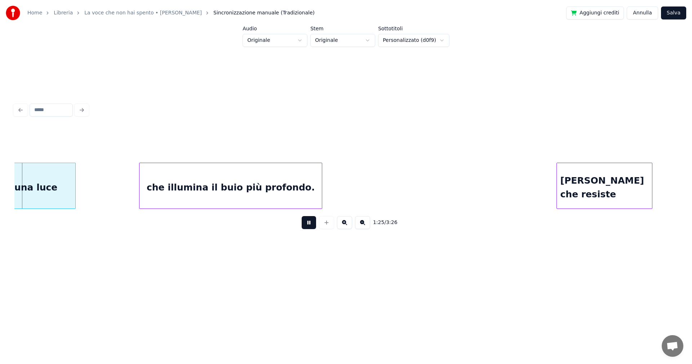
click at [308, 222] on button at bounding box center [309, 222] width 14 height 13
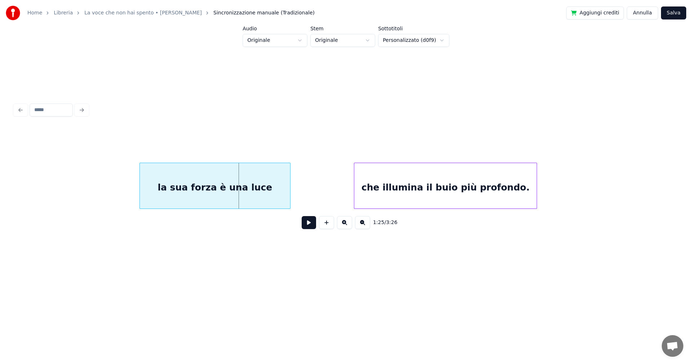
scroll to position [0, 4417]
click at [189, 187] on div "la sua forza è una luce" at bounding box center [209, 187] width 150 height 49
click at [309, 227] on button at bounding box center [309, 222] width 14 height 13
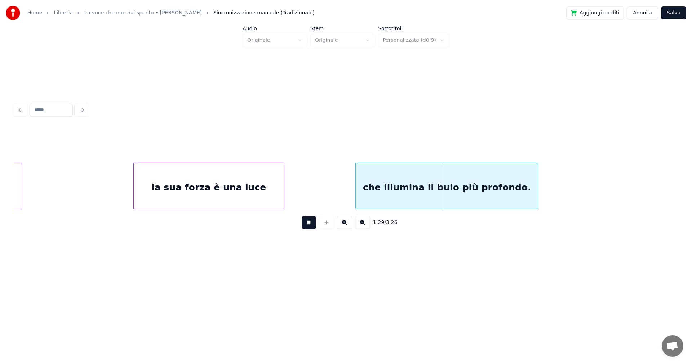
click at [310, 225] on button at bounding box center [309, 222] width 14 height 13
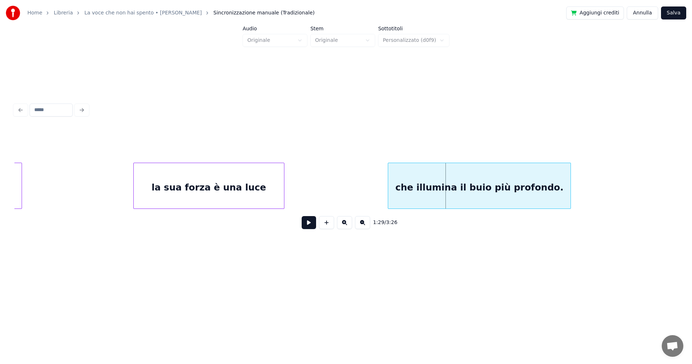
click at [421, 194] on div "che illumina il buio più profondo." at bounding box center [479, 187] width 183 height 49
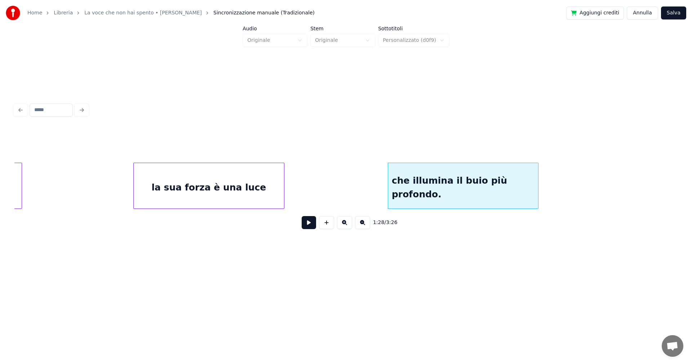
click at [537, 191] on div at bounding box center [537, 185] width 2 height 45
click at [433, 196] on div "che illumina il buio più profondo." at bounding box center [467, 187] width 150 height 49
click at [199, 192] on div "la sua forza è una luce" at bounding box center [209, 187] width 150 height 49
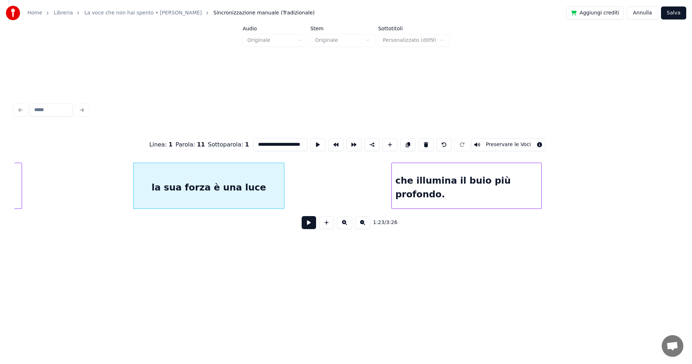
click at [309, 223] on button at bounding box center [309, 222] width 14 height 13
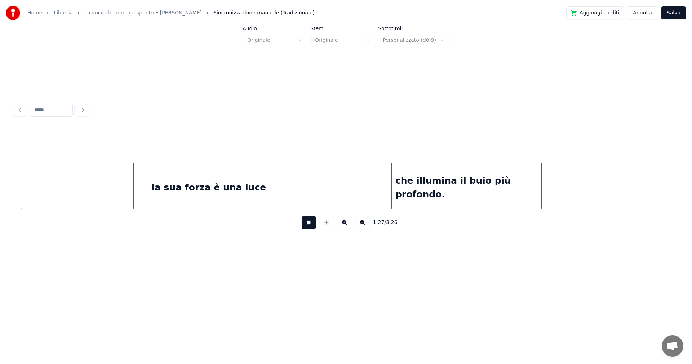
click at [308, 224] on button at bounding box center [309, 222] width 14 height 13
click at [292, 191] on div at bounding box center [293, 185] width 2 height 45
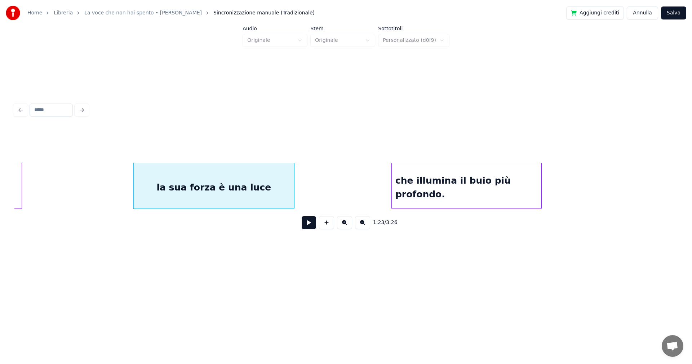
click at [311, 224] on button at bounding box center [309, 222] width 14 height 13
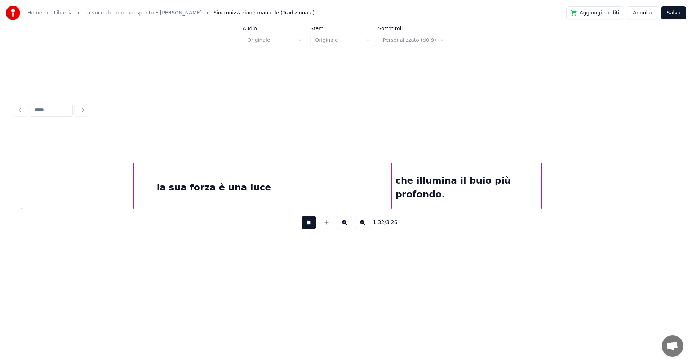
click at [307, 225] on button at bounding box center [309, 222] width 14 height 13
click at [557, 181] on div at bounding box center [556, 185] width 2 height 45
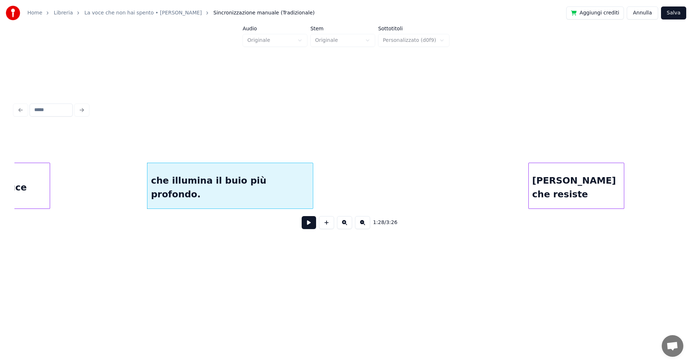
scroll to position [0, 4662]
click at [311, 226] on button at bounding box center [309, 222] width 14 height 13
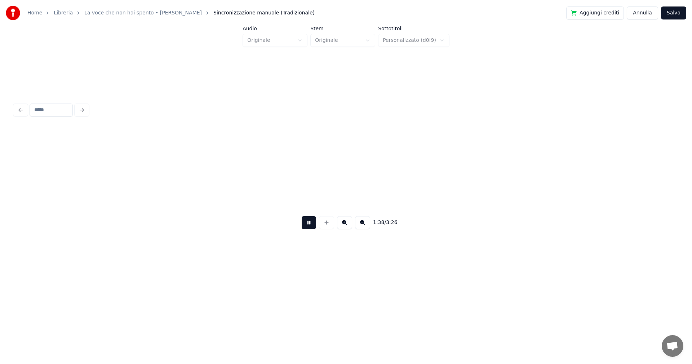
scroll to position [0, 5327]
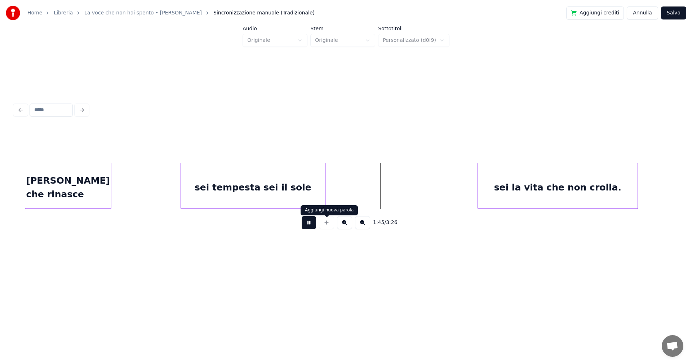
drag, startPoint x: 311, startPoint y: 225, endPoint x: 313, endPoint y: 218, distance: 6.7
click at [313, 223] on button at bounding box center [309, 222] width 14 height 13
click at [336, 183] on div at bounding box center [336, 185] width 2 height 45
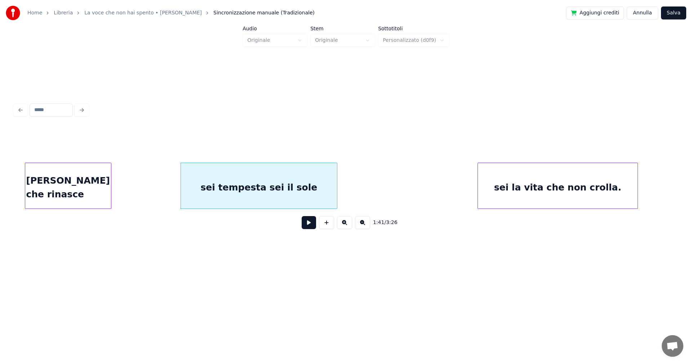
click at [313, 225] on button at bounding box center [309, 222] width 14 height 13
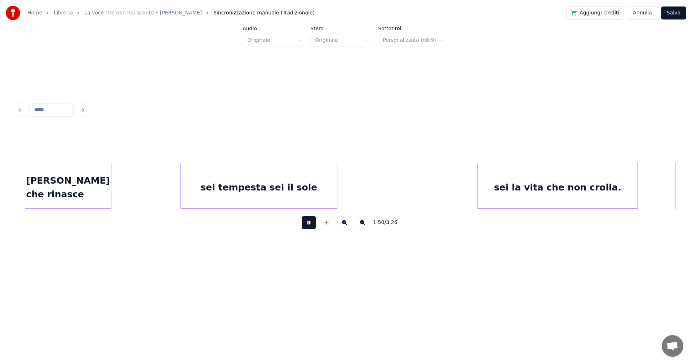
scroll to position [0, 5990]
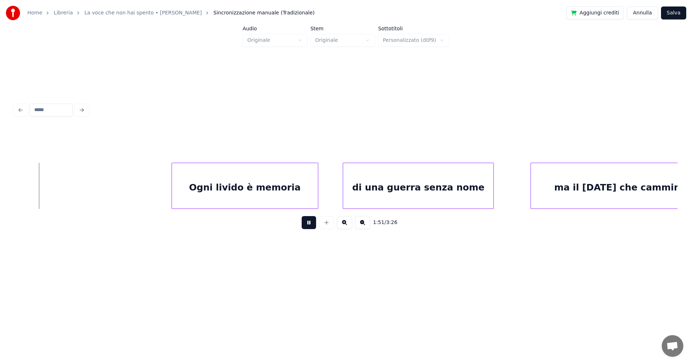
click at [311, 223] on button at bounding box center [309, 222] width 14 height 13
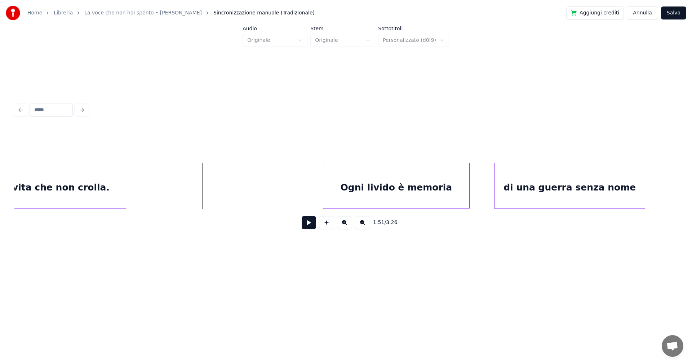
scroll to position [0, 5808]
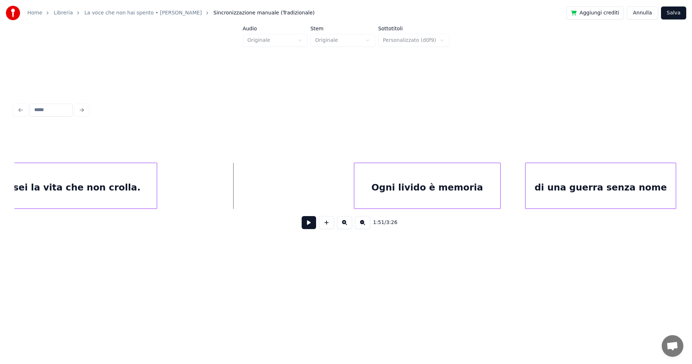
click at [309, 222] on button at bounding box center [309, 222] width 14 height 13
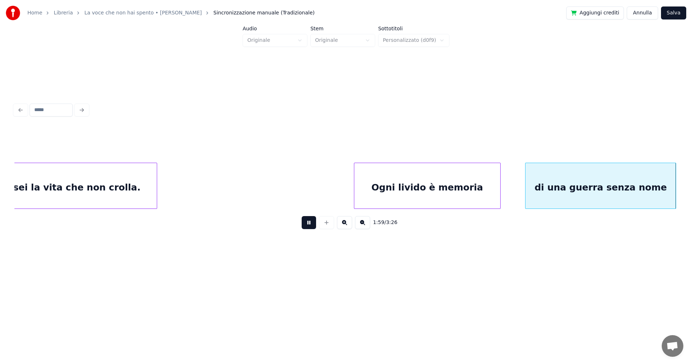
scroll to position [0, 6472]
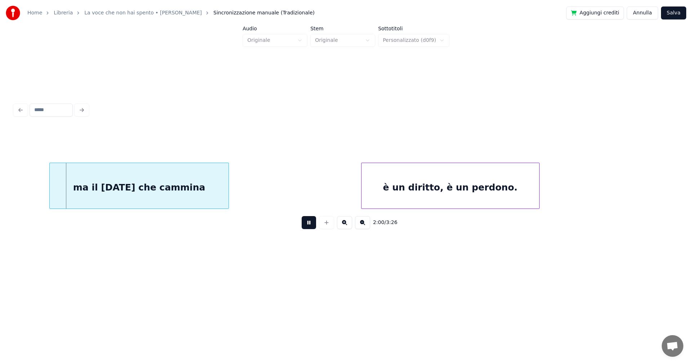
click at [309, 224] on button at bounding box center [309, 222] width 14 height 13
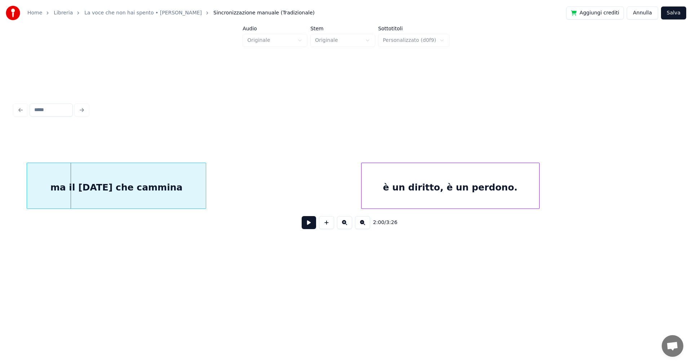
click at [181, 186] on div "ma il [DATE] che cammina" at bounding box center [116, 187] width 179 height 49
click at [305, 225] on button at bounding box center [309, 222] width 14 height 13
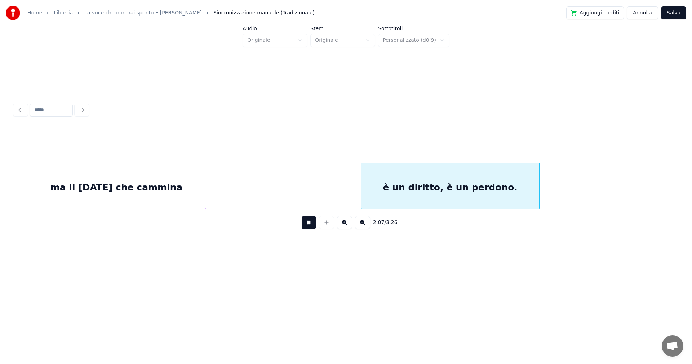
click at [312, 225] on button at bounding box center [309, 222] width 14 height 13
click at [399, 188] on div "è un diritto, è un perdono." at bounding box center [440, 187] width 178 height 49
click at [189, 188] on div "ma il [DATE] che cammina" at bounding box center [116, 187] width 179 height 49
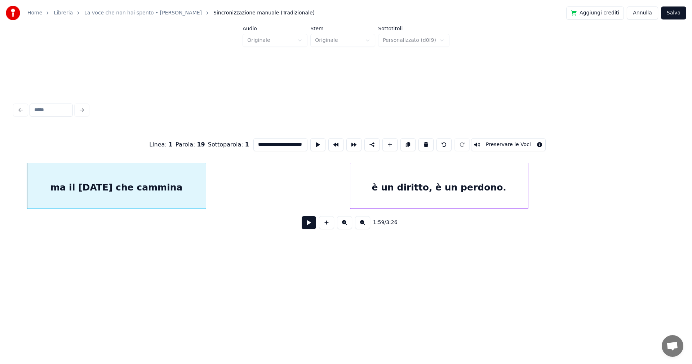
click at [310, 221] on button at bounding box center [309, 222] width 14 height 13
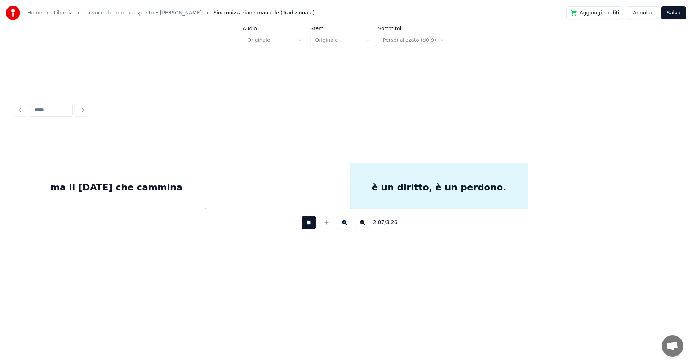
drag, startPoint x: 314, startPoint y: 228, endPoint x: 320, endPoint y: 219, distance: 10.9
click at [314, 228] on button at bounding box center [309, 222] width 14 height 13
click at [361, 198] on div "è un diritto, è un perdono." at bounding box center [423, 187] width 178 height 49
click at [178, 190] on div "ma il [DATE] che cammina" at bounding box center [116, 187] width 179 height 49
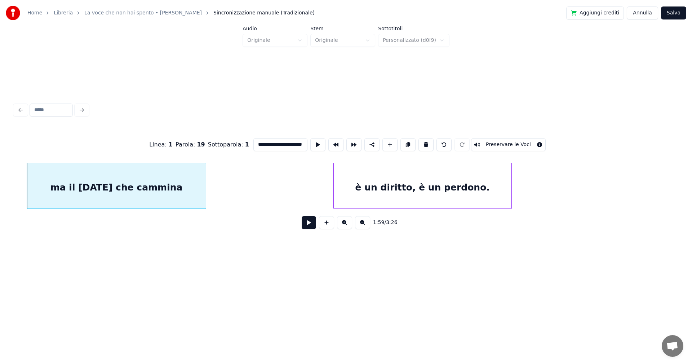
click at [308, 223] on button at bounding box center [309, 222] width 14 height 13
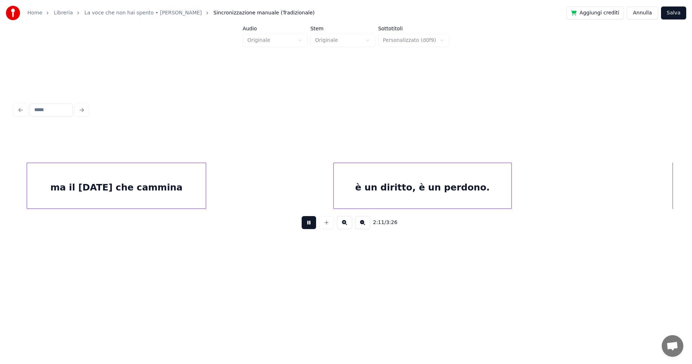
scroll to position [0, 7135]
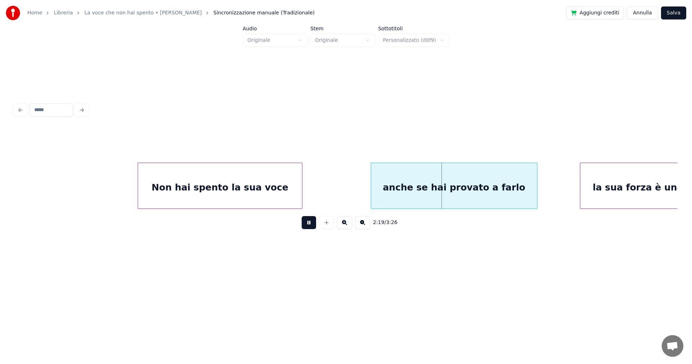
click at [313, 224] on button at bounding box center [309, 222] width 14 height 13
click at [421, 197] on div "anche se hai provato a farlo" at bounding box center [433, 187] width 166 height 49
click at [238, 178] on div "Non hai spento la sua voce" at bounding box center [220, 187] width 164 height 49
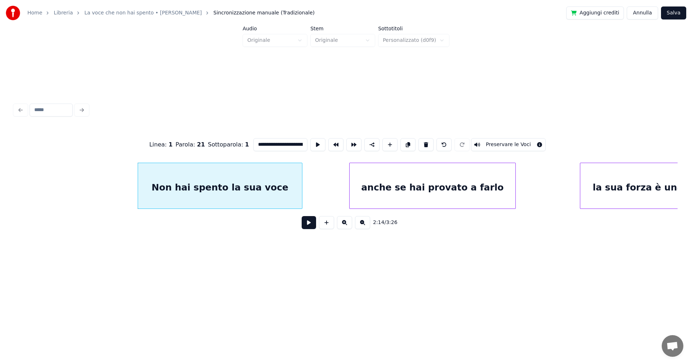
click at [311, 226] on button at bounding box center [309, 222] width 14 height 13
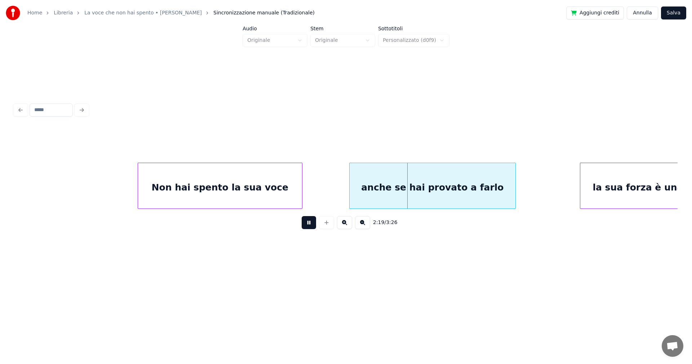
click at [312, 225] on button at bounding box center [309, 222] width 14 height 13
click at [396, 180] on div "anche se hai provato a farlo" at bounding box center [423, 187] width 166 height 49
click at [248, 190] on div "Non hai spento la sua voce" at bounding box center [220, 187] width 164 height 49
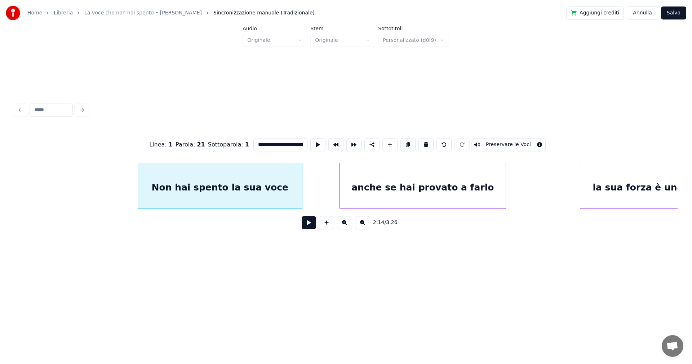
click at [309, 225] on button at bounding box center [309, 222] width 14 height 13
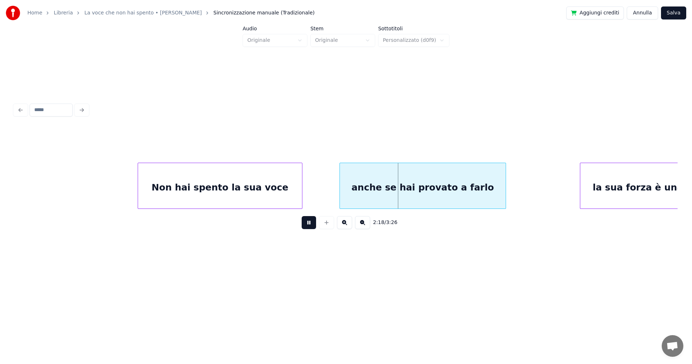
click at [309, 225] on button at bounding box center [309, 222] width 14 height 13
click at [363, 195] on div "anche se hai provato a farlo" at bounding box center [421, 187] width 166 height 49
click at [510, 190] on div at bounding box center [511, 185] width 2 height 45
click at [290, 193] on div "Non hai spento la sua voce" at bounding box center [220, 187] width 164 height 49
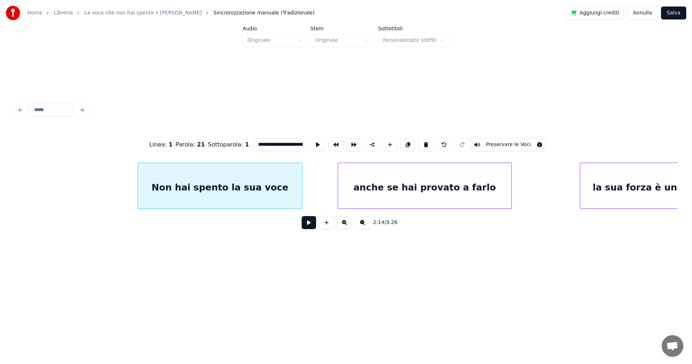
click at [312, 222] on button at bounding box center [309, 222] width 14 height 13
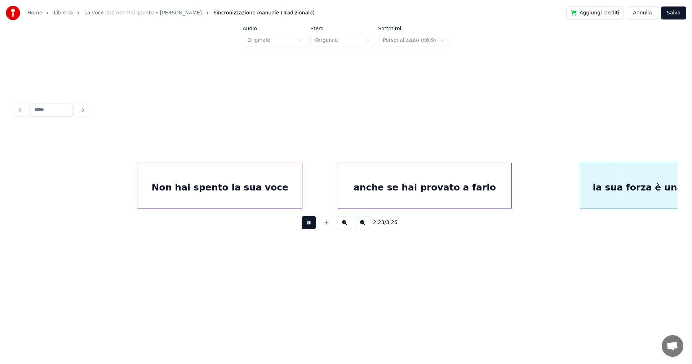
click at [310, 222] on button at bounding box center [309, 222] width 14 height 13
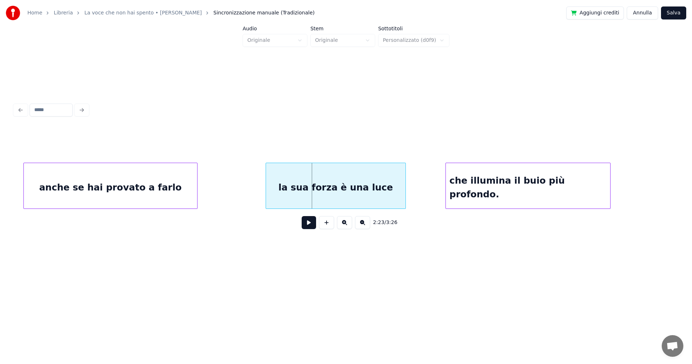
scroll to position [0, 7453]
click at [379, 199] on div "la sua forza è una luce" at bounding box center [347, 187] width 140 height 49
click at [139, 180] on div "anche se hai provato a farlo" at bounding box center [107, 187] width 173 height 49
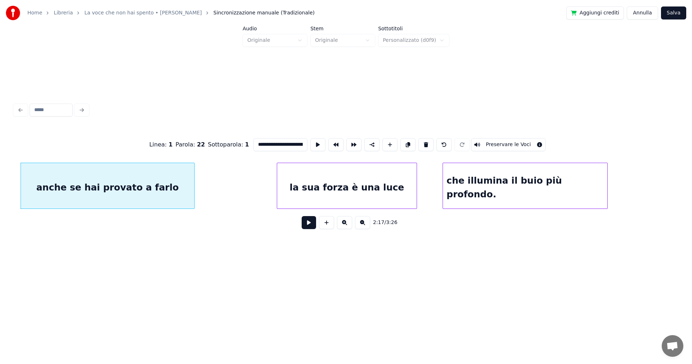
click at [307, 227] on button at bounding box center [309, 222] width 14 height 13
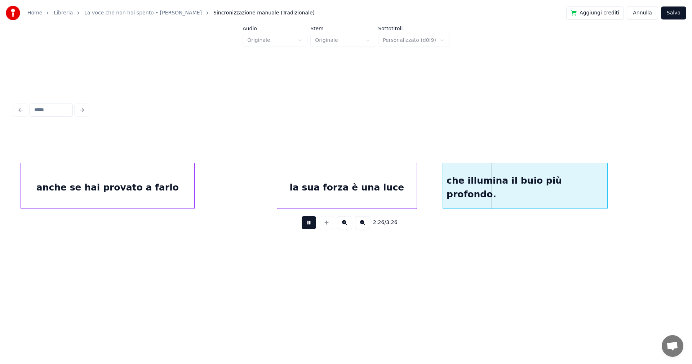
click at [310, 223] on button at bounding box center [309, 222] width 14 height 13
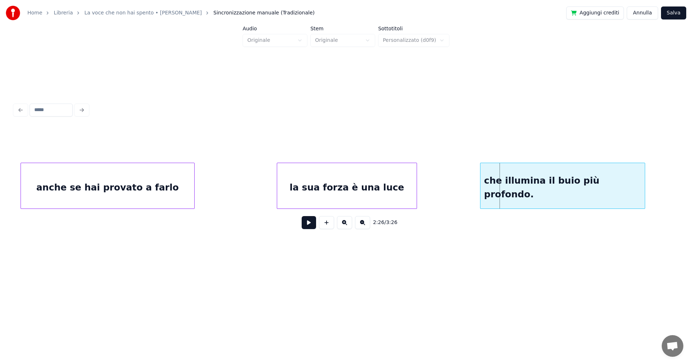
click at [585, 188] on div "che illumina il buio più profondo." at bounding box center [563, 187] width 164 height 49
click at [392, 194] on div "la sua forza è una luce" at bounding box center [347, 187] width 140 height 49
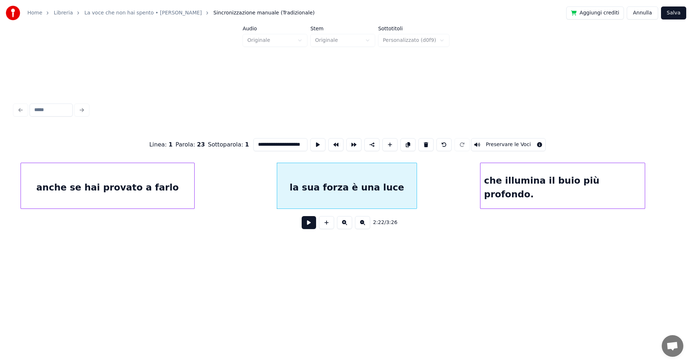
click at [314, 223] on button at bounding box center [309, 222] width 14 height 13
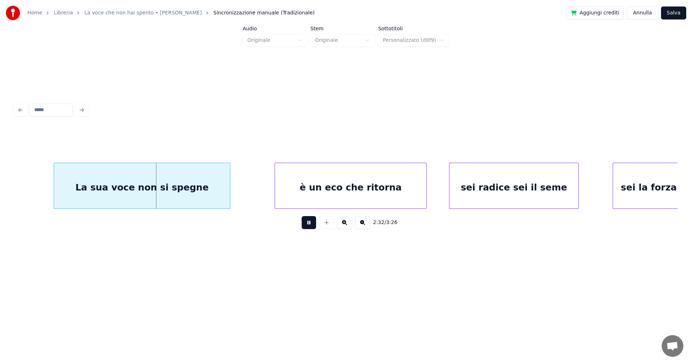
scroll to position [0, 8131]
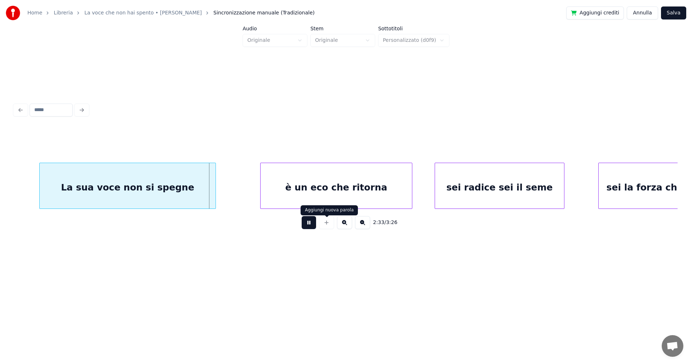
click at [312, 226] on button at bounding box center [309, 222] width 14 height 13
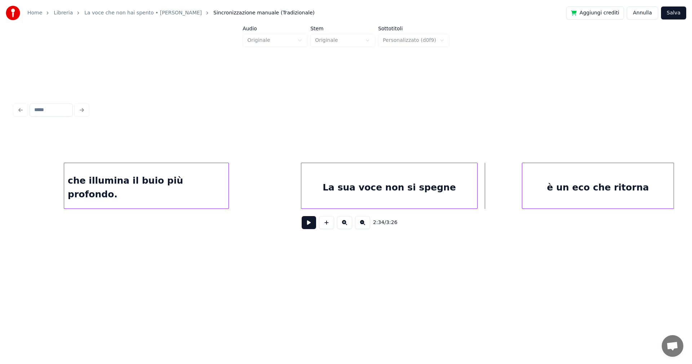
scroll to position [0, 7715]
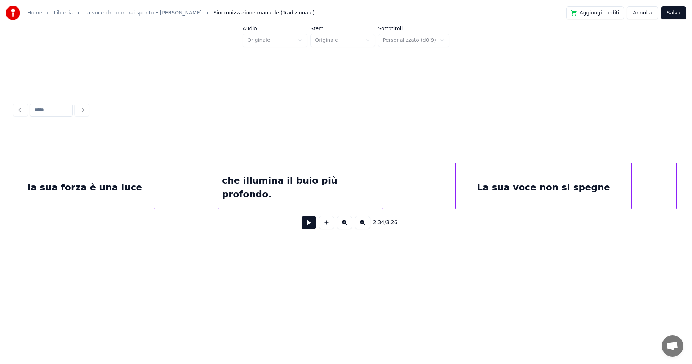
click at [122, 178] on div "la sua forza è una luce" at bounding box center [85, 187] width 140 height 49
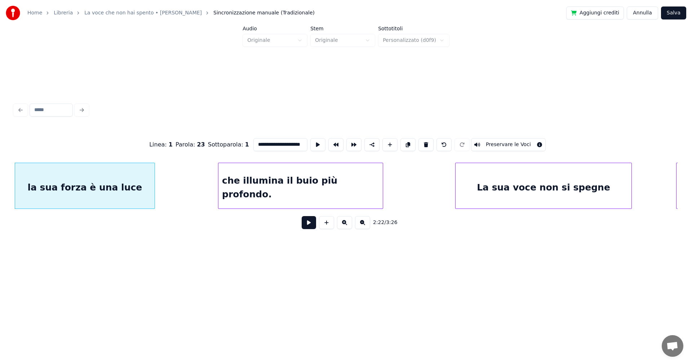
drag, startPoint x: 310, startPoint y: 224, endPoint x: 309, endPoint y: 220, distance: 4.4
click at [310, 224] on button at bounding box center [309, 222] width 14 height 13
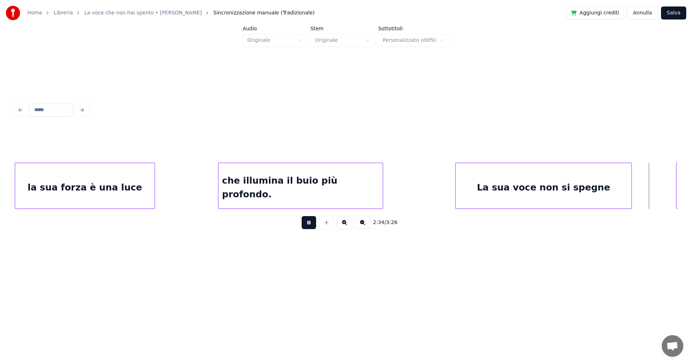
click at [308, 225] on button at bounding box center [309, 222] width 14 height 13
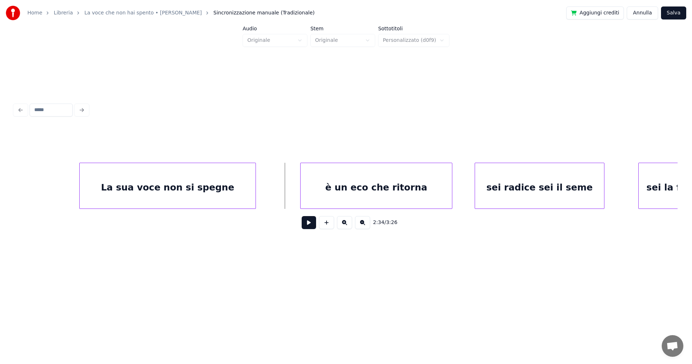
scroll to position [0, 8104]
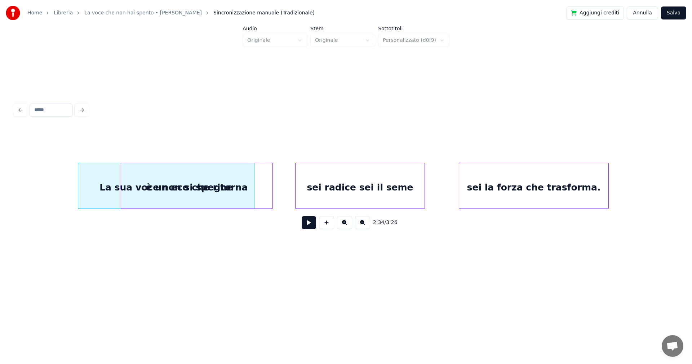
scroll to position [0, 8369]
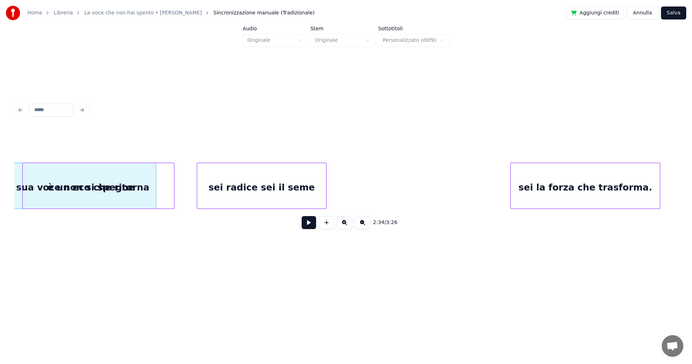
click at [580, 195] on div "sei la forza che trasforma." at bounding box center [585, 187] width 149 height 49
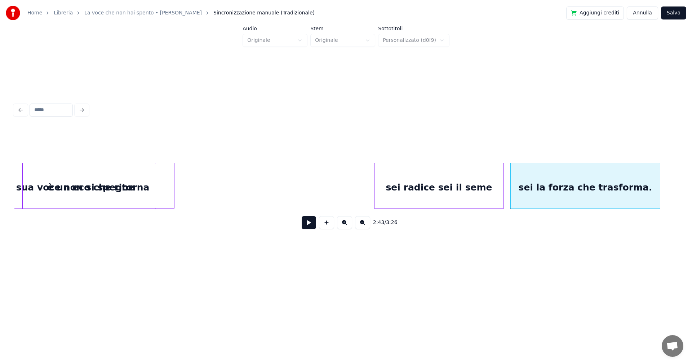
click at [466, 183] on div "sei radice sei il seme" at bounding box center [439, 187] width 129 height 49
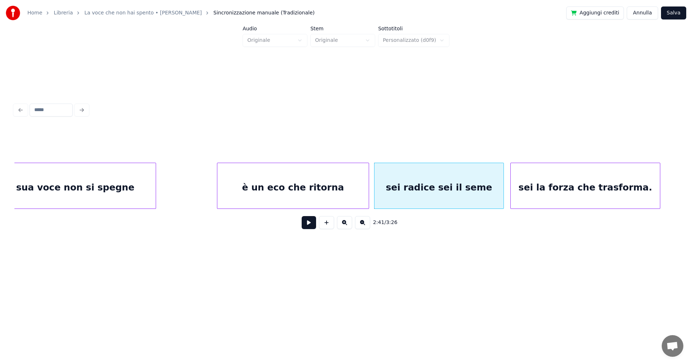
click at [363, 186] on div "è un eco che ritorna" at bounding box center [292, 187] width 151 height 49
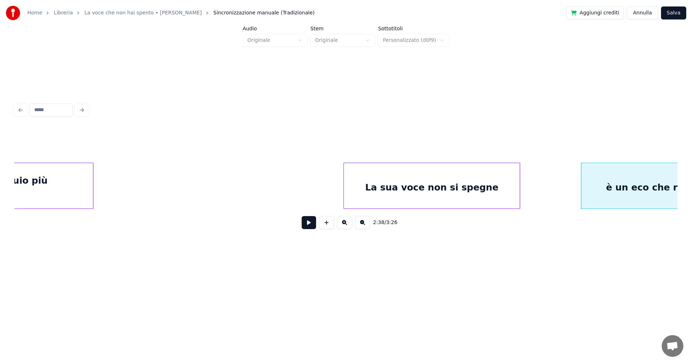
scroll to position [0, 7789]
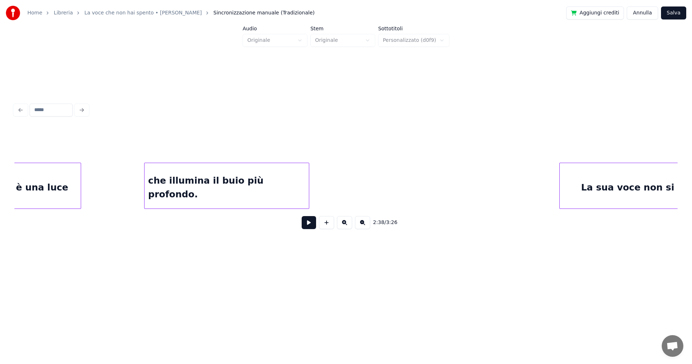
click at [171, 184] on div "che illumina il buio più profondo." at bounding box center [227, 187] width 164 height 49
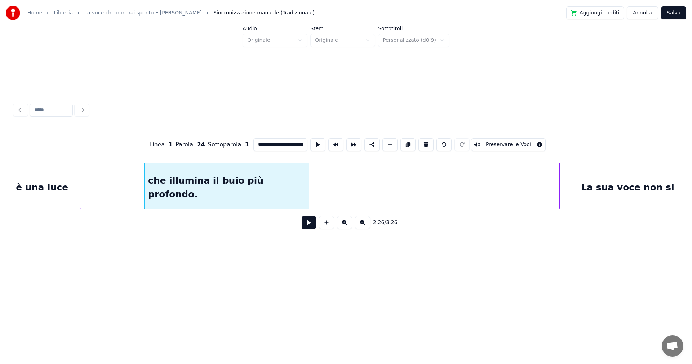
click at [307, 226] on button at bounding box center [309, 222] width 14 height 13
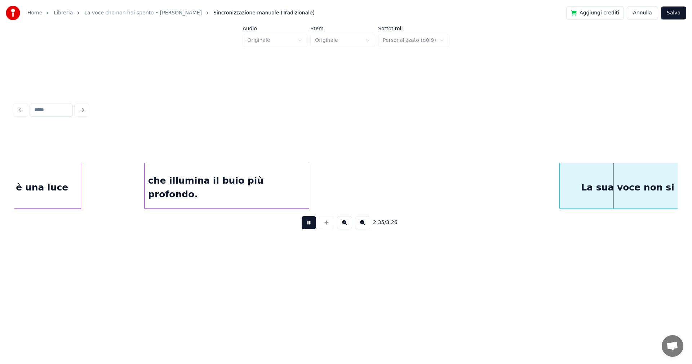
click at [309, 222] on button at bounding box center [309, 222] width 14 height 13
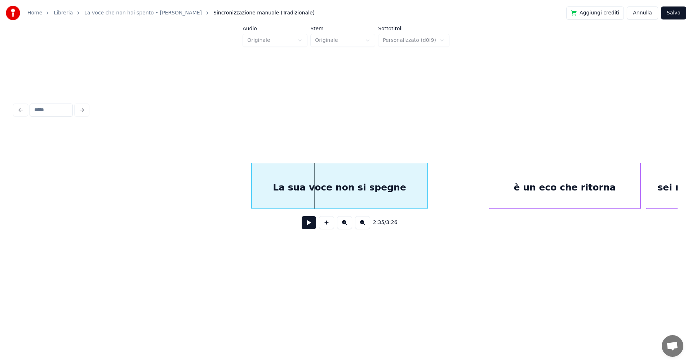
scroll to position [0, 8106]
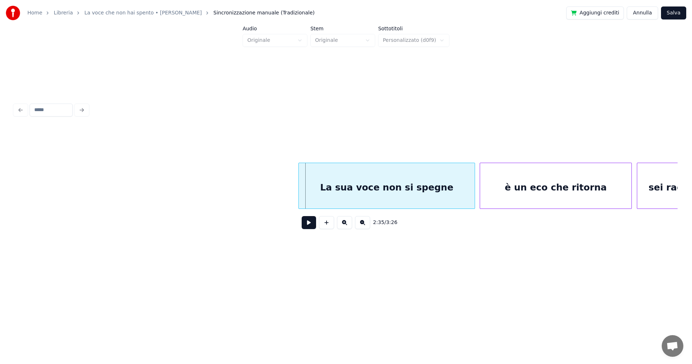
click at [349, 180] on div "La sua voce non si spegne" at bounding box center [387, 187] width 176 height 49
click at [386, 192] on div "La sua voce non si spegne" at bounding box center [387, 187] width 176 height 49
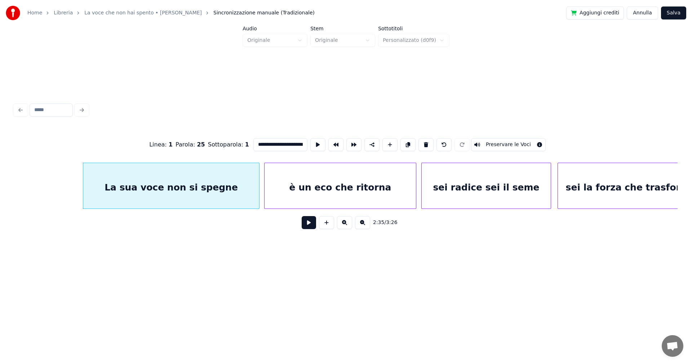
scroll to position [0, 8337]
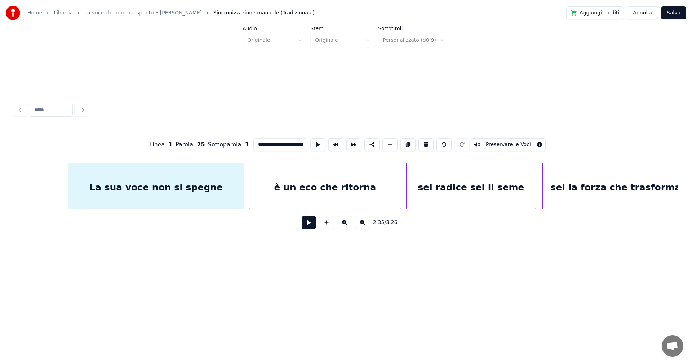
click at [306, 226] on button at bounding box center [309, 222] width 14 height 13
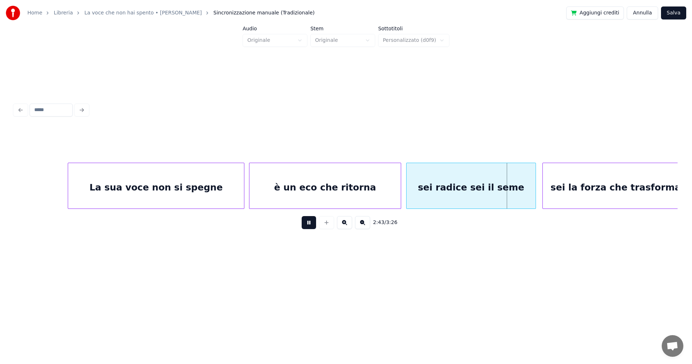
click at [309, 227] on button at bounding box center [309, 222] width 14 height 13
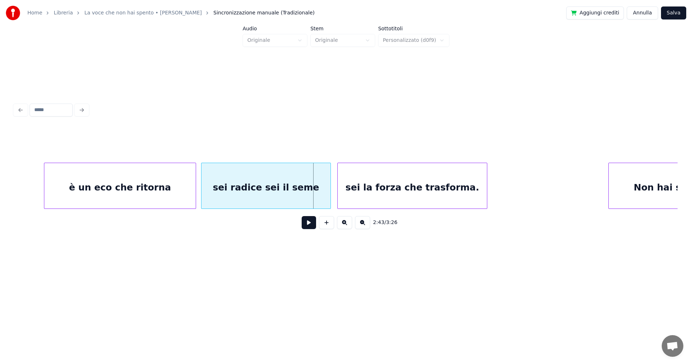
scroll to position [0, 8666]
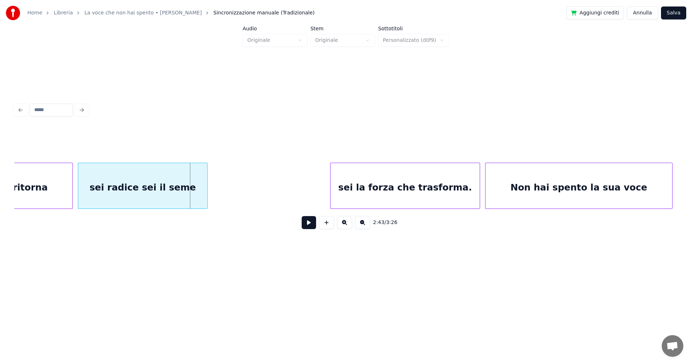
click at [370, 180] on div "sei la forza che trasforma." at bounding box center [405, 187] width 149 height 49
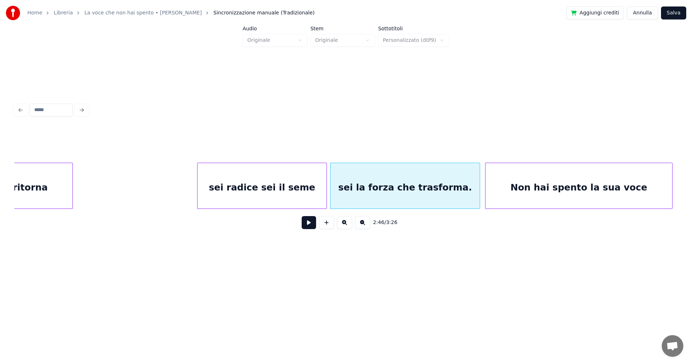
click at [286, 176] on div "sei radice sei il seme" at bounding box center [262, 187] width 129 height 49
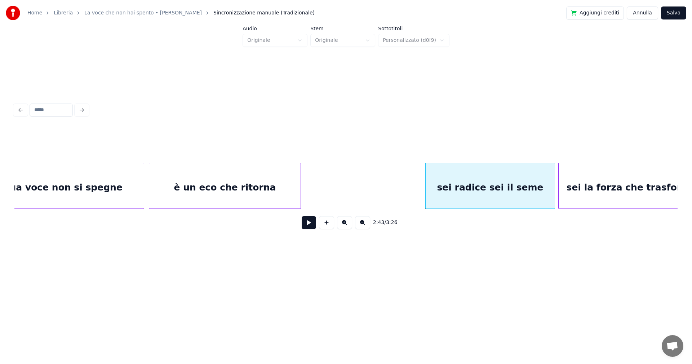
scroll to position [0, 8419]
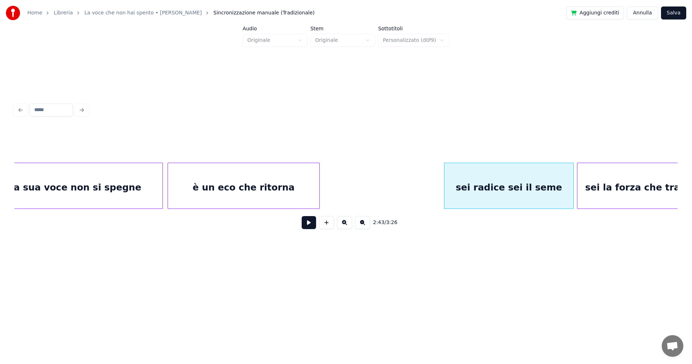
click at [102, 182] on div "La sua voce non si spegne" at bounding box center [75, 187] width 176 height 49
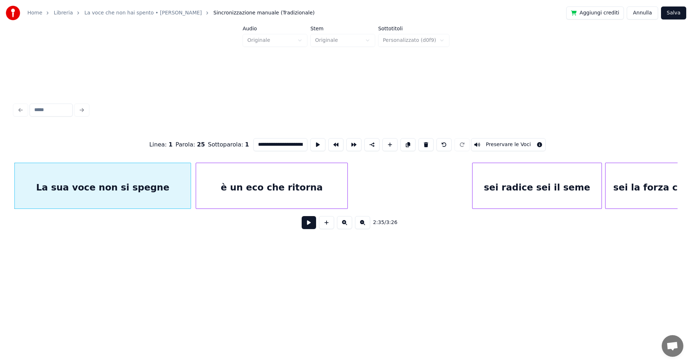
click at [308, 224] on button at bounding box center [309, 222] width 14 height 13
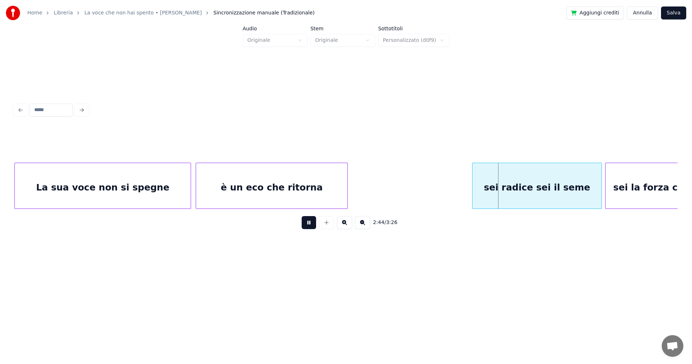
click at [312, 222] on button at bounding box center [309, 222] width 14 height 13
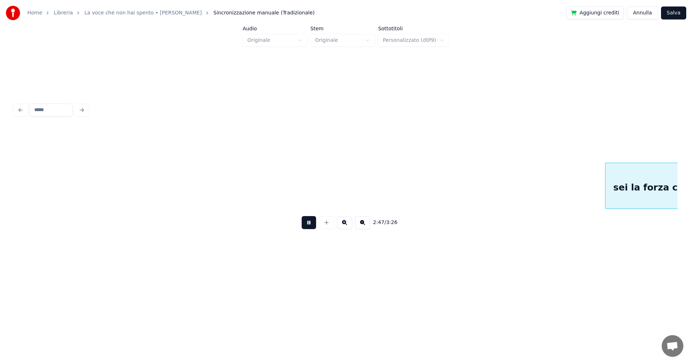
scroll to position [0, 9054]
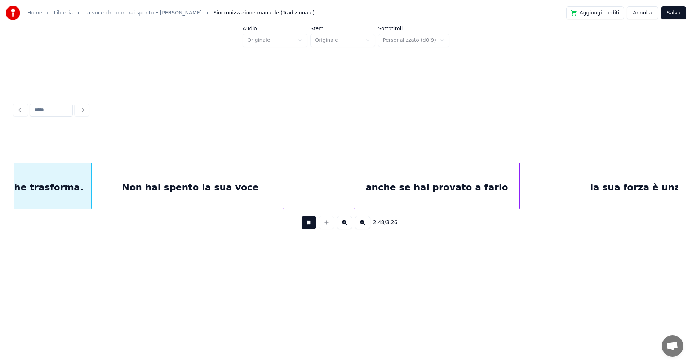
click at [310, 222] on button at bounding box center [309, 222] width 14 height 13
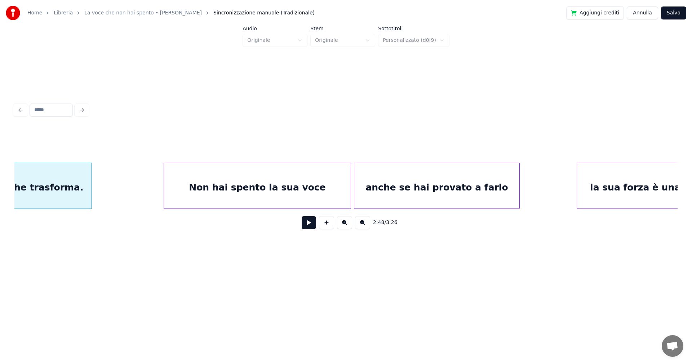
click at [300, 191] on div "Non hai spento la sua voce" at bounding box center [257, 187] width 187 height 49
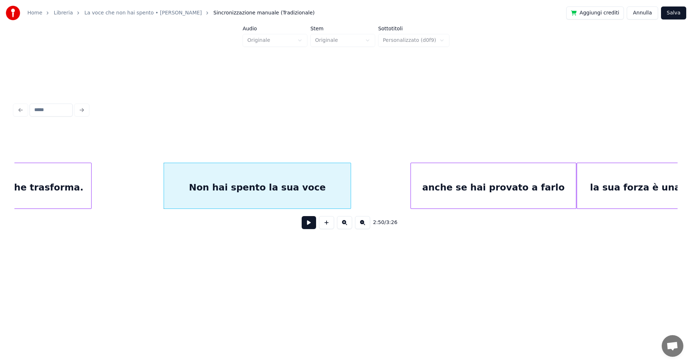
click at [538, 190] on div "anche se hai provato a farlo" at bounding box center [493, 187] width 165 height 49
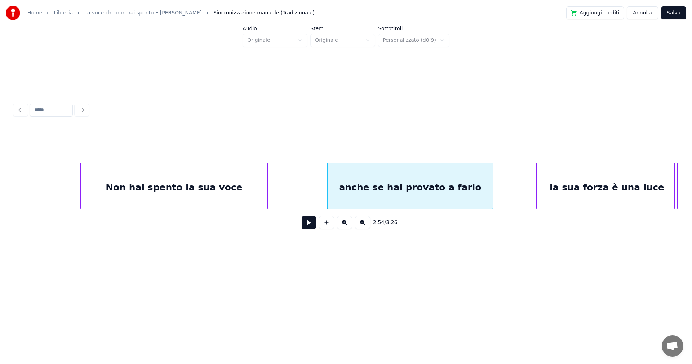
scroll to position [0, 9138]
click at [634, 191] on div "la sua forza è una luce" at bounding box center [607, 187] width 141 height 49
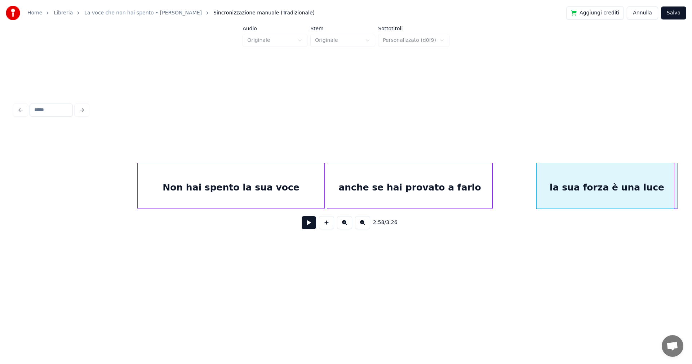
click at [207, 186] on div "Non hai spento la sua voce" at bounding box center [231, 187] width 187 height 49
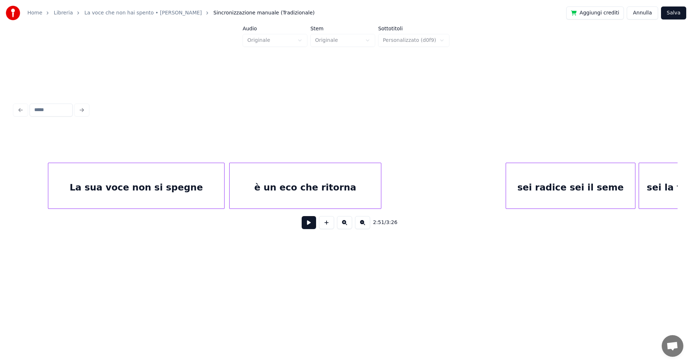
scroll to position [0, 8345]
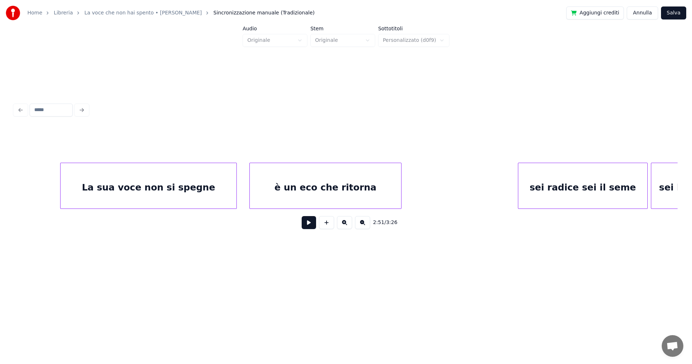
click at [351, 188] on div "è un eco che ritorna" at bounding box center [325, 187] width 151 height 49
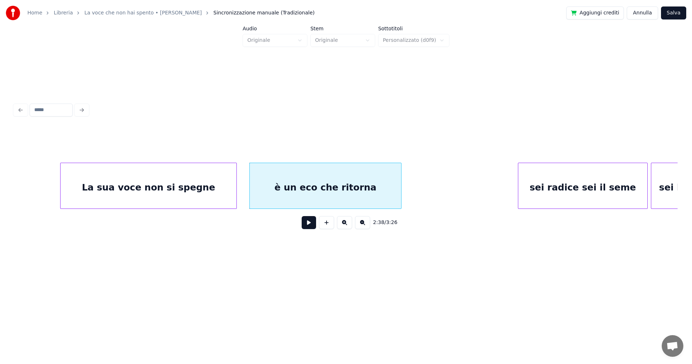
click at [168, 186] on div "La sua voce non si spegne" at bounding box center [149, 187] width 176 height 49
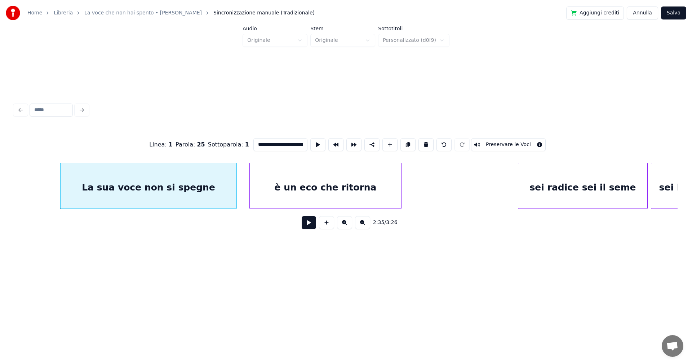
click at [308, 225] on button at bounding box center [309, 222] width 14 height 13
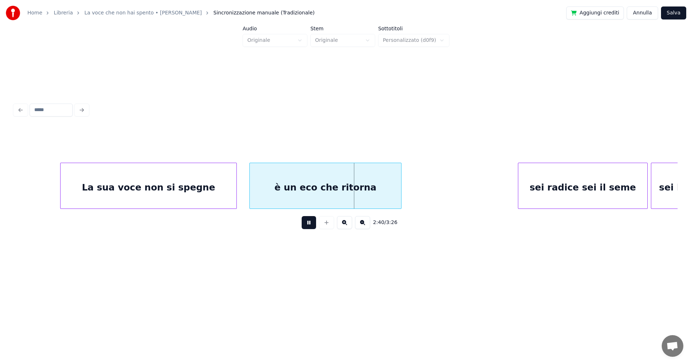
click at [311, 227] on button at bounding box center [309, 222] width 14 height 13
click at [335, 195] on div "è un eco che ritorna" at bounding box center [343, 187] width 151 height 49
click at [172, 177] on div "La sua voce non si spegne" at bounding box center [149, 187] width 176 height 49
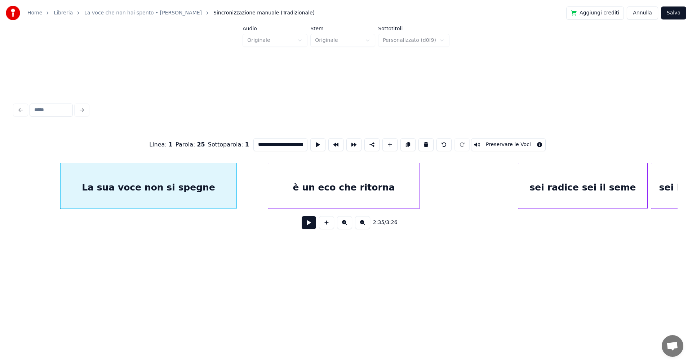
click at [305, 222] on button at bounding box center [309, 222] width 14 height 13
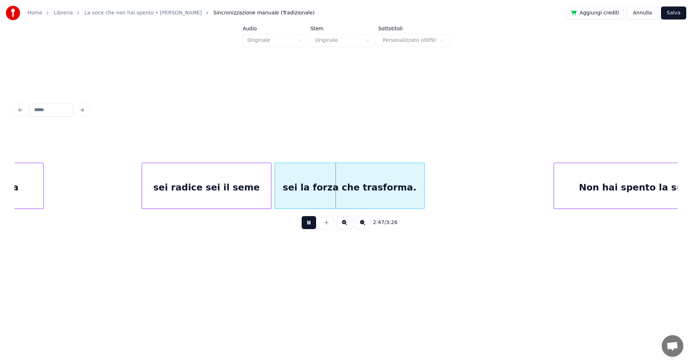
scroll to position [0, 8758]
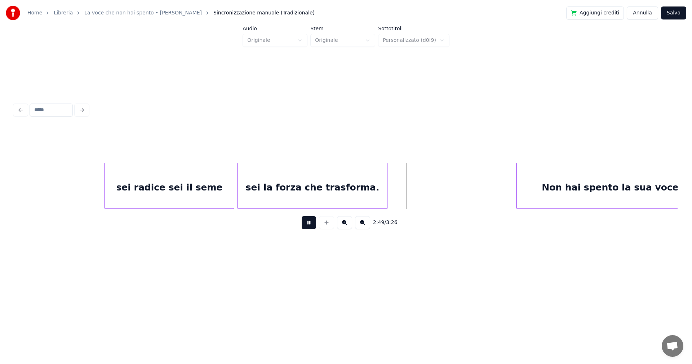
drag, startPoint x: 308, startPoint y: 226, endPoint x: 308, endPoint y: 219, distance: 6.9
click at [308, 226] on button at bounding box center [309, 222] width 14 height 13
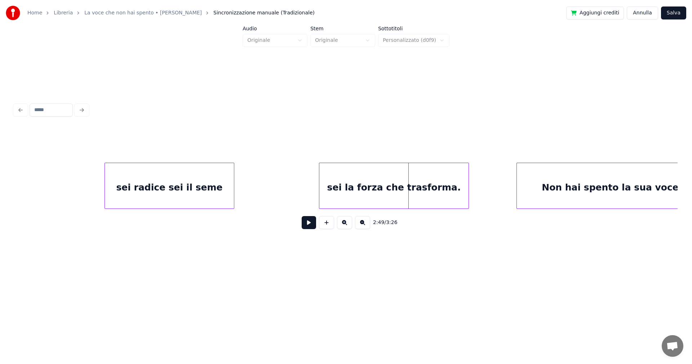
click at [390, 198] on div "sei la forza che trasforma." at bounding box center [394, 187] width 149 height 49
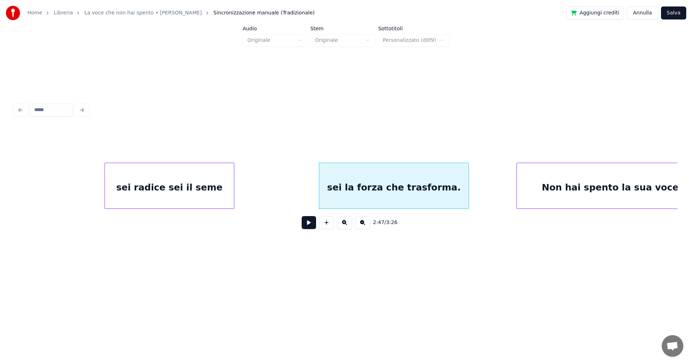
click at [207, 177] on div "sei radice sei il seme" at bounding box center [169, 187] width 129 height 49
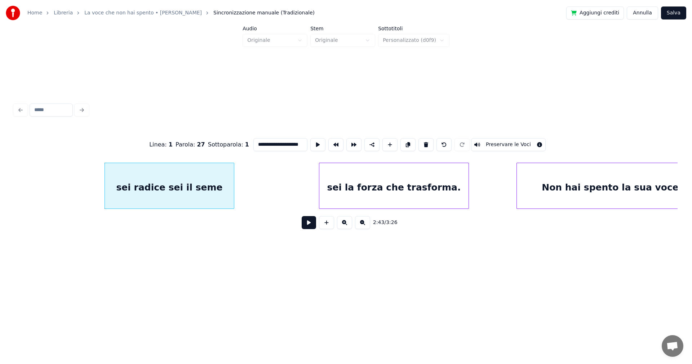
click at [311, 227] on button at bounding box center [309, 222] width 14 height 13
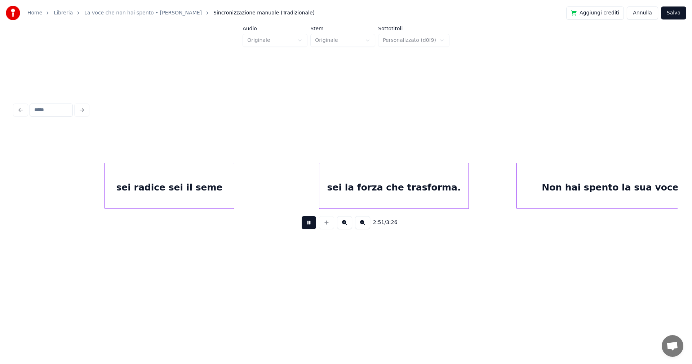
scroll to position [0, 8943]
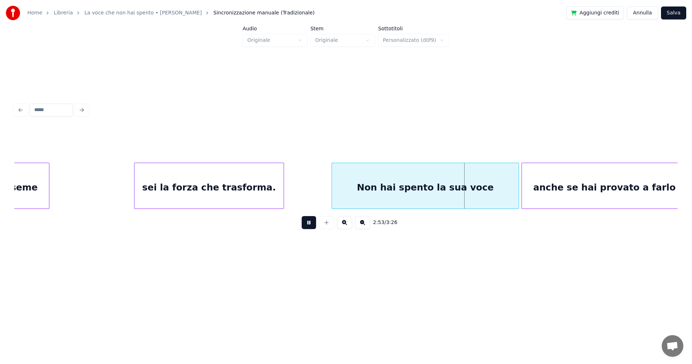
click at [311, 225] on button at bounding box center [309, 222] width 14 height 13
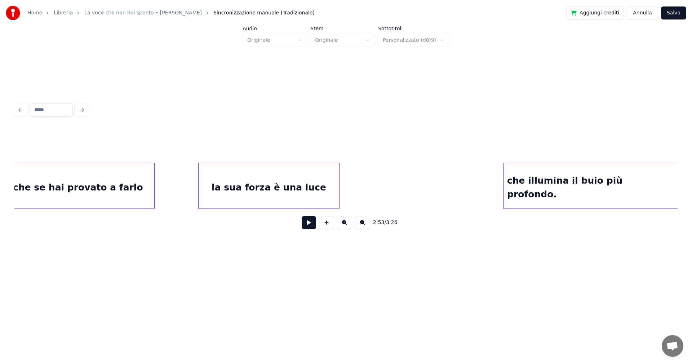
scroll to position [0, 9477]
click at [621, 191] on div "che illumina il buio più profondo." at bounding box center [590, 187] width 175 height 49
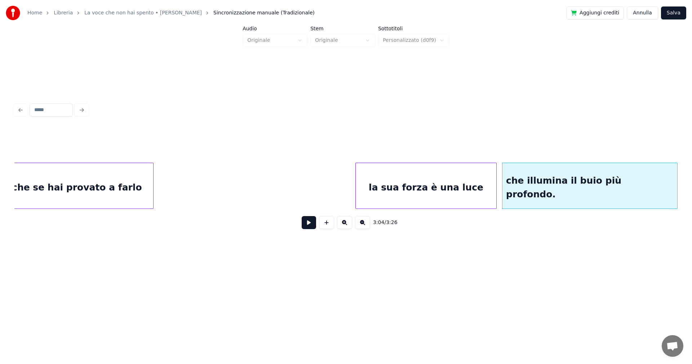
click at [436, 188] on div "la sua forza è una luce" at bounding box center [426, 187] width 141 height 49
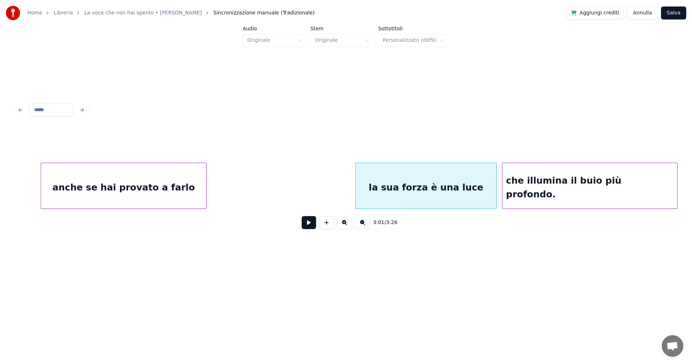
scroll to position [0, 9453]
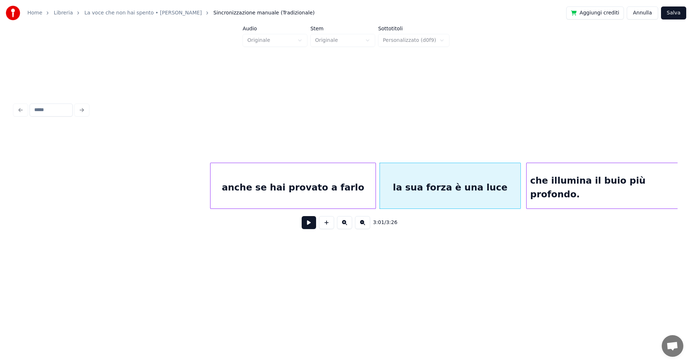
click at [328, 190] on div "anche se hai provato a farlo" at bounding box center [293, 187] width 165 height 49
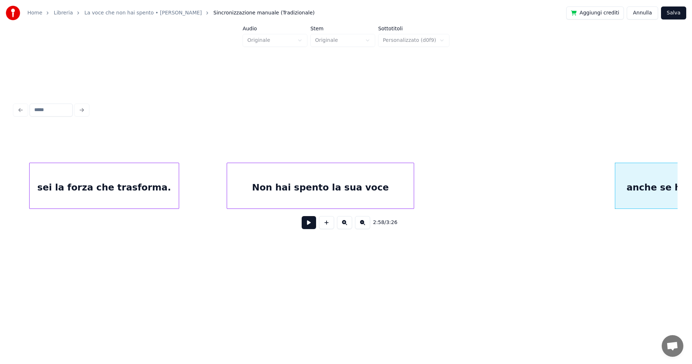
scroll to position [0, 9036]
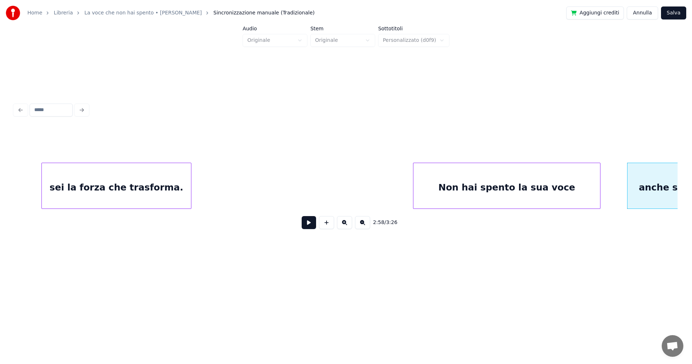
click at [492, 190] on div "Non hai spento la sua voce" at bounding box center [507, 187] width 187 height 49
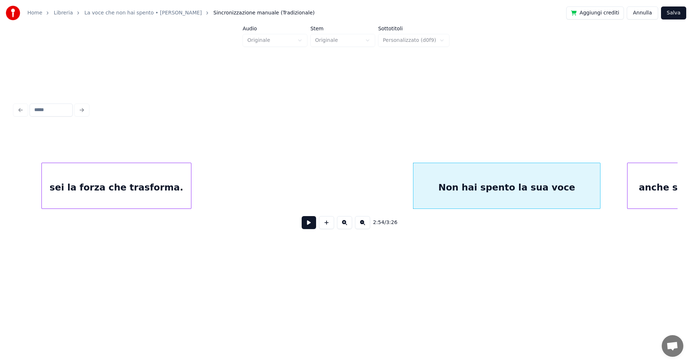
click at [154, 183] on div "sei la forza che trasforma." at bounding box center [116, 187] width 149 height 49
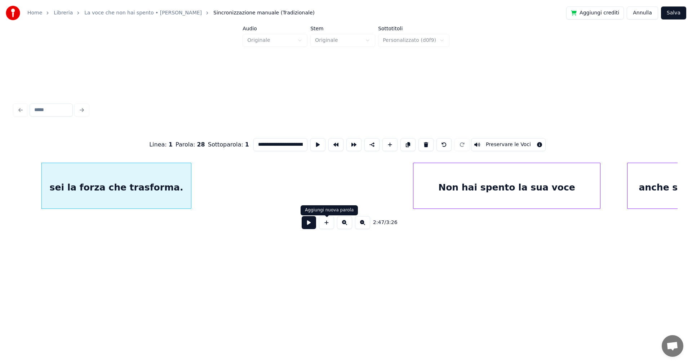
click at [308, 226] on button at bounding box center [309, 222] width 14 height 13
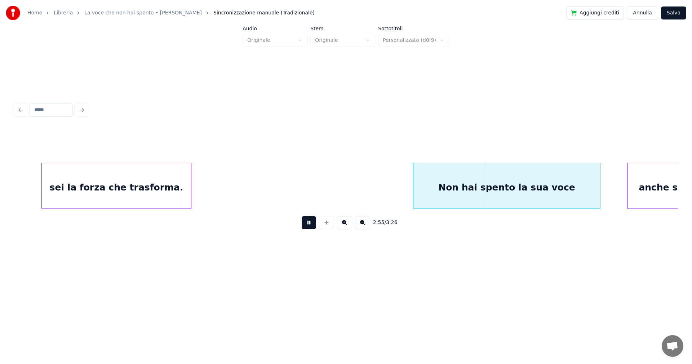
click at [308, 226] on button at bounding box center [309, 222] width 14 height 13
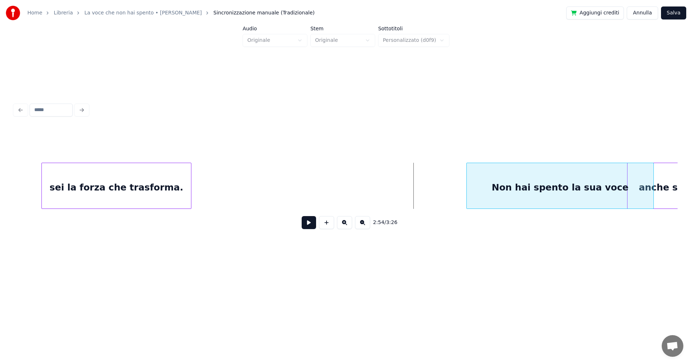
click at [496, 191] on div "Non hai spento la sua voce" at bounding box center [560, 187] width 187 height 49
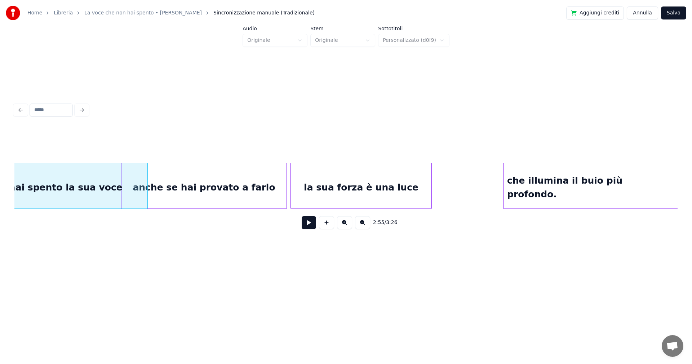
scroll to position [0, 9543]
click at [620, 188] on div "che illumina il buio più profondo." at bounding box center [590, 187] width 175 height 49
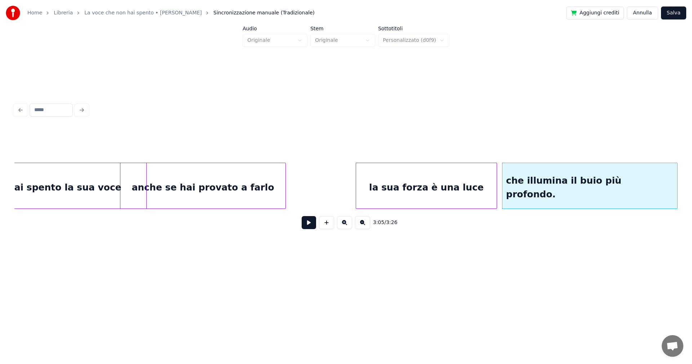
click at [465, 181] on div "la sua forza è una luce" at bounding box center [426, 187] width 141 height 49
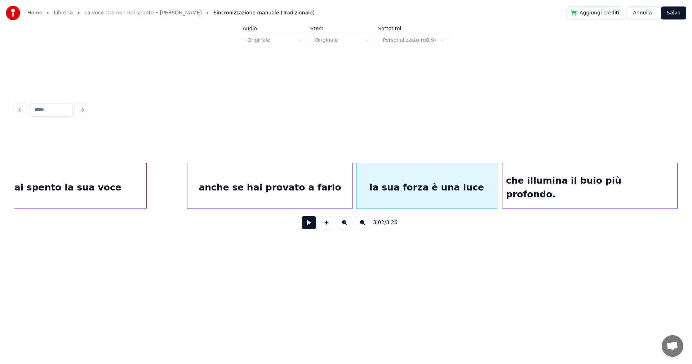
click at [292, 181] on div "anche se hai provato a farlo" at bounding box center [270, 187] width 165 height 49
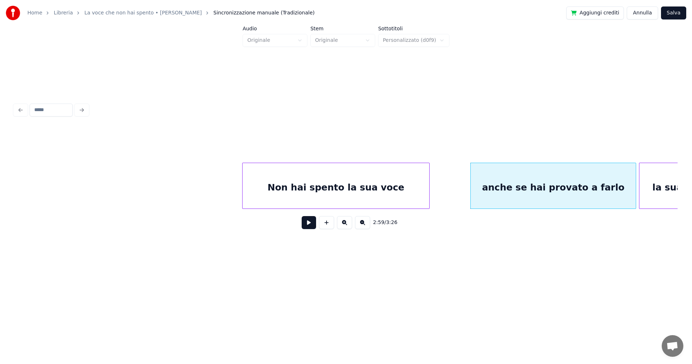
scroll to position [0, 9255]
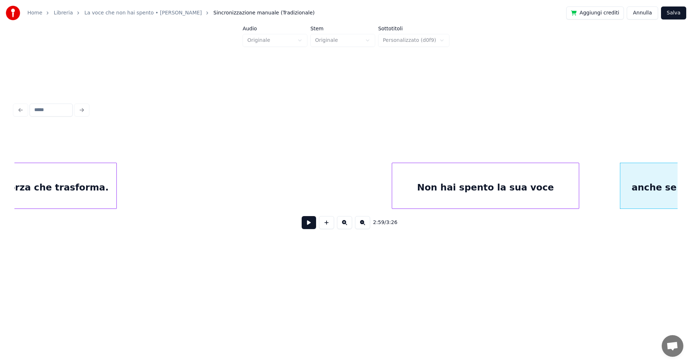
click at [62, 185] on div "sei la forza che trasforma." at bounding box center [41, 187] width 149 height 49
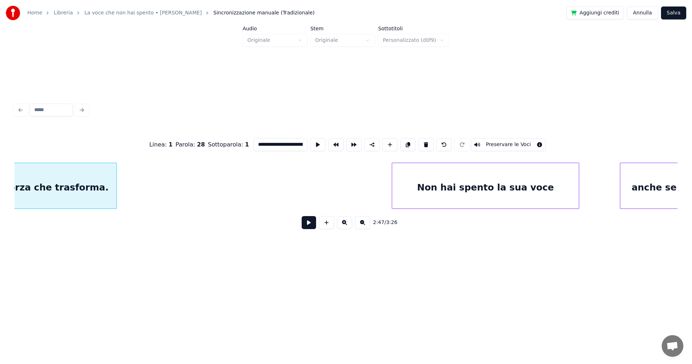
scroll to position [0, 9063]
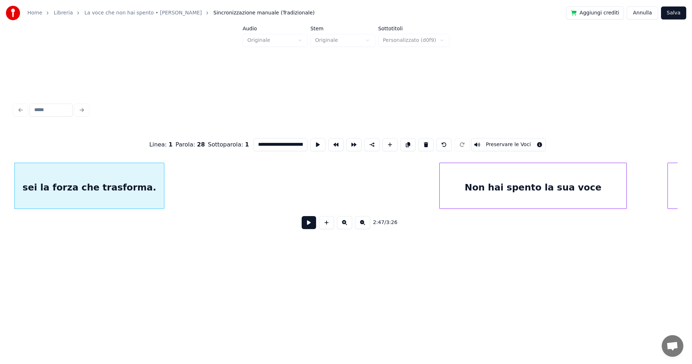
click at [308, 224] on button at bounding box center [309, 222] width 14 height 13
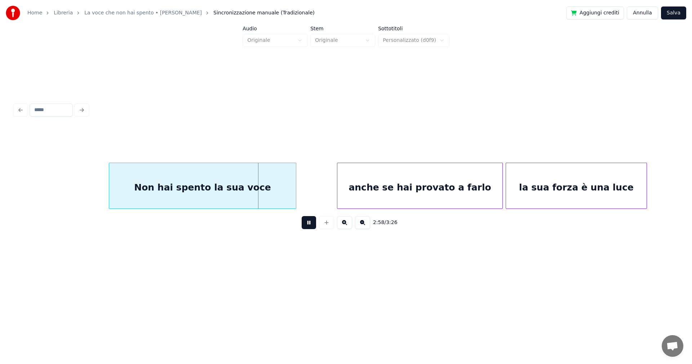
scroll to position [0, 9406]
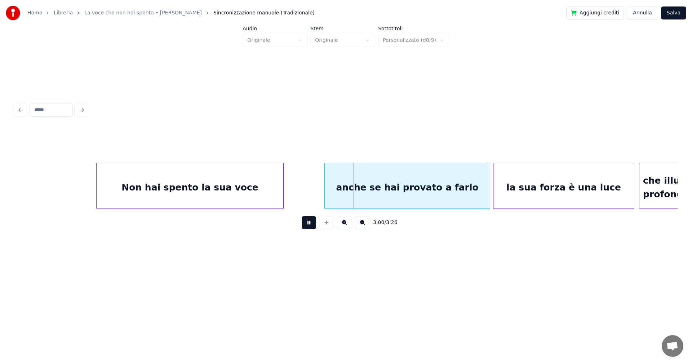
click at [311, 225] on button at bounding box center [309, 222] width 14 height 13
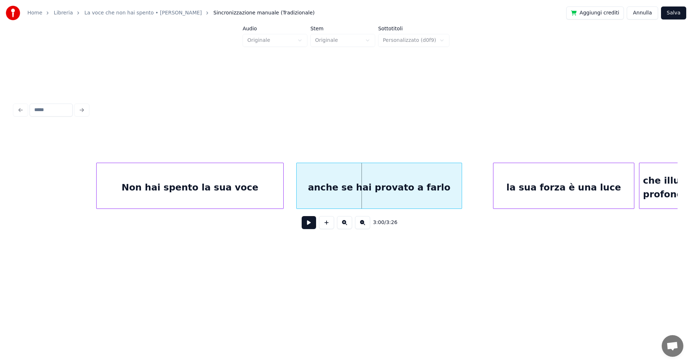
click at [359, 189] on div "anche se hai provato a farlo" at bounding box center [379, 187] width 165 height 49
click at [242, 188] on div "Non hai spento la sua voce" at bounding box center [190, 187] width 187 height 49
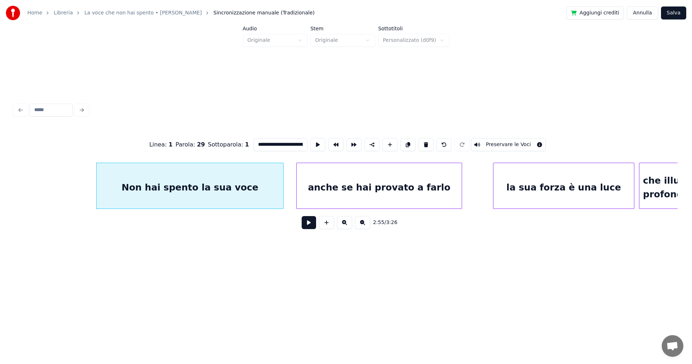
type input "**********"
click at [311, 226] on button at bounding box center [309, 222] width 14 height 13
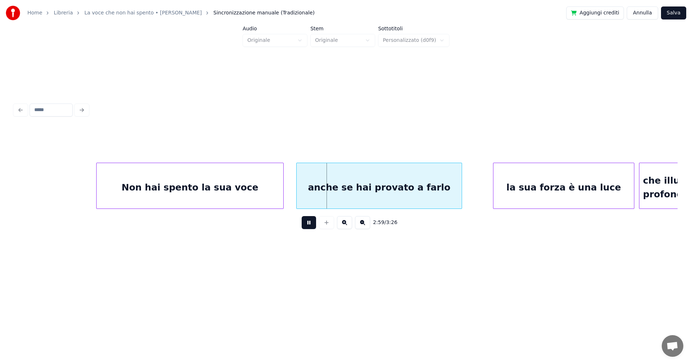
click at [307, 221] on button at bounding box center [309, 222] width 14 height 13
click at [263, 188] on div at bounding box center [262, 185] width 2 height 45
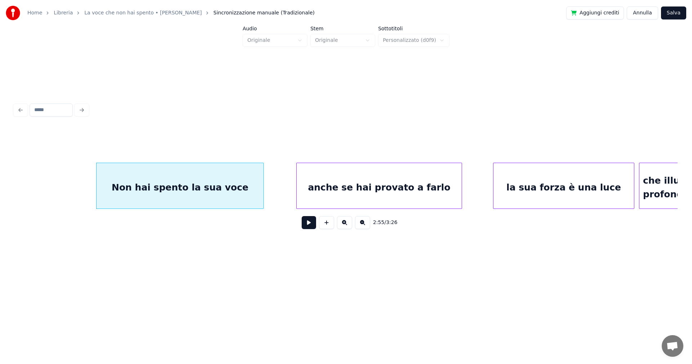
click at [247, 191] on div "Non hai spento la sua voce" at bounding box center [180, 187] width 167 height 49
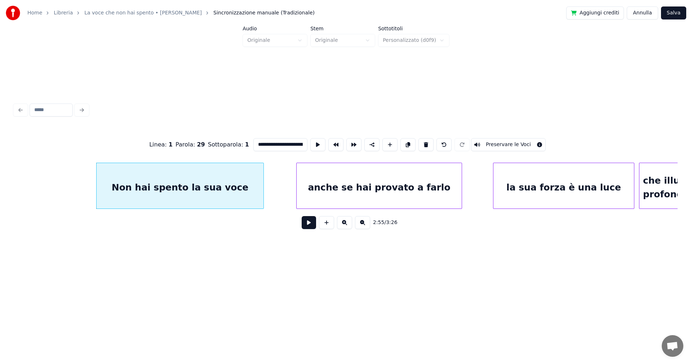
click at [308, 223] on button at bounding box center [309, 222] width 14 height 13
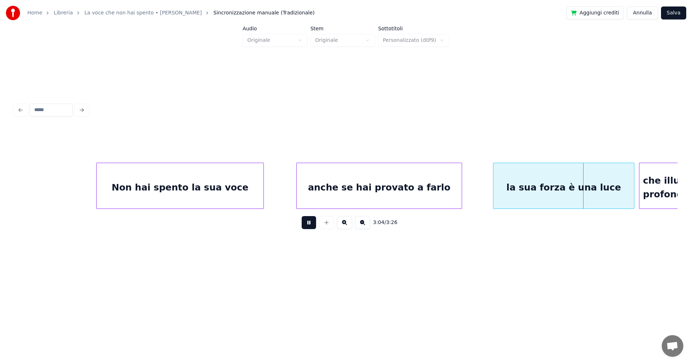
click at [309, 226] on button at bounding box center [309, 222] width 14 height 13
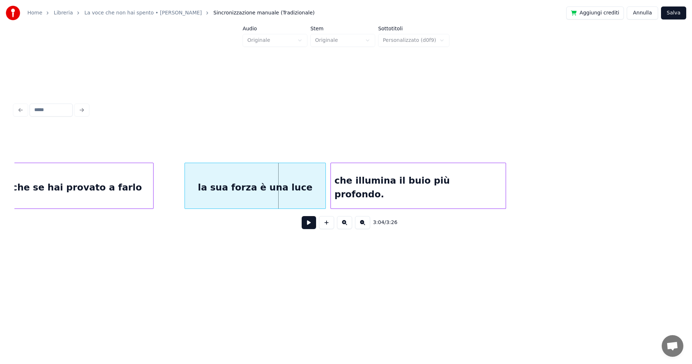
scroll to position [0, 9727]
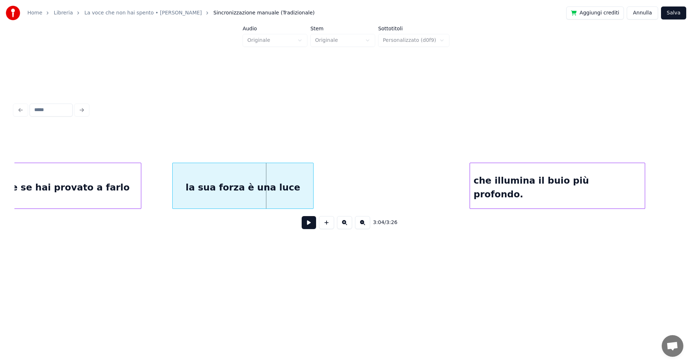
click at [602, 188] on div "che illumina il buio più profondo." at bounding box center [557, 187] width 175 height 49
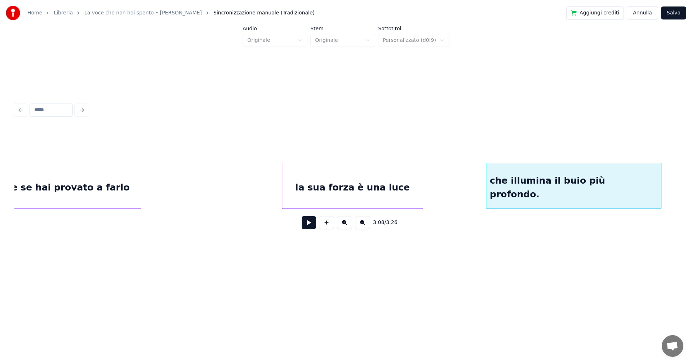
click at [360, 189] on div "la sua forza è una luce" at bounding box center [352, 187] width 141 height 49
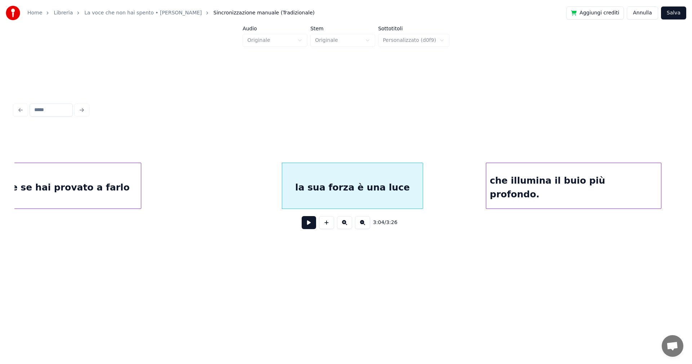
click at [124, 190] on div "anche se hai provato a farlo" at bounding box center [58, 187] width 165 height 49
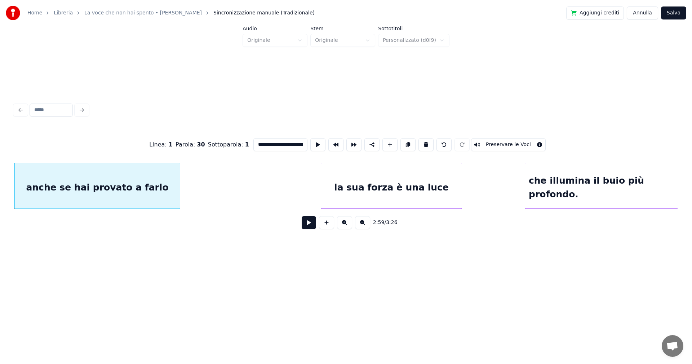
click at [308, 228] on button at bounding box center [309, 222] width 14 height 13
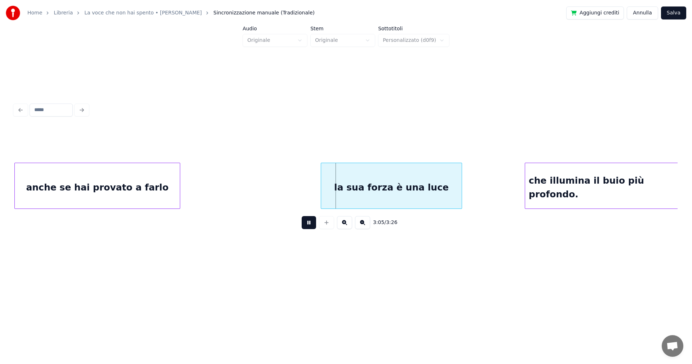
click at [310, 220] on button at bounding box center [309, 222] width 14 height 13
click at [385, 189] on div "la sua forza è una luce" at bounding box center [379, 187] width 141 height 49
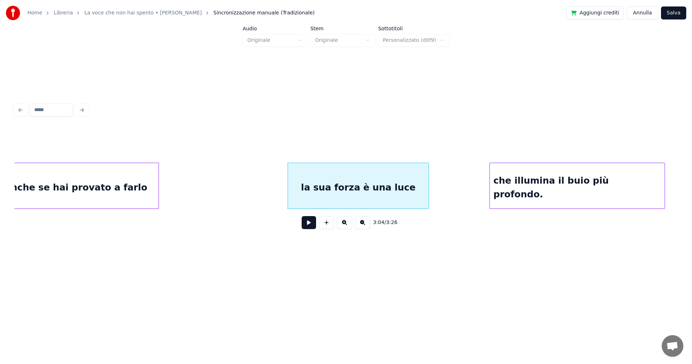
click at [566, 181] on div "che illumina il buio più profondo." at bounding box center [577, 187] width 175 height 49
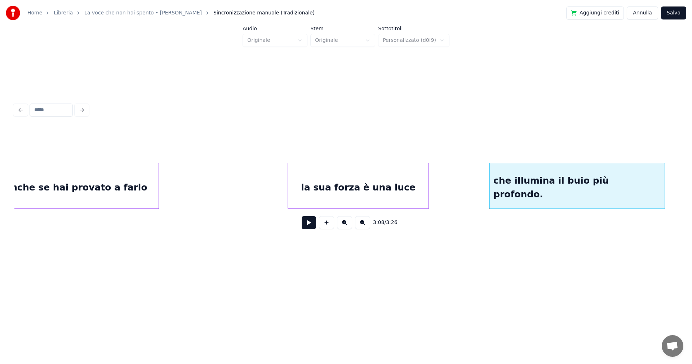
click at [374, 183] on div "la sua forza è una luce" at bounding box center [358, 187] width 141 height 49
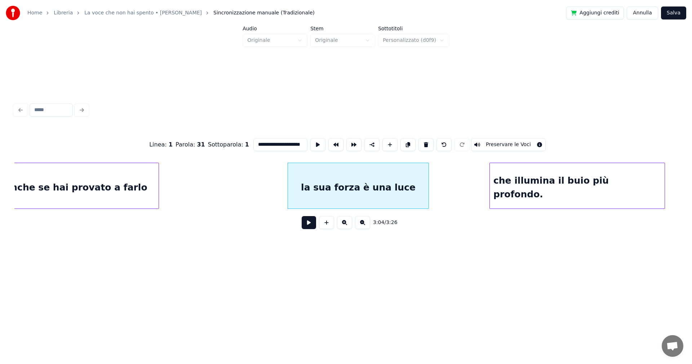
click at [308, 224] on button at bounding box center [309, 222] width 14 height 13
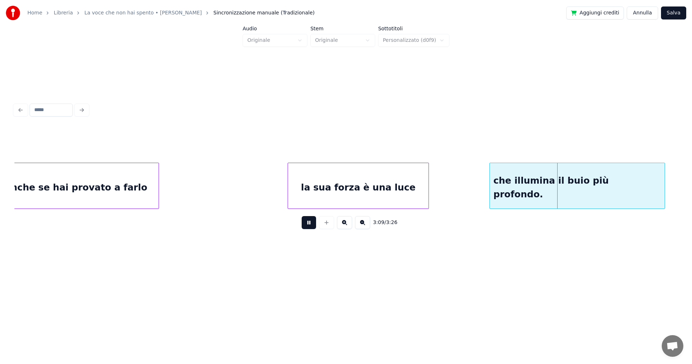
click at [307, 223] on button at bounding box center [309, 222] width 14 height 13
click at [546, 177] on div "che illumina il buio più profondo." at bounding box center [573, 187] width 175 height 49
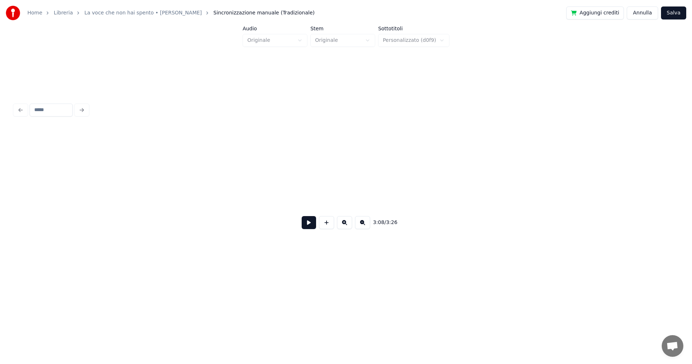
scroll to position [0, 10480]
click at [673, 13] on button "Salva" at bounding box center [673, 12] width 25 height 13
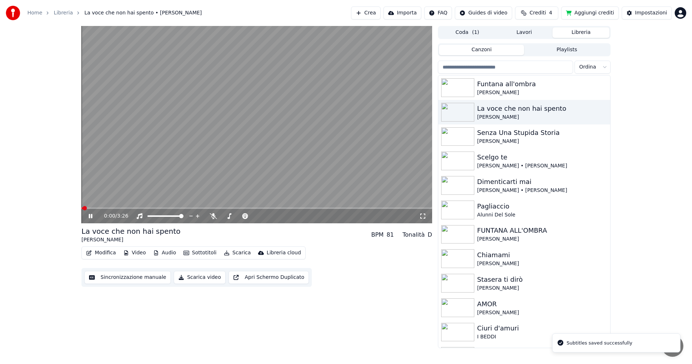
click at [422, 214] on icon at bounding box center [422, 215] width 5 height 5
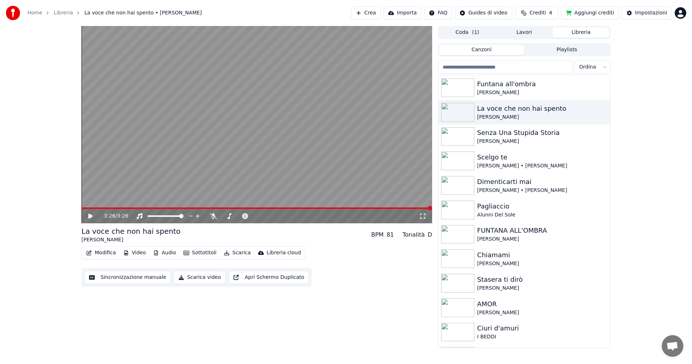
click at [97, 252] on button "Modifica" at bounding box center [101, 253] width 36 height 10
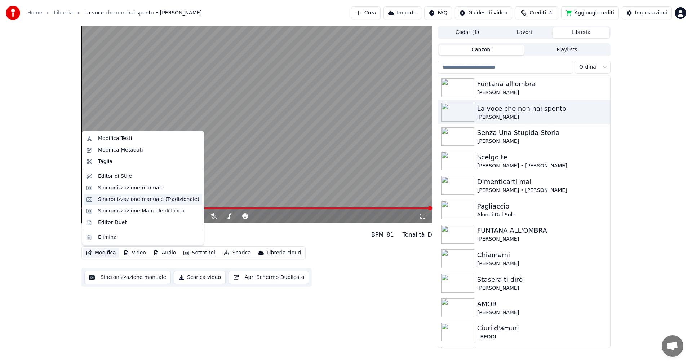
click at [132, 201] on div "Sincronizzazione manuale (Tradizionale)" at bounding box center [148, 199] width 101 height 7
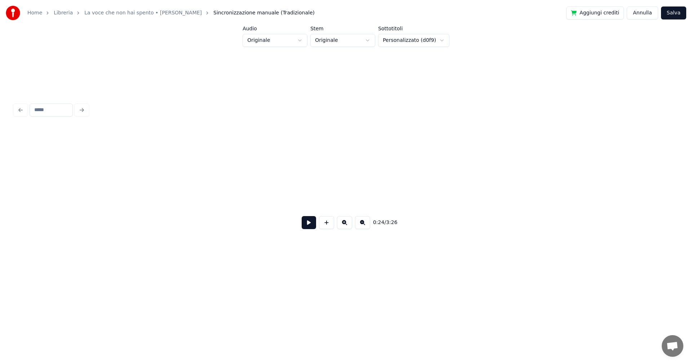
scroll to position [0, 10381]
click at [326, 225] on button at bounding box center [326, 222] width 15 height 13
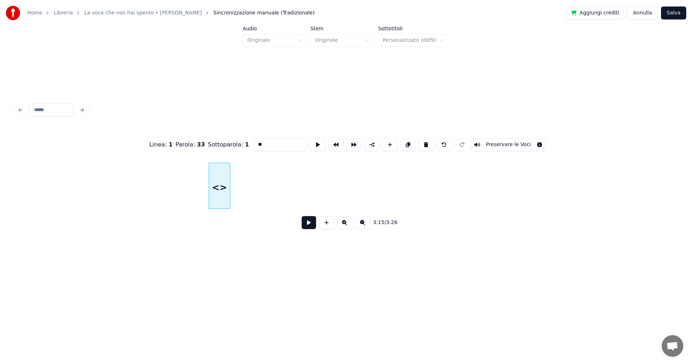
drag, startPoint x: 266, startPoint y: 141, endPoint x: 222, endPoint y: 141, distance: 44.7
click at [225, 143] on div "Linea : 1 Parola : 33 Sottoparola : 1 ** Preservare le Voci" at bounding box center [346, 145] width 664 height 36
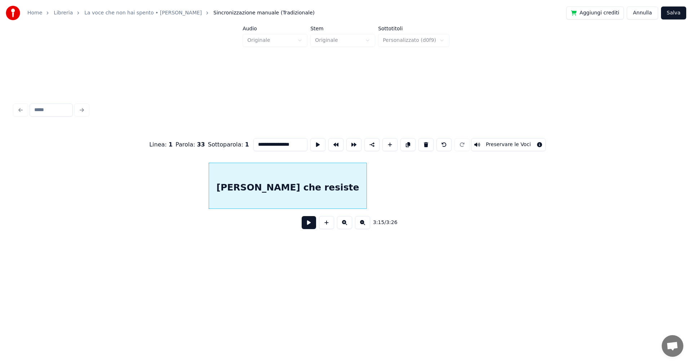
click at [367, 182] on div at bounding box center [366, 185] width 2 height 45
type input "**********"
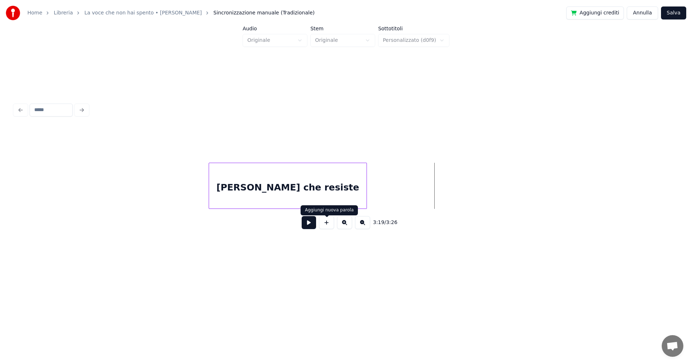
click at [326, 226] on button at bounding box center [326, 222] width 15 height 13
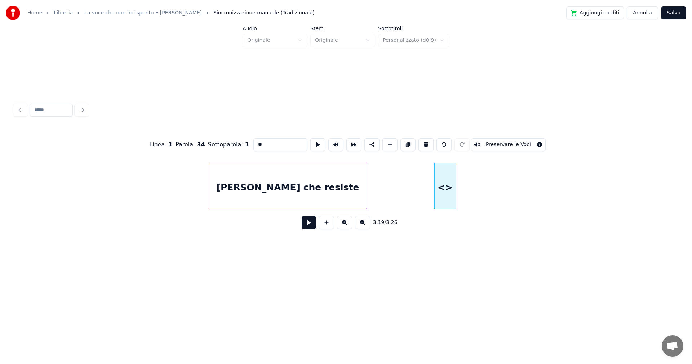
drag, startPoint x: 265, startPoint y: 142, endPoint x: 224, endPoint y: 142, distance: 41.1
click at [224, 142] on div "Linea : 1 Parola : 34 Sottoparola : 1 ** Preservare le Voci" at bounding box center [346, 145] width 664 height 36
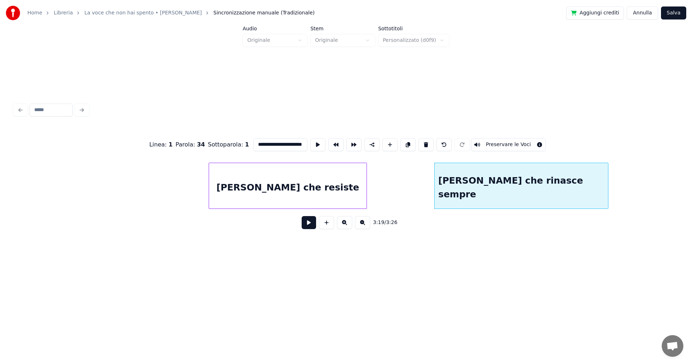
click at [608, 186] on div at bounding box center [607, 185] width 2 height 45
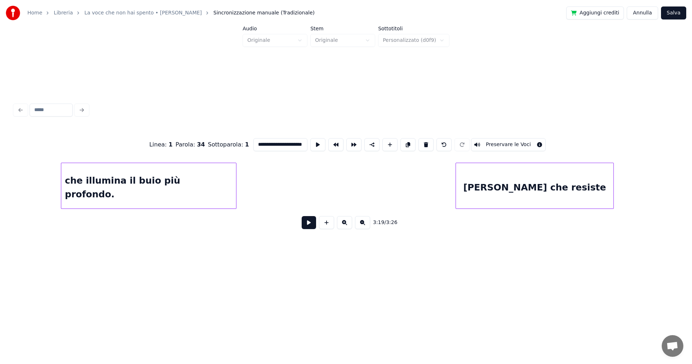
scroll to position [0, 10110]
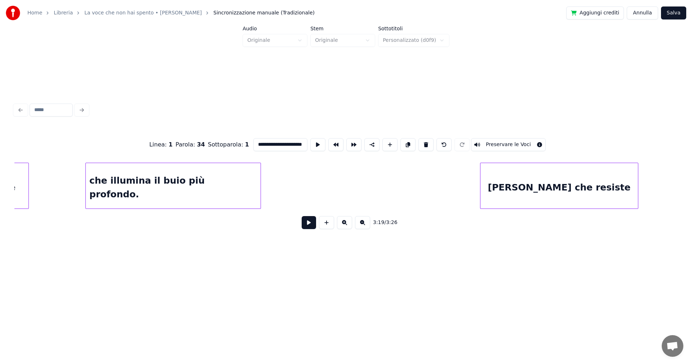
click at [203, 195] on div "che illumina il buio più profondo." at bounding box center [173, 187] width 175 height 49
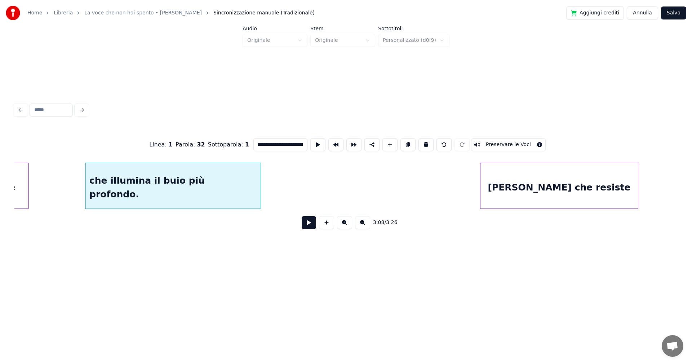
type input "**********"
click at [308, 225] on button at bounding box center [309, 222] width 14 height 13
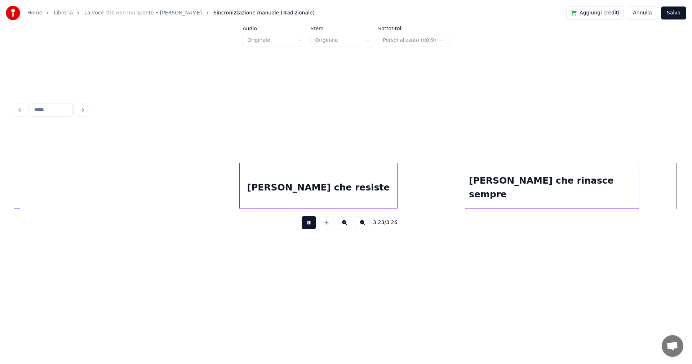
scroll to position [0, 10480]
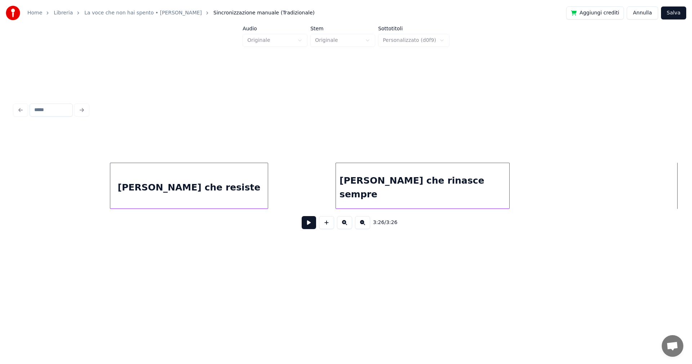
click at [482, 193] on div "[PERSON_NAME] che rinasce sempre" at bounding box center [422, 187] width 173 height 49
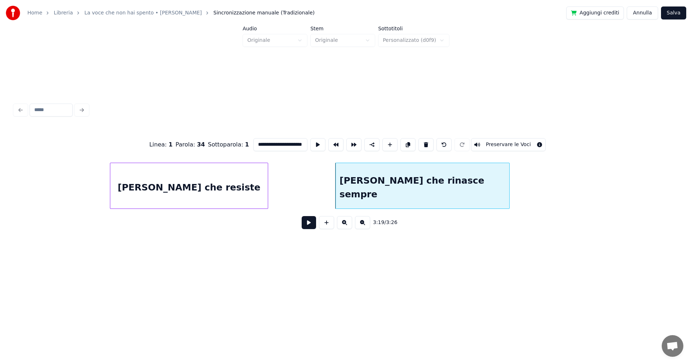
click at [290, 141] on input "**********" at bounding box center [281, 144] width 54 height 13
click at [281, 141] on input "**********" at bounding box center [281, 144] width 54 height 13
type input "**********"
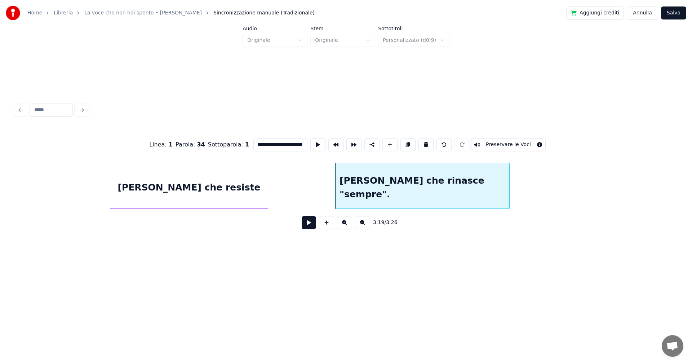
click at [679, 12] on button "Salva" at bounding box center [673, 12] width 25 height 13
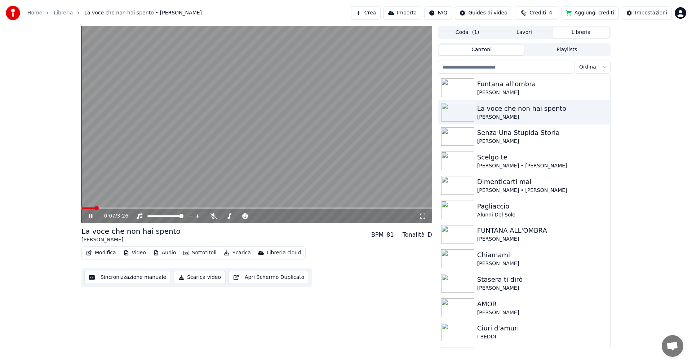
click at [90, 215] on icon at bounding box center [91, 216] width 4 height 4
click at [230, 253] on button "Scarica" at bounding box center [237, 253] width 33 height 10
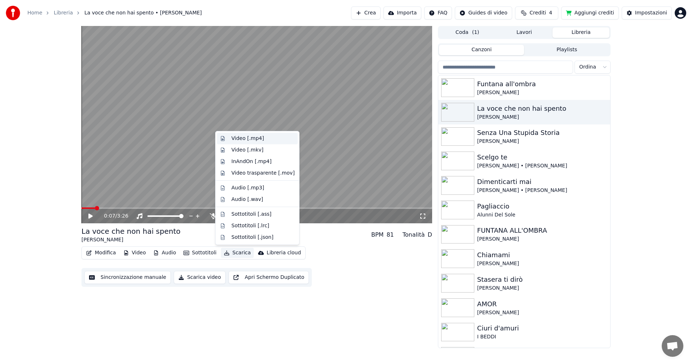
click at [250, 140] on div "Video [.mp4]" at bounding box center [248, 138] width 32 height 7
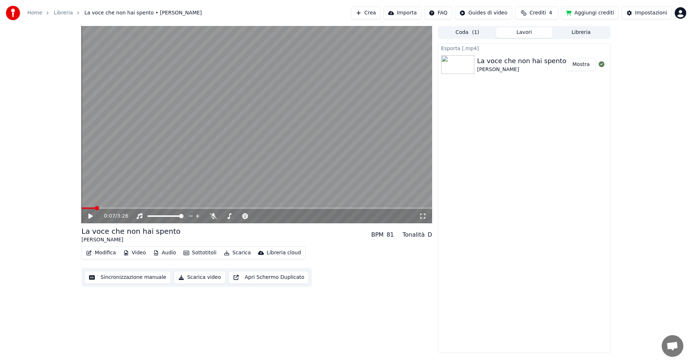
click at [585, 62] on button "Mostra" at bounding box center [582, 64] width 30 height 13
click at [100, 251] on button "Modifica" at bounding box center [101, 253] width 36 height 10
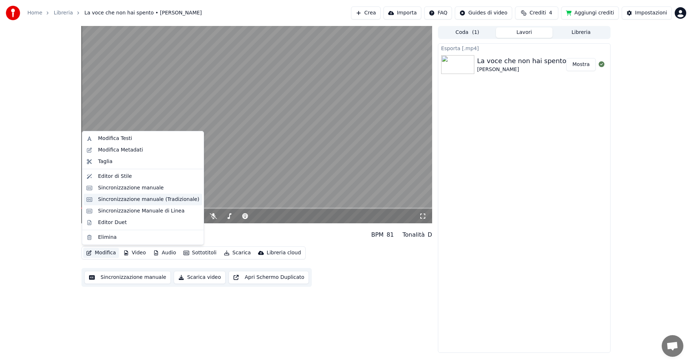
click at [124, 199] on div "Sincronizzazione manuale (Tradizionale)" at bounding box center [148, 199] width 101 height 7
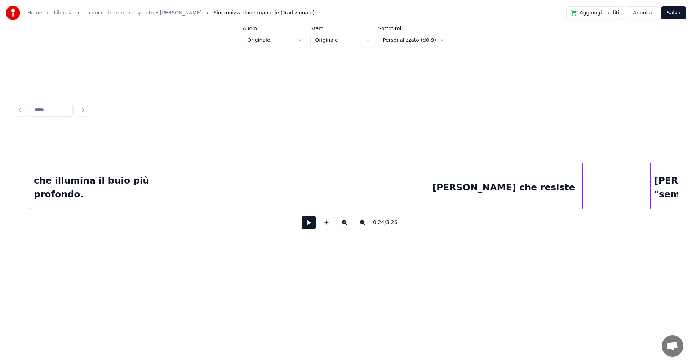
scroll to position [0, 10171]
click at [145, 185] on div "che illumina il buio più profondo." at bounding box center [111, 187] width 175 height 49
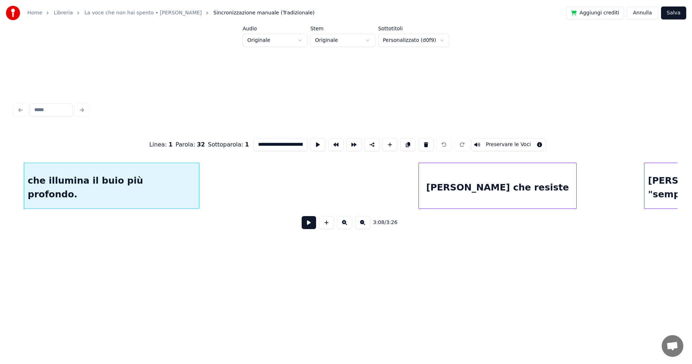
click at [308, 225] on button at bounding box center [309, 222] width 14 height 13
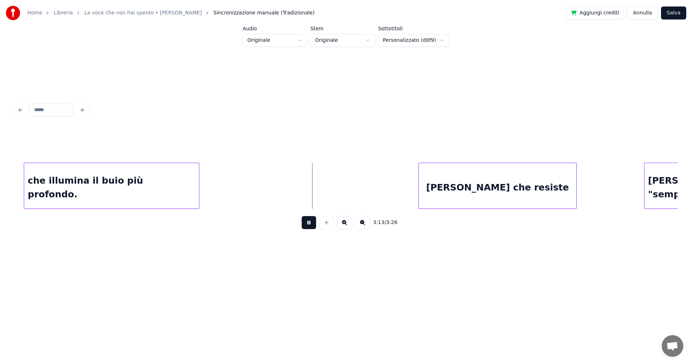
click at [308, 225] on button at bounding box center [309, 222] width 14 height 13
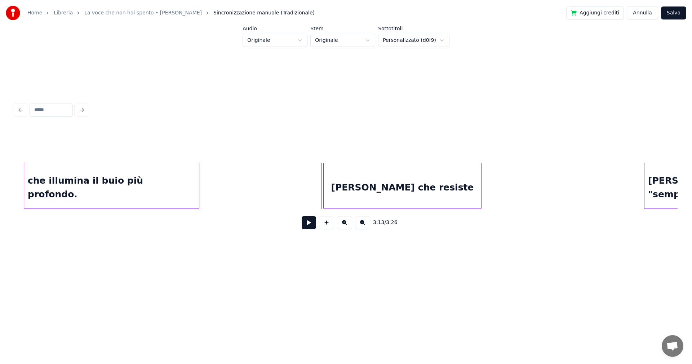
click at [371, 185] on div "[PERSON_NAME] che resiste" at bounding box center [403, 187] width 158 height 49
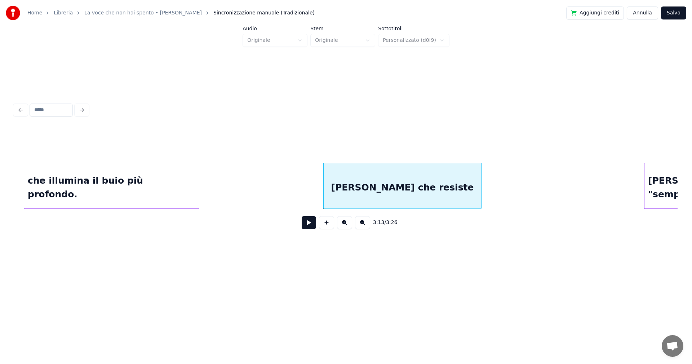
click at [184, 190] on div "che illumina il buio più profondo." at bounding box center [111, 187] width 175 height 49
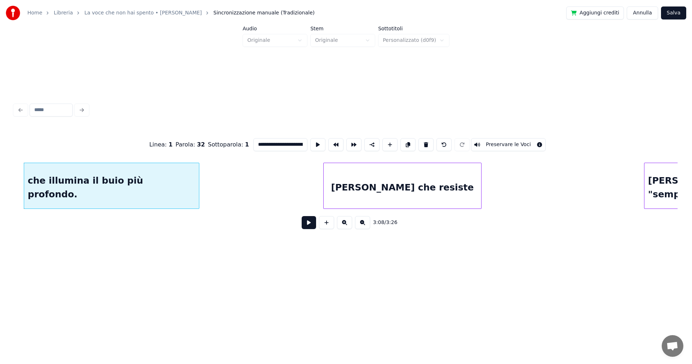
click at [307, 226] on button at bounding box center [309, 222] width 14 height 13
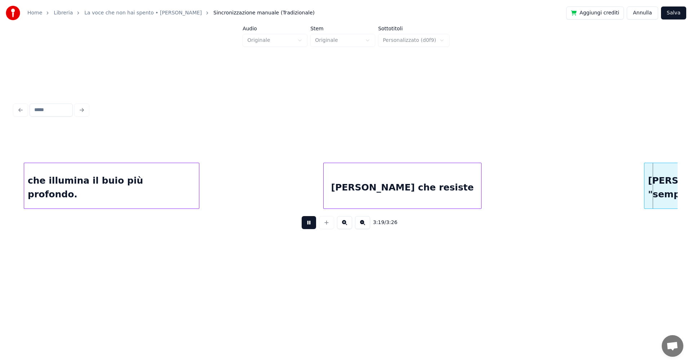
click at [309, 224] on button at bounding box center [309, 222] width 14 height 13
click at [470, 184] on div at bounding box center [470, 185] width 2 height 45
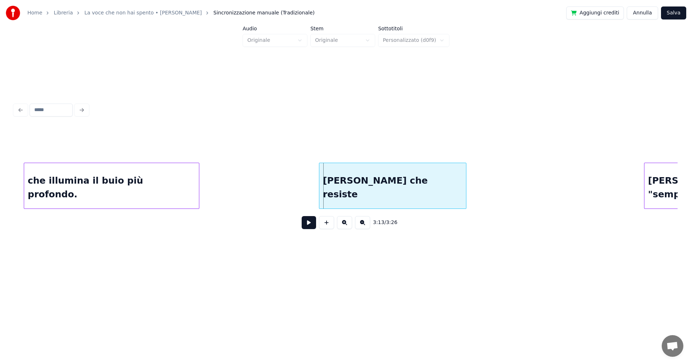
click at [417, 187] on div "[PERSON_NAME] che resiste" at bounding box center [393, 187] width 147 height 49
click at [382, 192] on div "[PERSON_NAME] che resiste" at bounding box center [386, 187] width 147 height 49
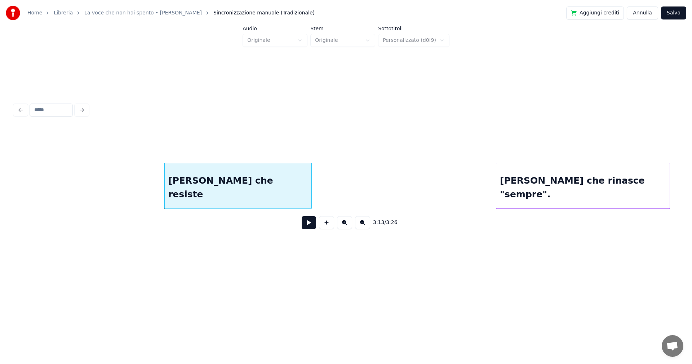
scroll to position [0, 10369]
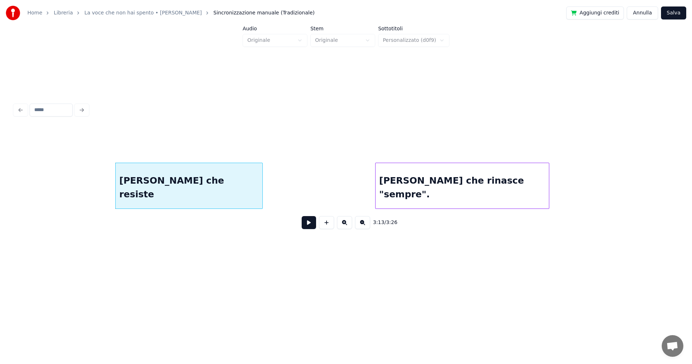
click at [493, 190] on div "[PERSON_NAME] che rinasce "sempre"." at bounding box center [462, 187] width 173 height 49
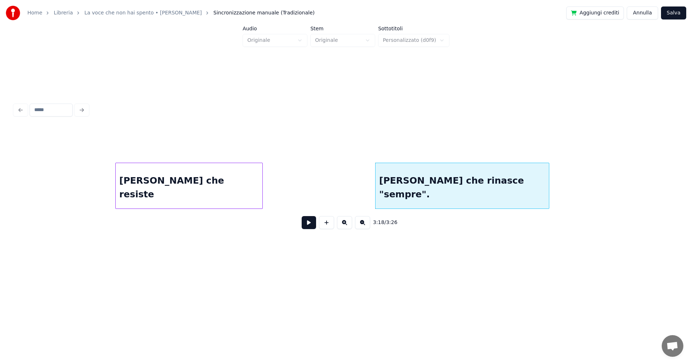
click at [142, 183] on div "[PERSON_NAME] che resiste" at bounding box center [189, 187] width 147 height 49
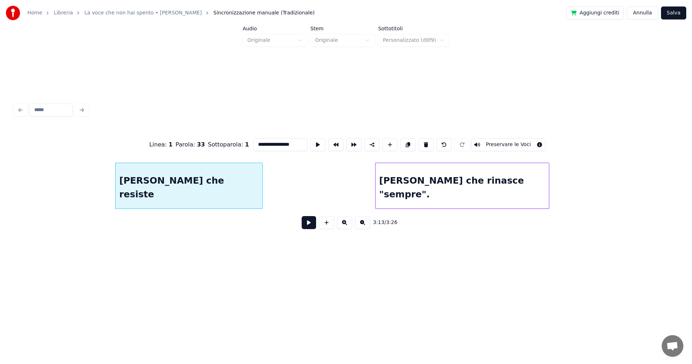
click at [311, 226] on button at bounding box center [309, 222] width 14 height 13
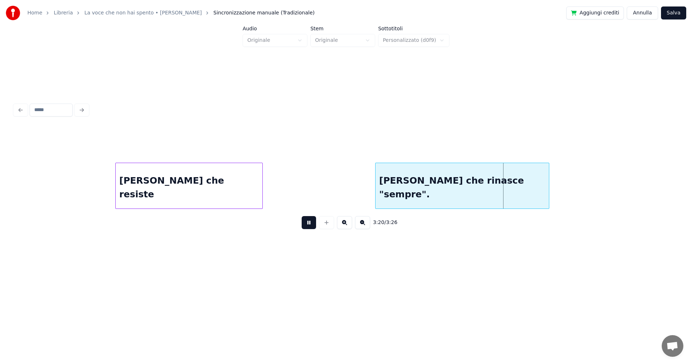
click at [308, 224] on button at bounding box center [309, 222] width 14 height 13
click at [244, 186] on div at bounding box center [245, 185] width 2 height 45
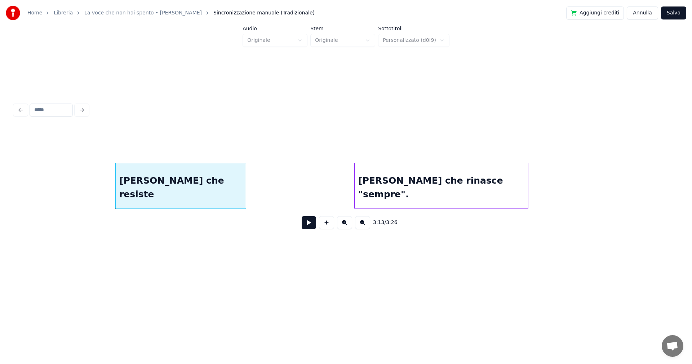
click at [370, 186] on div "[PERSON_NAME] che rinasce "sempre"." at bounding box center [441, 187] width 173 height 49
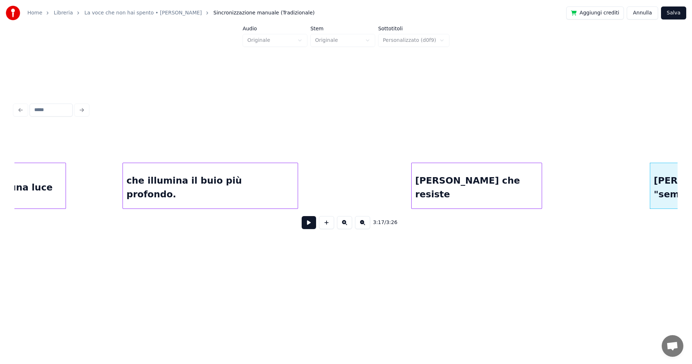
scroll to position [0, 10036]
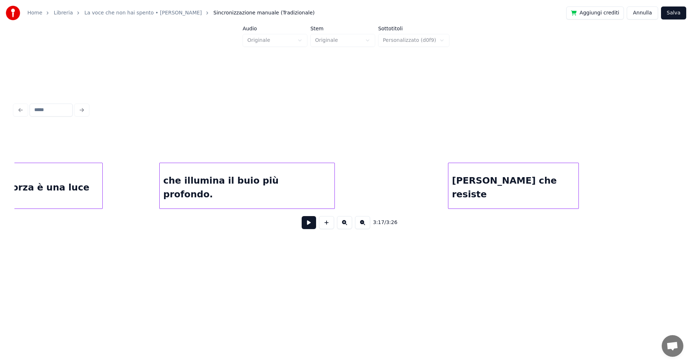
click at [308, 184] on div "che illumina il buio più profondo." at bounding box center [247, 187] width 175 height 49
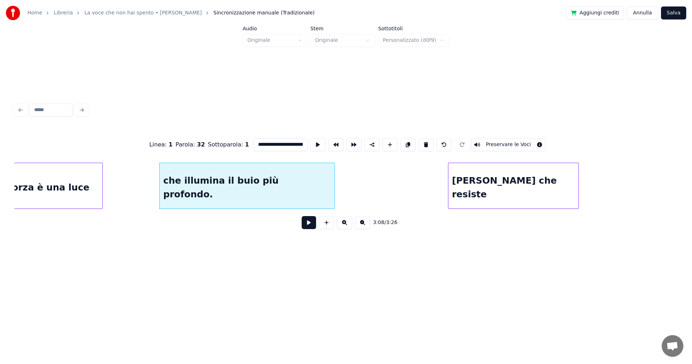
click at [310, 225] on button at bounding box center [309, 222] width 14 height 13
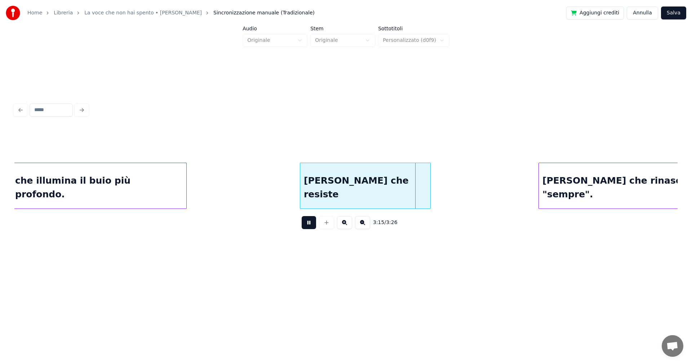
scroll to position [0, 10196]
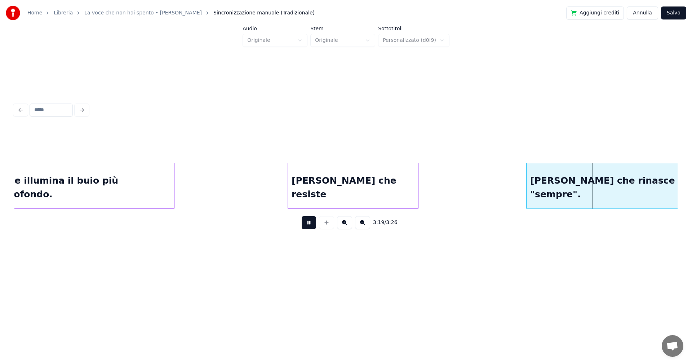
click at [313, 223] on button at bounding box center [309, 222] width 14 height 13
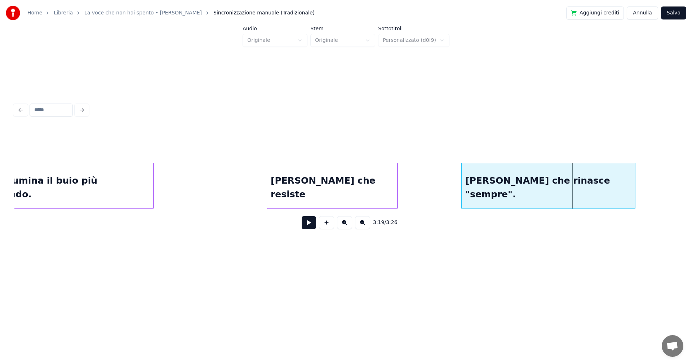
click at [511, 198] on div "[PERSON_NAME] che rinasce "sempre"." at bounding box center [548, 187] width 173 height 49
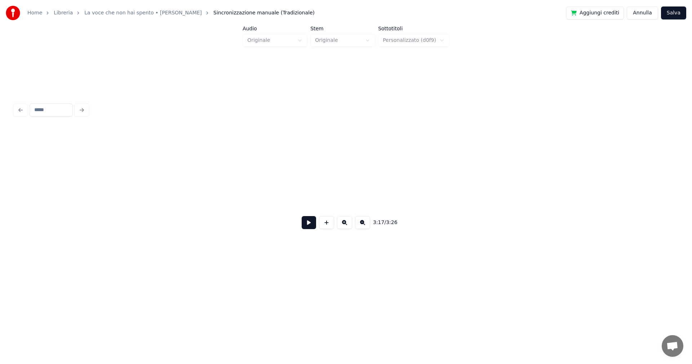
scroll to position [0, 185]
click at [673, 9] on button "Salva" at bounding box center [673, 12] width 25 height 13
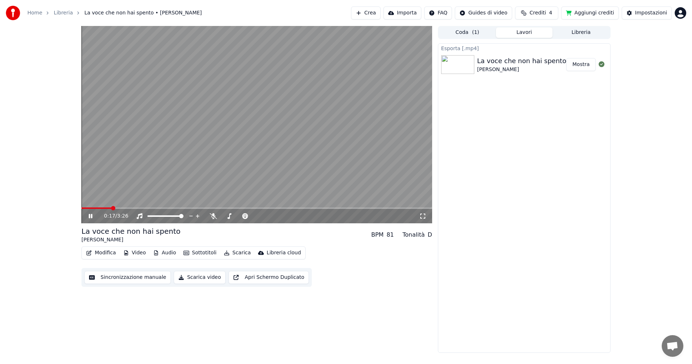
click at [423, 216] on icon at bounding box center [422, 216] width 7 height 6
click at [232, 253] on button "Scarica" at bounding box center [237, 253] width 33 height 10
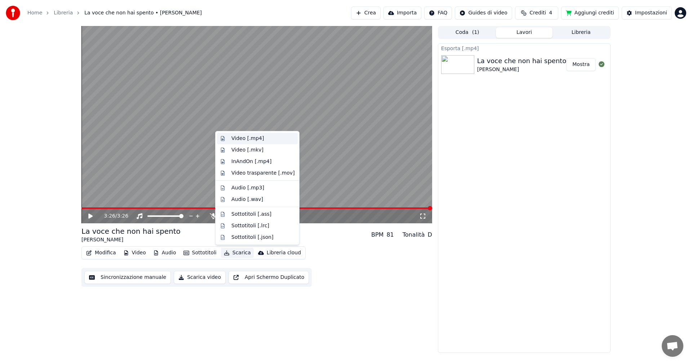
click at [247, 137] on div "Video [.mp4]" at bounding box center [248, 138] width 32 height 7
